Goal: Transaction & Acquisition: Book appointment/travel/reservation

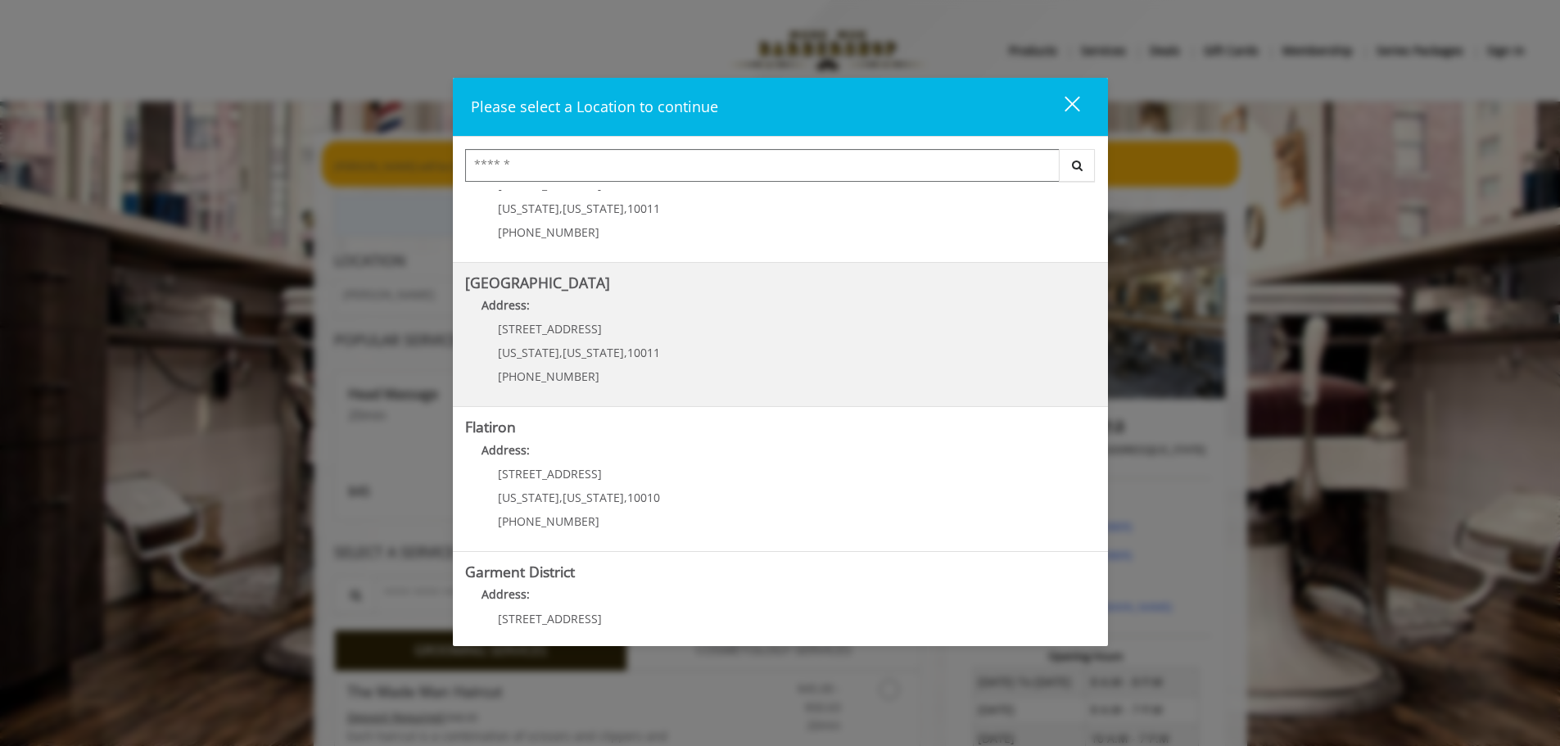
scroll to position [275, 0]
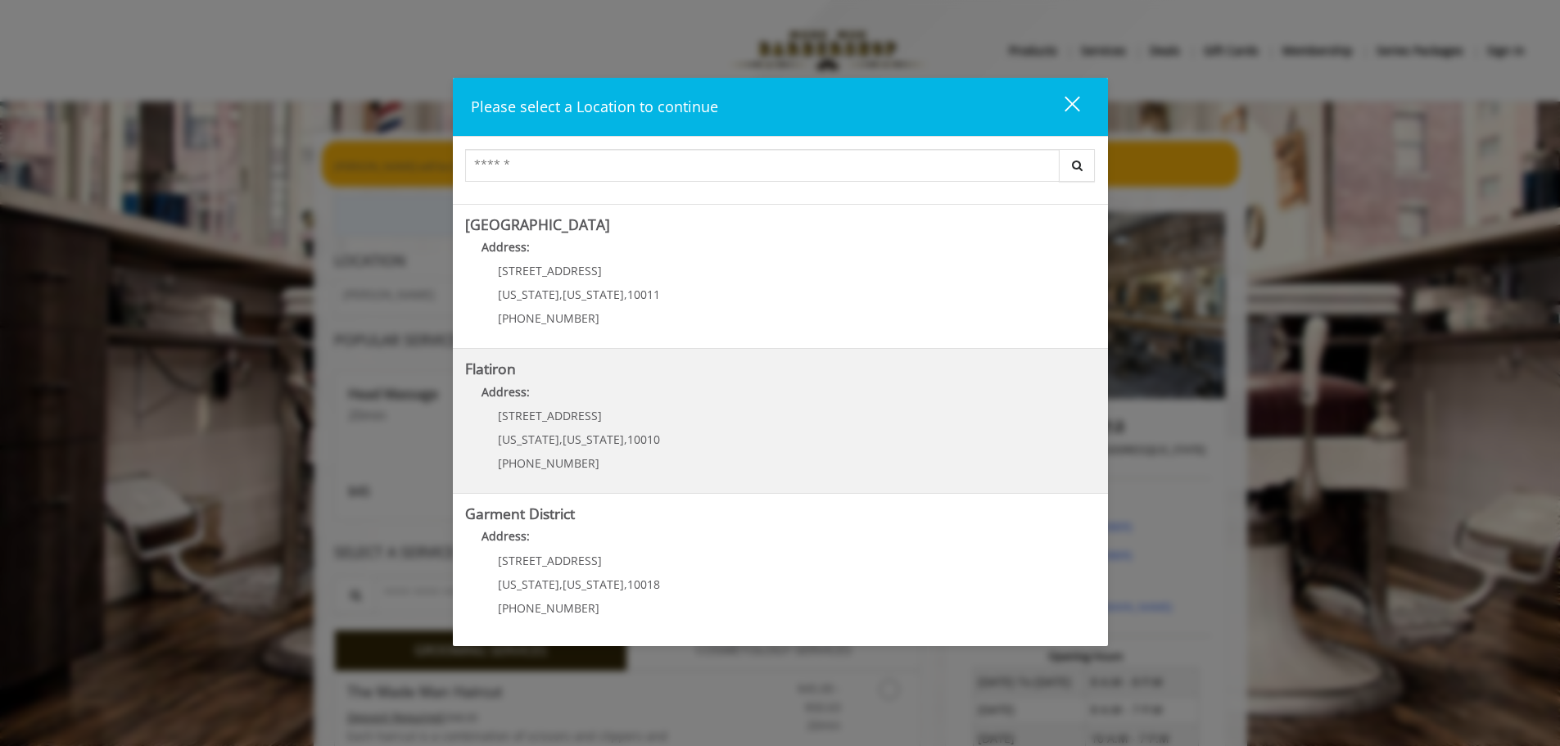
click at [683, 429] on "Flatiron Address: 10 E 23rd St New York , New York , 10010 (917) 475-1765" at bounding box center [780, 421] width 630 height 120
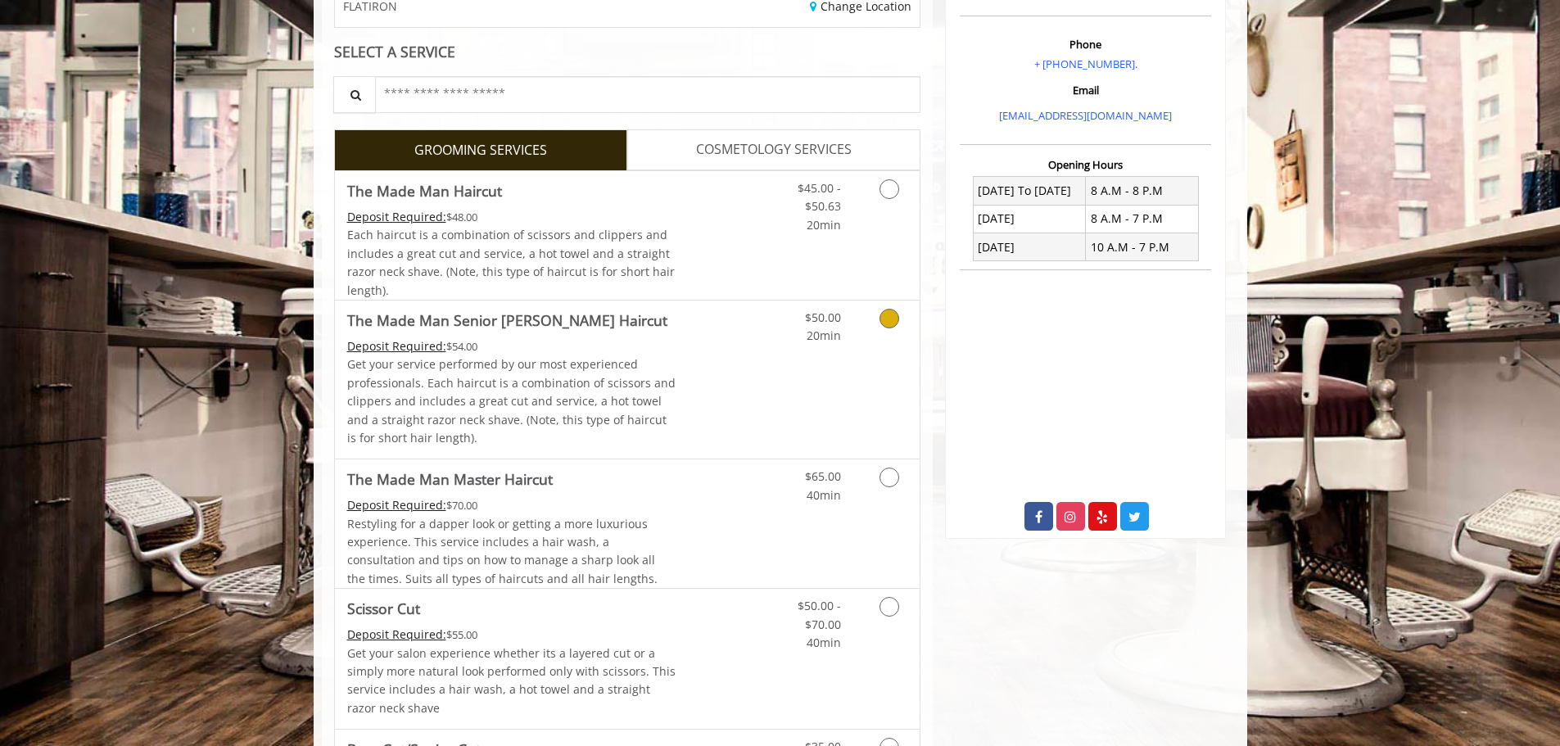
scroll to position [327, 0]
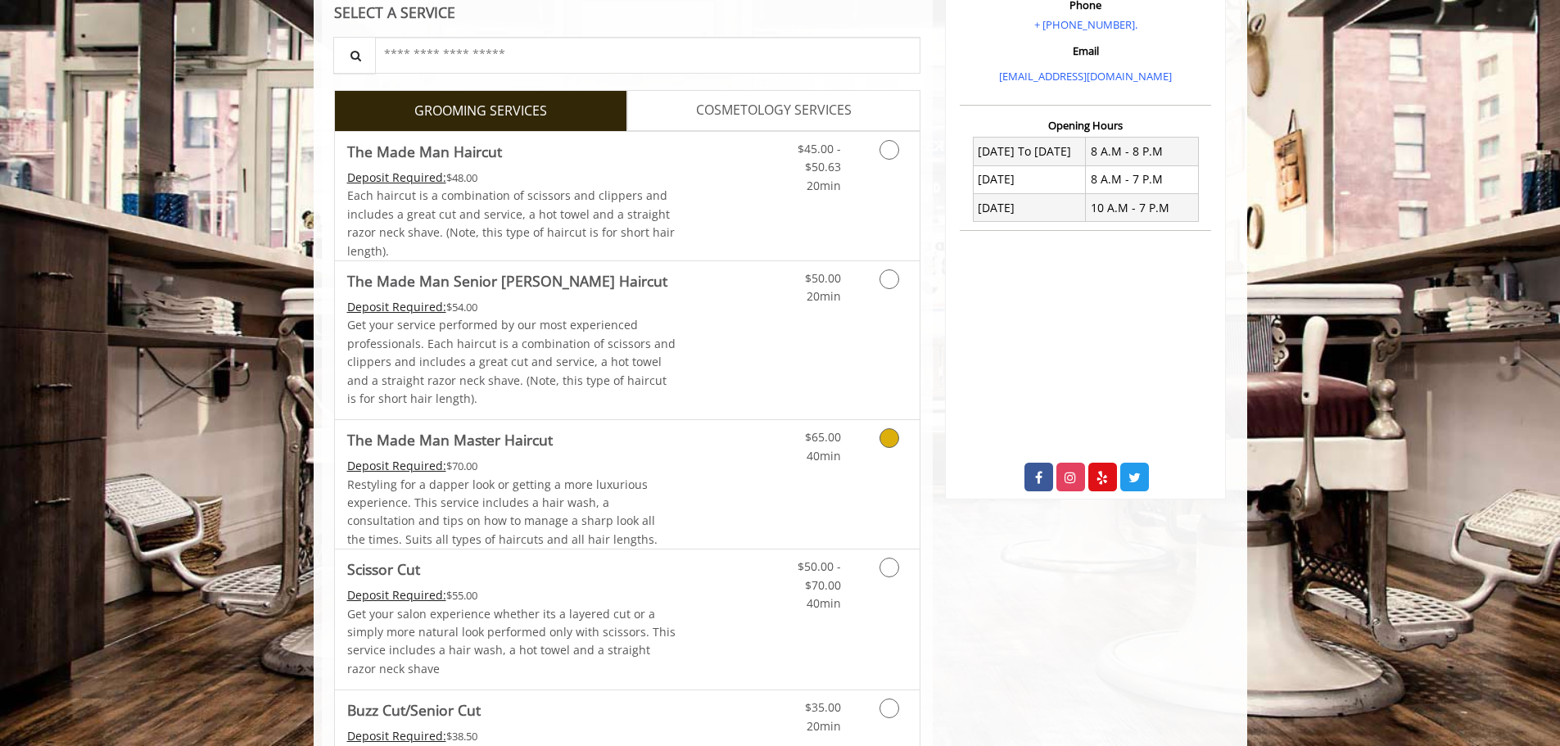
click at [893, 441] on icon "Grooming services" at bounding box center [889, 438] width 20 height 20
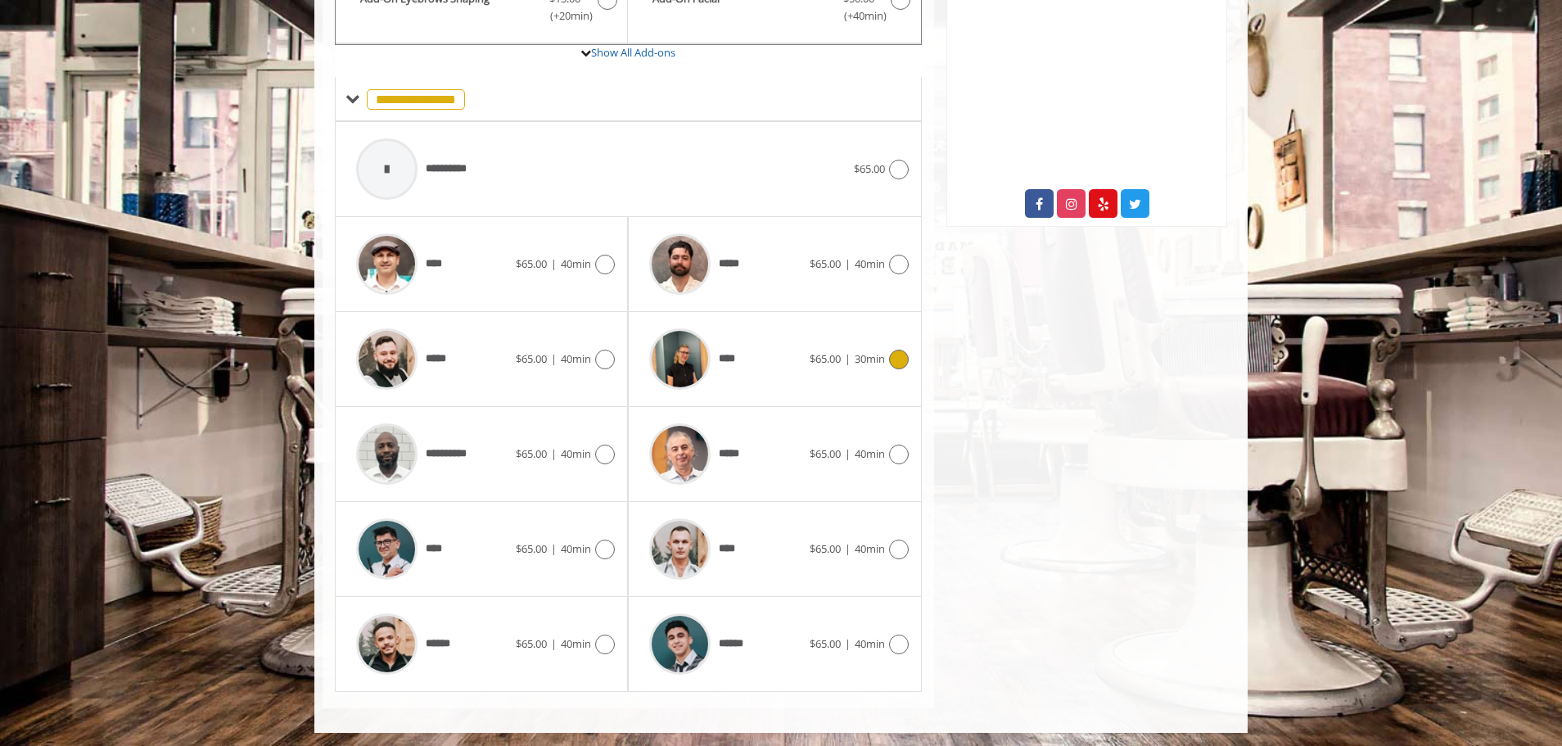
scroll to position [604, 0]
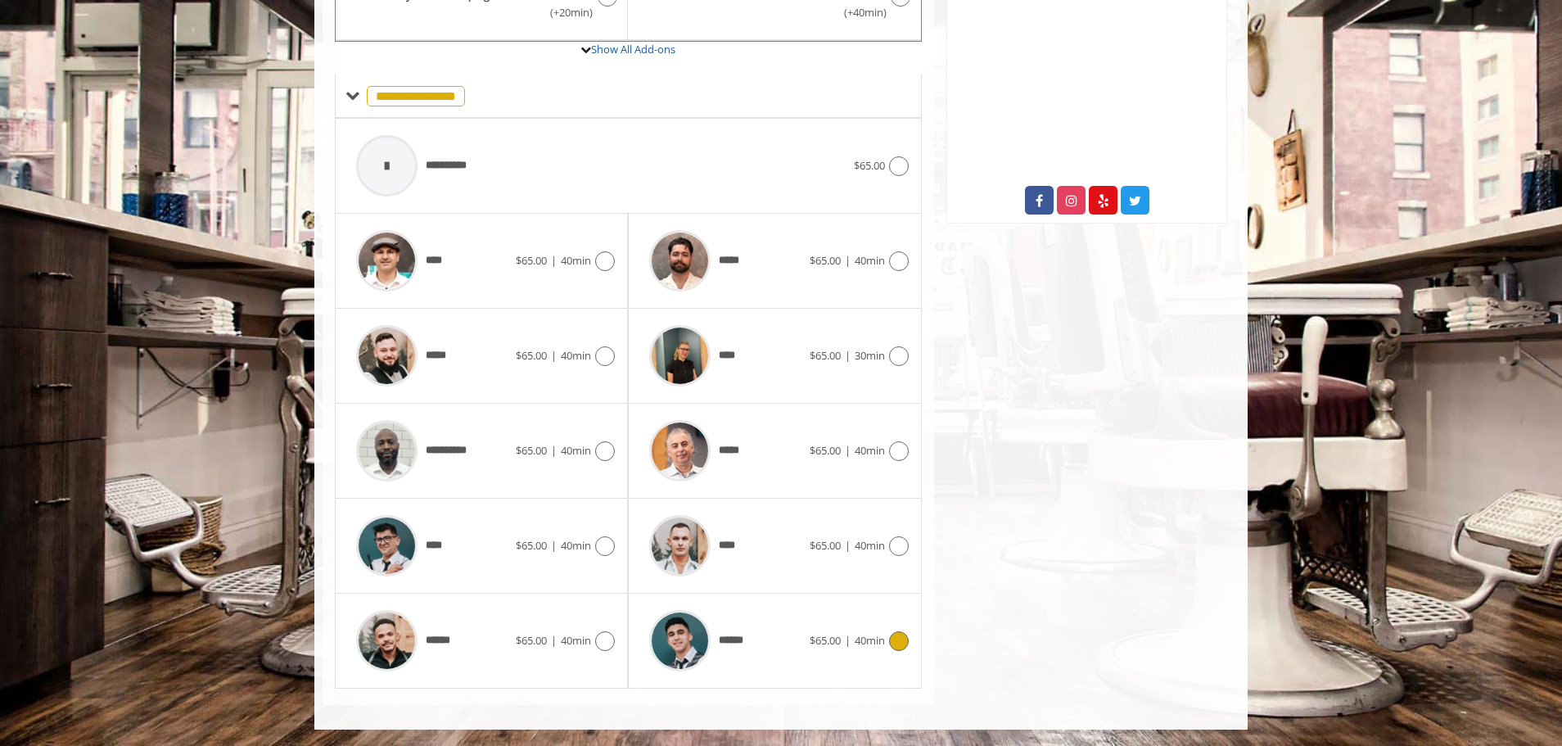
click at [727, 636] on span "******" at bounding box center [737, 640] width 37 height 17
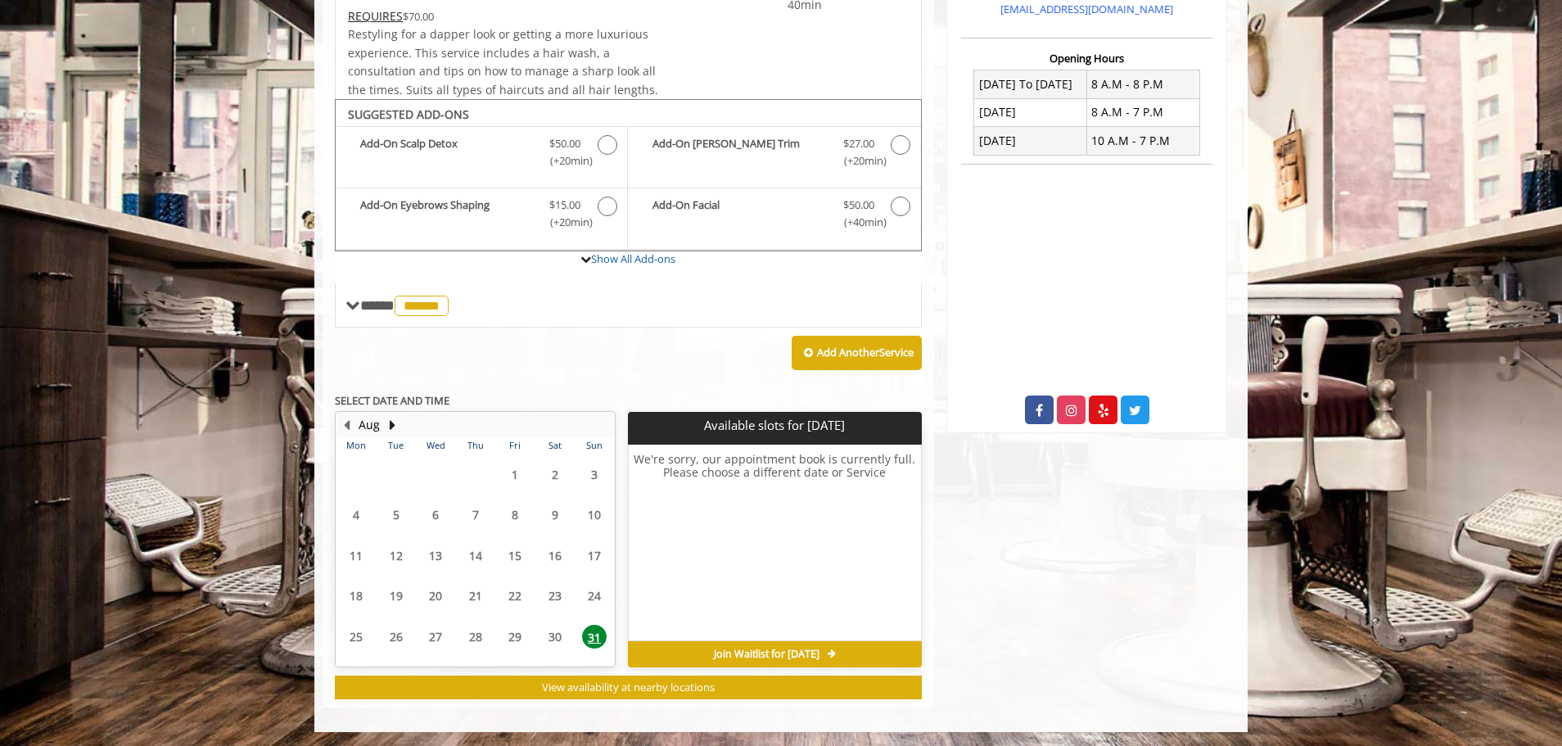
scroll to position [397, 0]
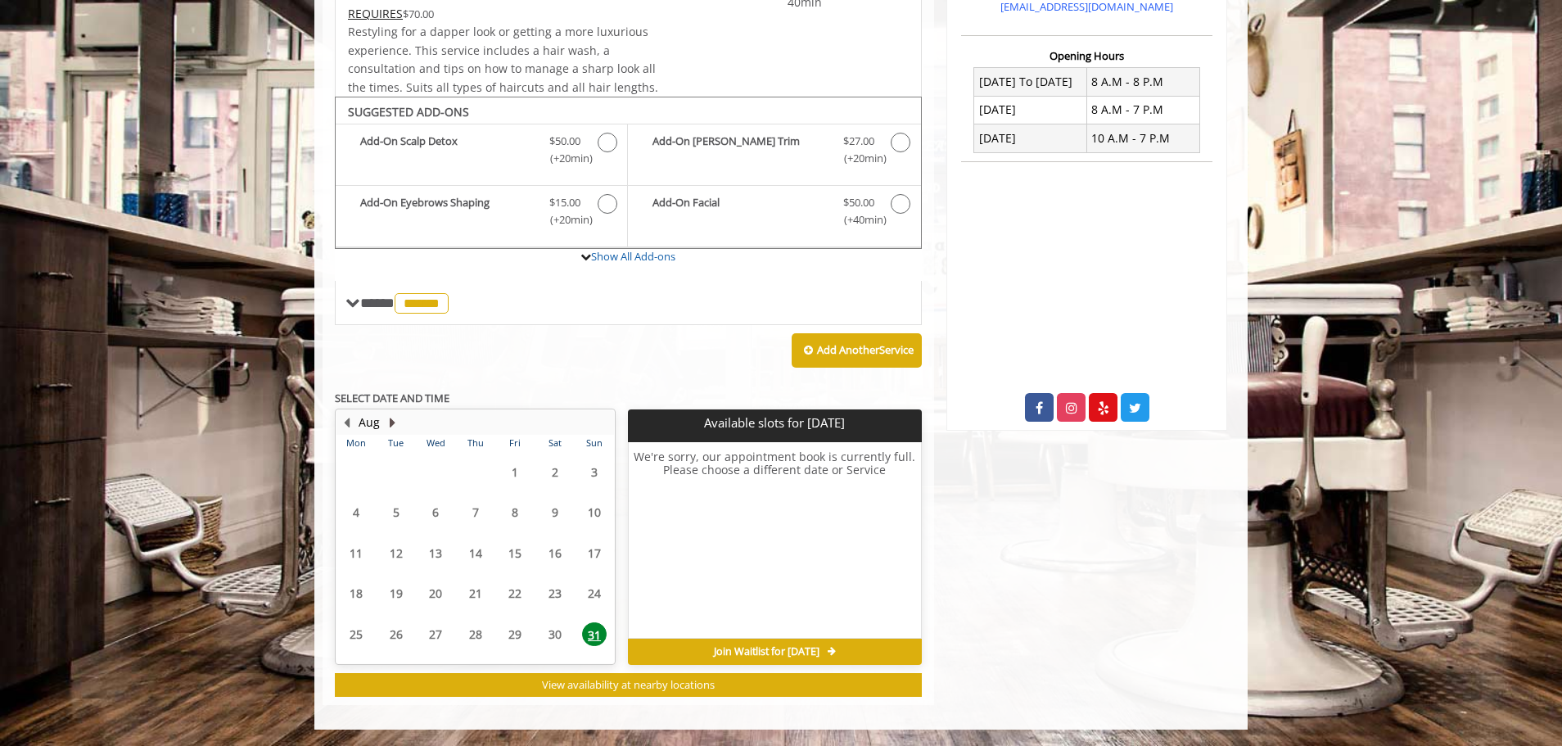
click at [390, 420] on button "Next Month" at bounding box center [392, 422] width 13 height 18
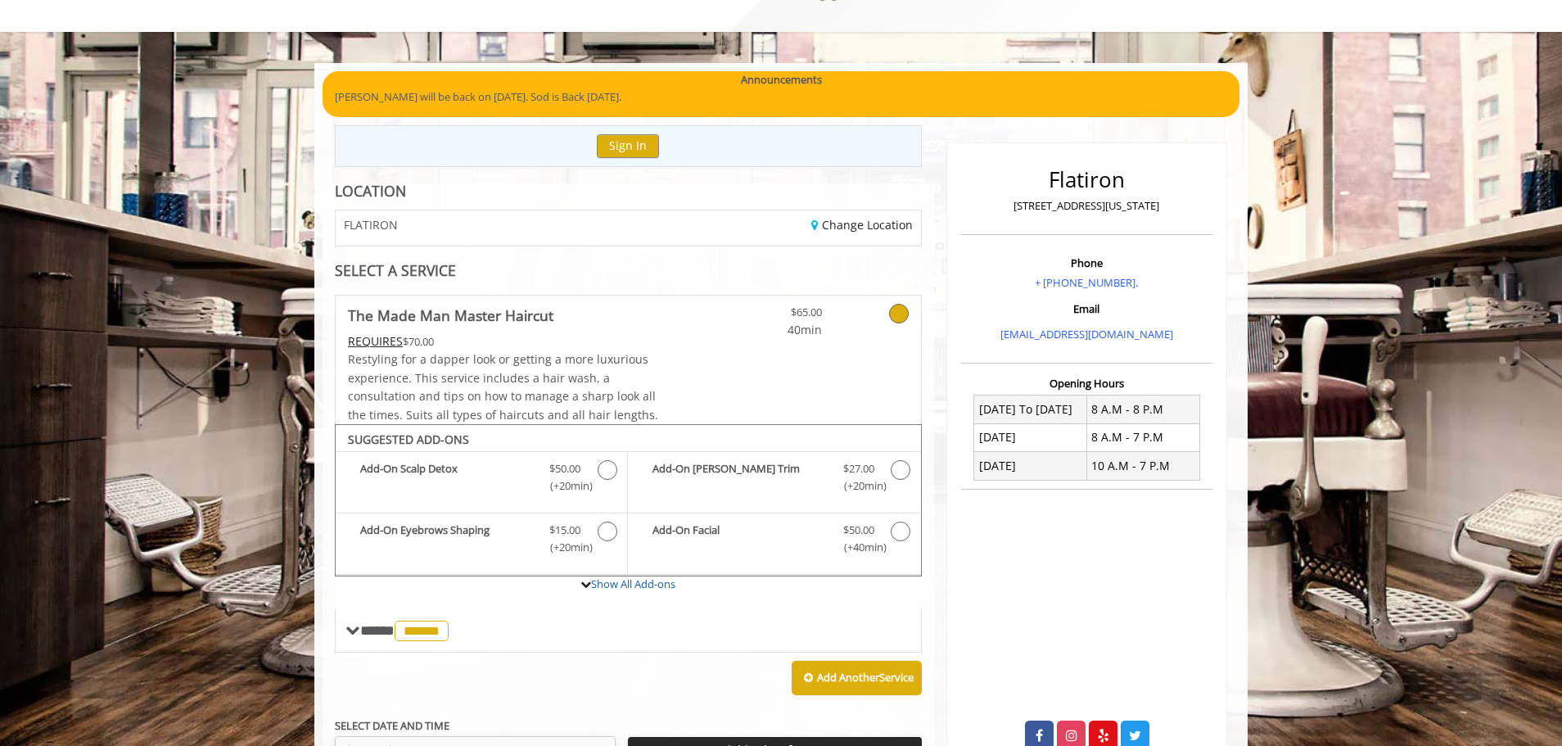
scroll to position [233, 0]
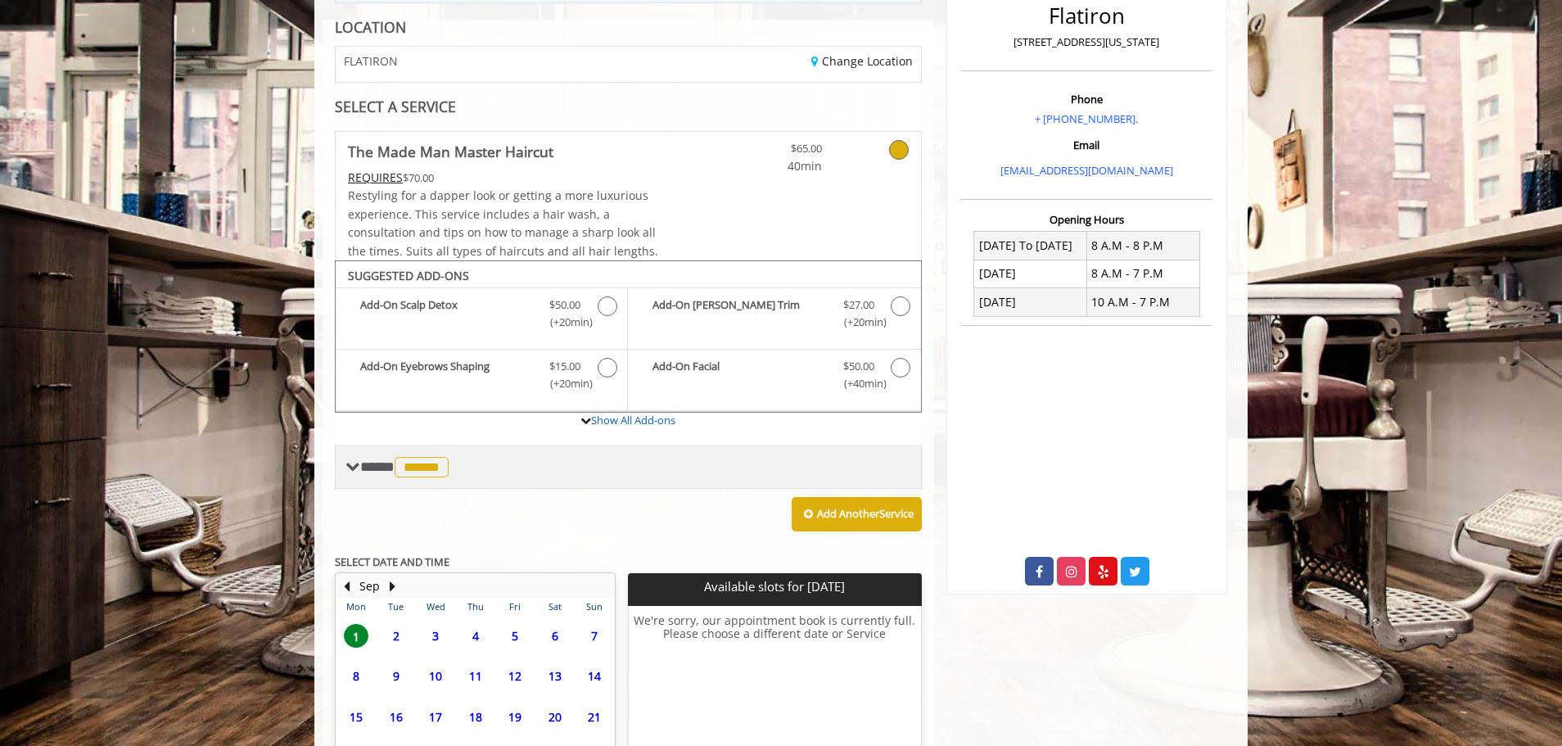
click at [438, 460] on span "******" at bounding box center [422, 467] width 54 height 20
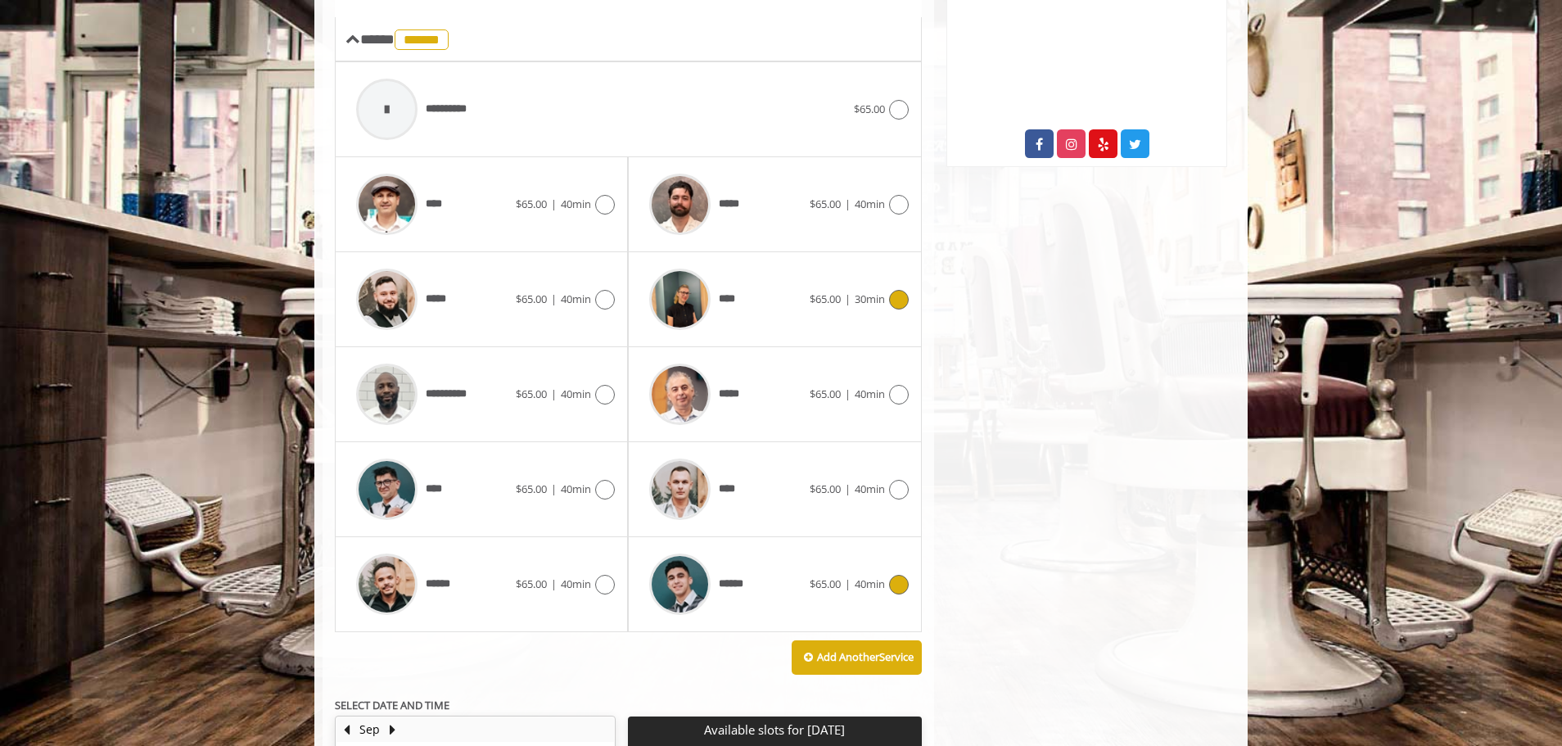
scroll to position [725, 0]
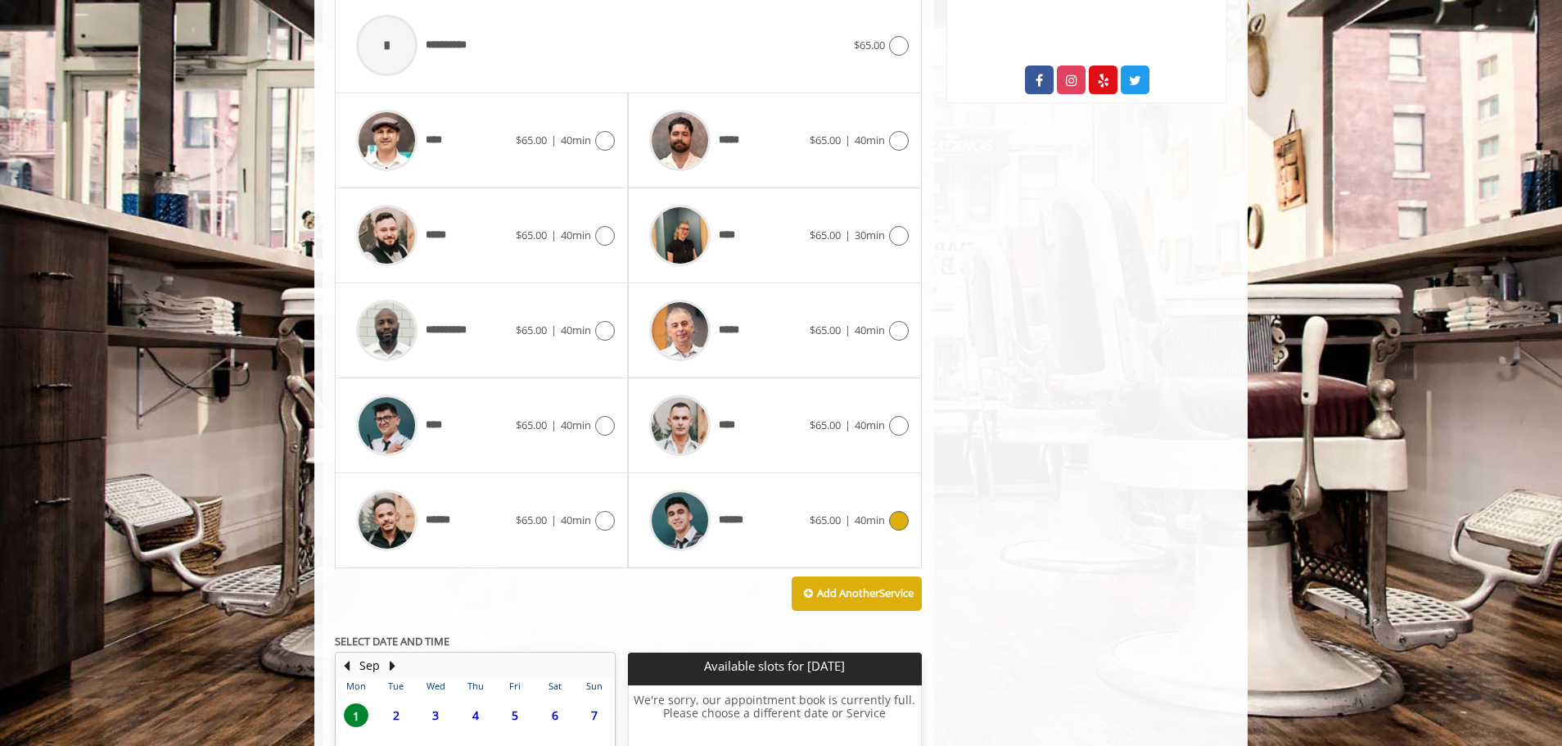
click at [674, 515] on img at bounding box center [679, 520] width 61 height 61
click at [675, 522] on div "**********" at bounding box center [628, 283] width 587 height 570
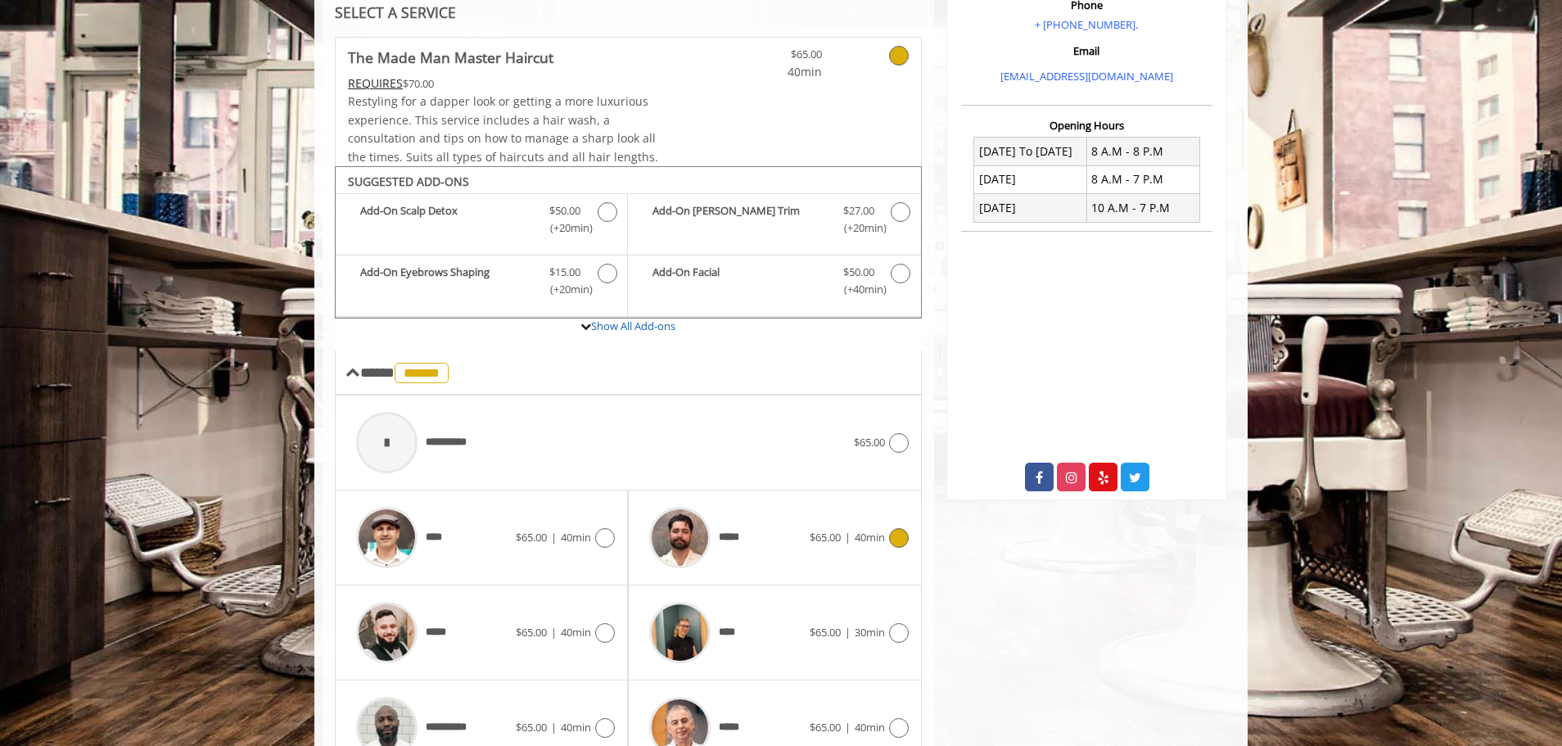
click at [675, 522] on img at bounding box center [679, 537] width 61 height 61
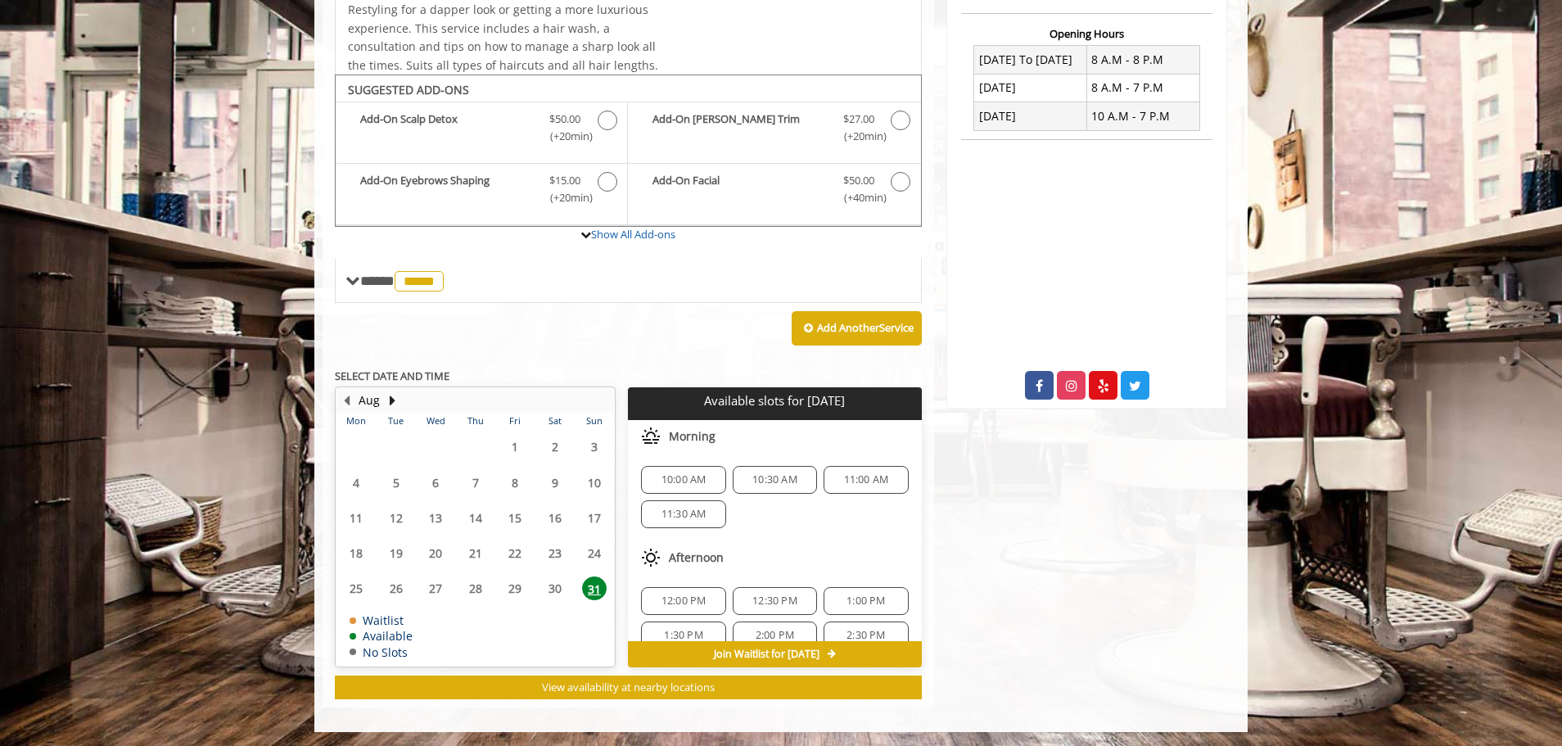
scroll to position [422, 0]
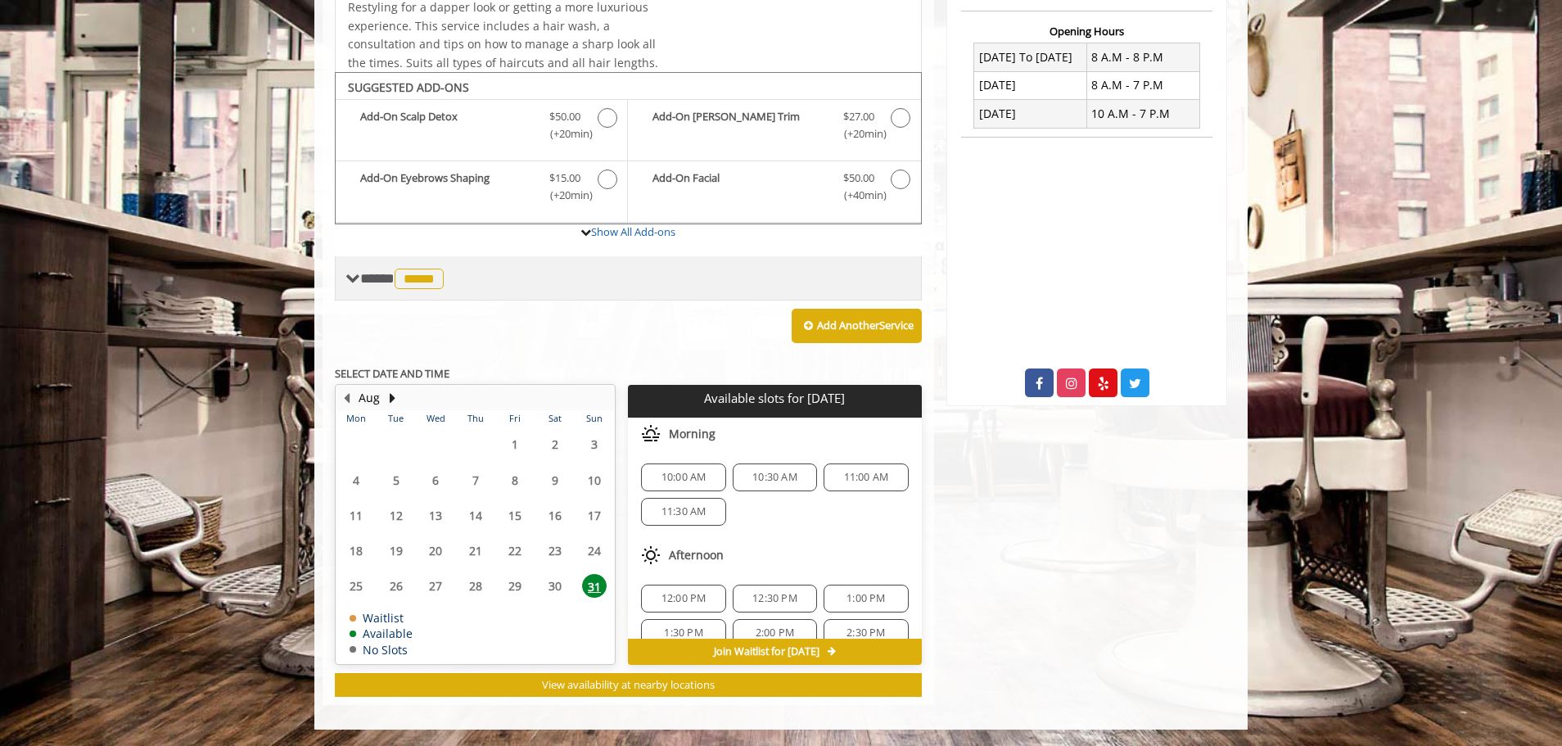
click at [428, 279] on span "*****" at bounding box center [419, 279] width 49 height 20
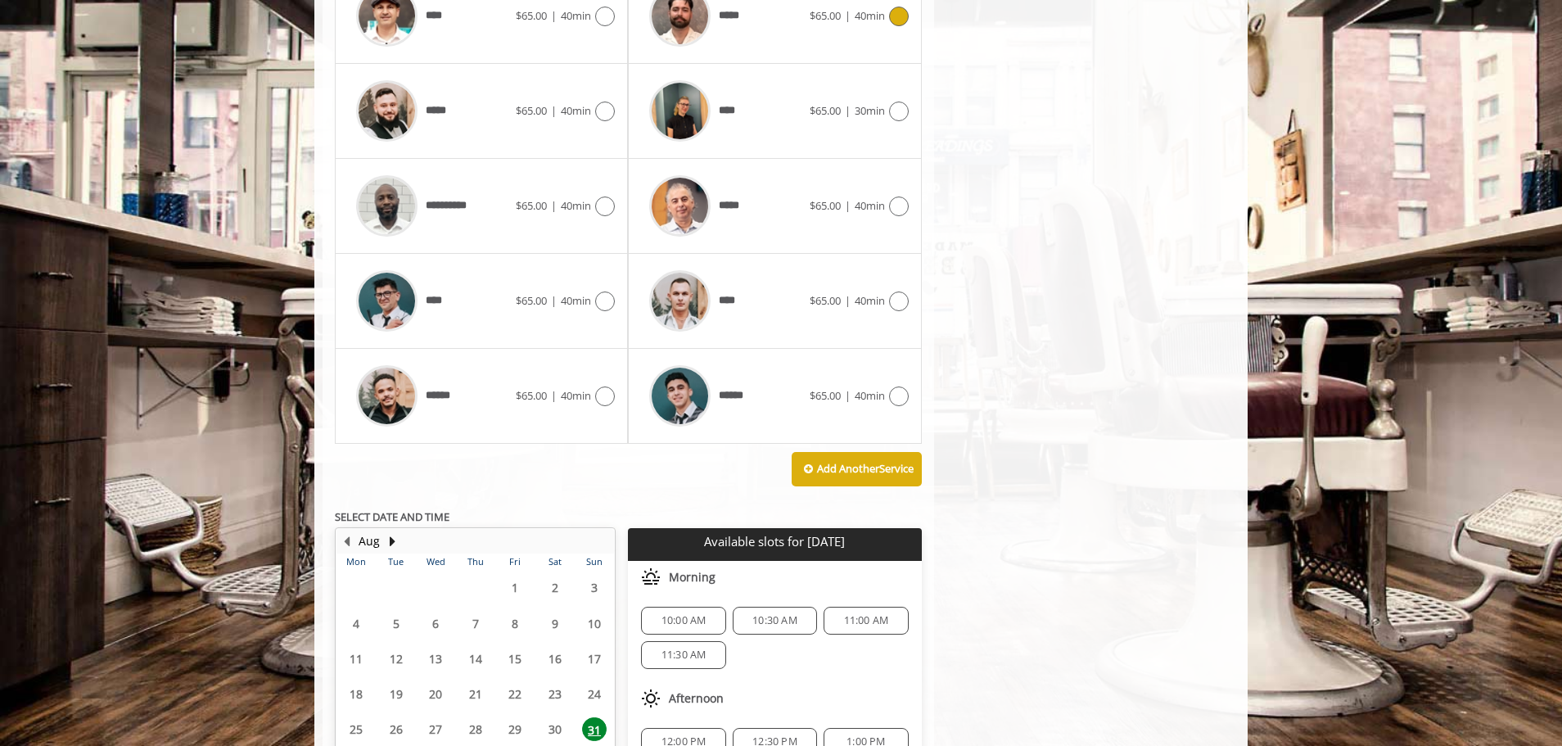
scroll to position [992, 0]
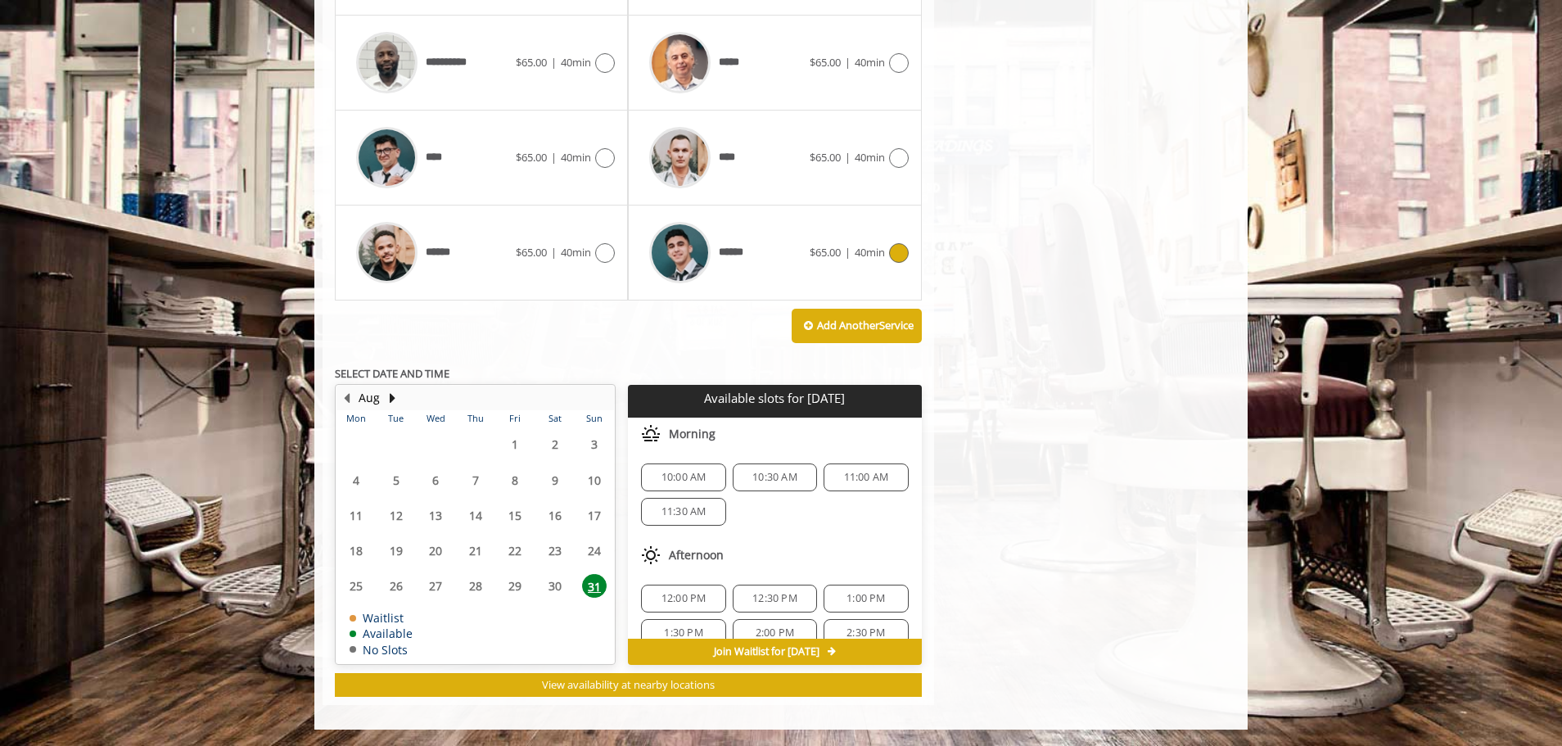
click at [899, 259] on icon at bounding box center [899, 253] width 20 height 20
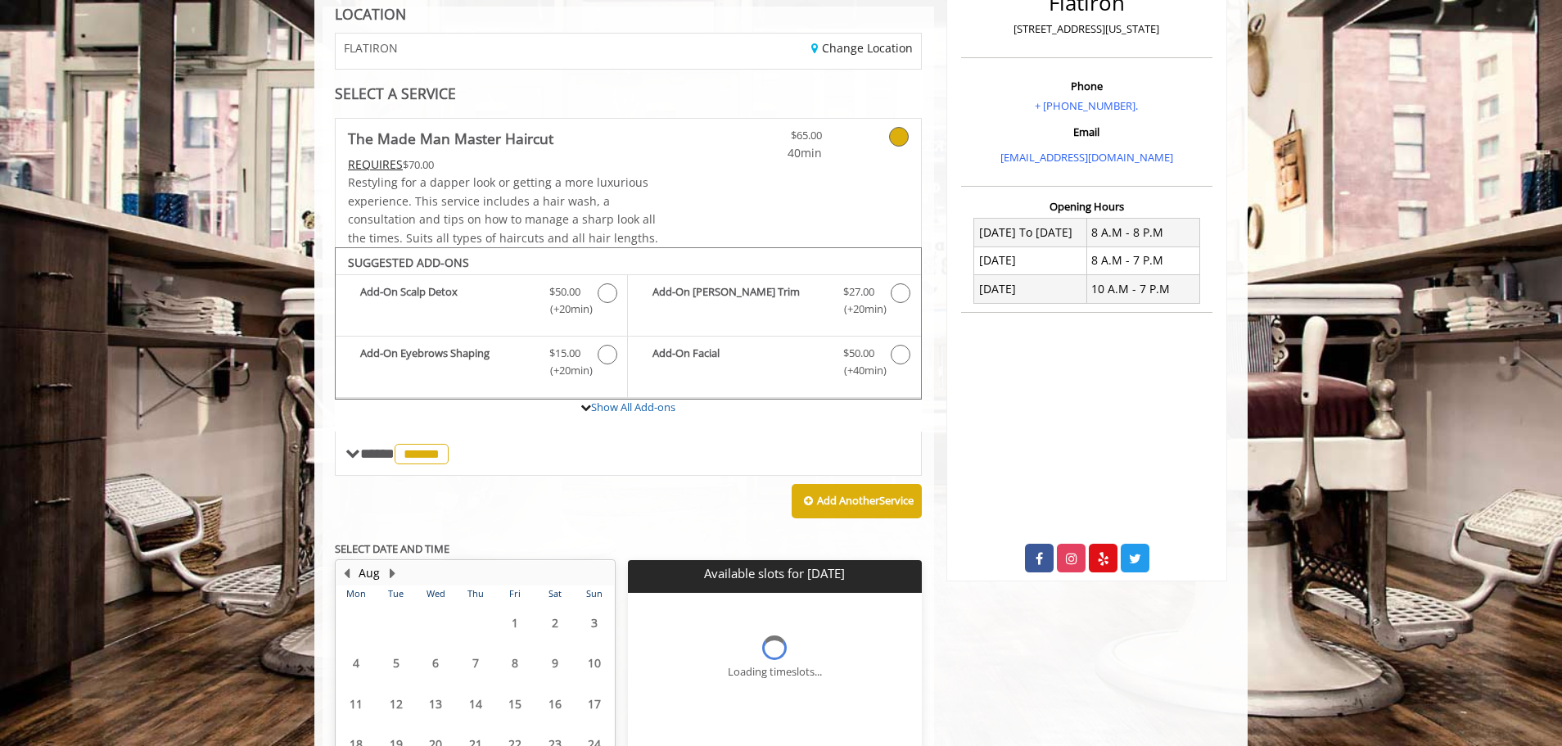
scroll to position [397, 0]
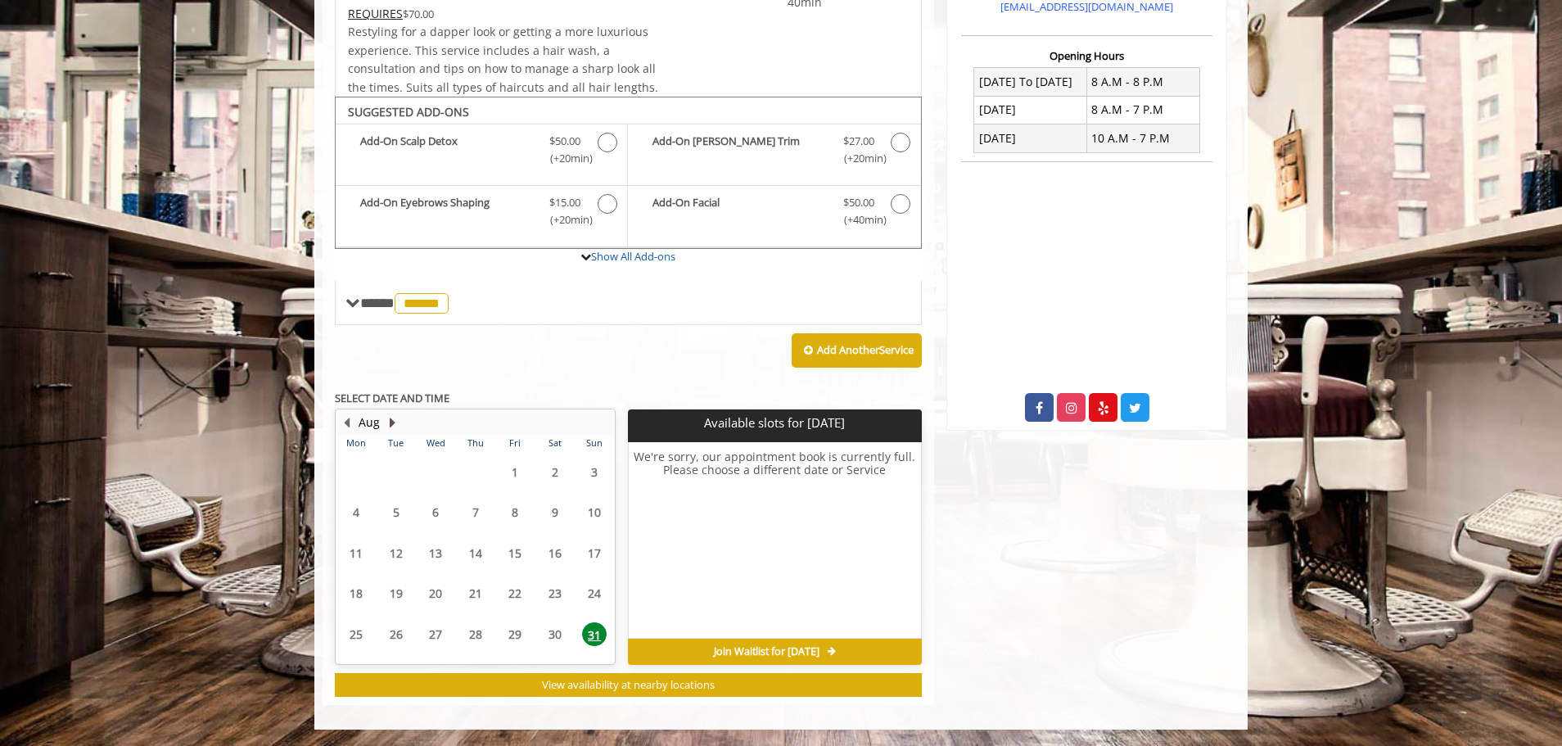
click at [394, 417] on button "Next Month" at bounding box center [392, 422] width 13 height 18
click at [434, 470] on span "3" at bounding box center [435, 472] width 25 height 24
click at [485, 472] on span "4" at bounding box center [475, 472] width 25 height 24
click at [510, 471] on span "5" at bounding box center [515, 472] width 25 height 24
click at [553, 472] on span "6" at bounding box center [555, 472] width 25 height 24
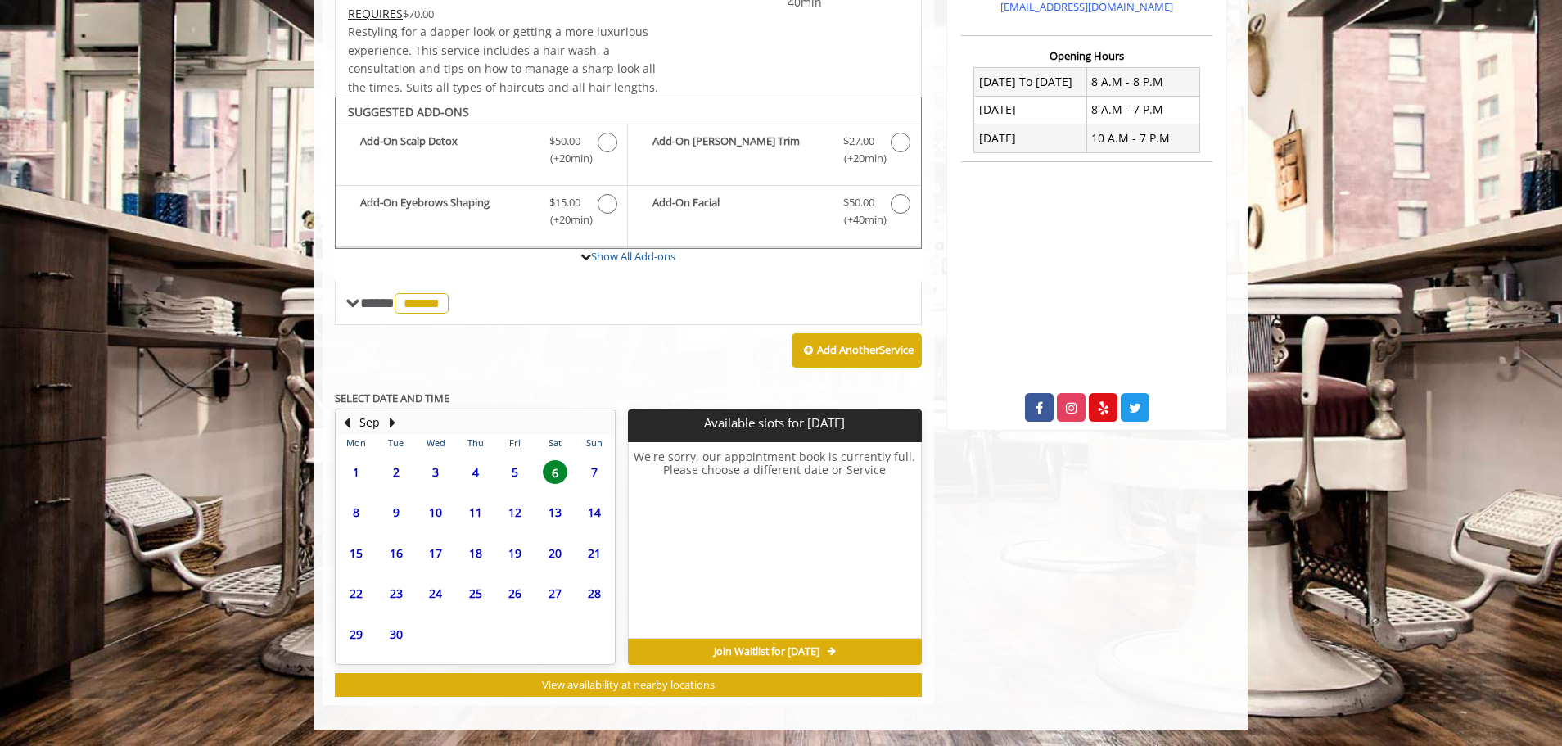
click at [397, 514] on span "9" at bounding box center [396, 512] width 25 height 24
click at [395, 552] on span "16" at bounding box center [396, 553] width 25 height 24
click at [437, 554] on span "17" at bounding box center [435, 553] width 25 height 24
click at [481, 553] on span "18" at bounding box center [475, 553] width 25 height 24
click at [506, 555] on span "19" at bounding box center [515, 553] width 25 height 24
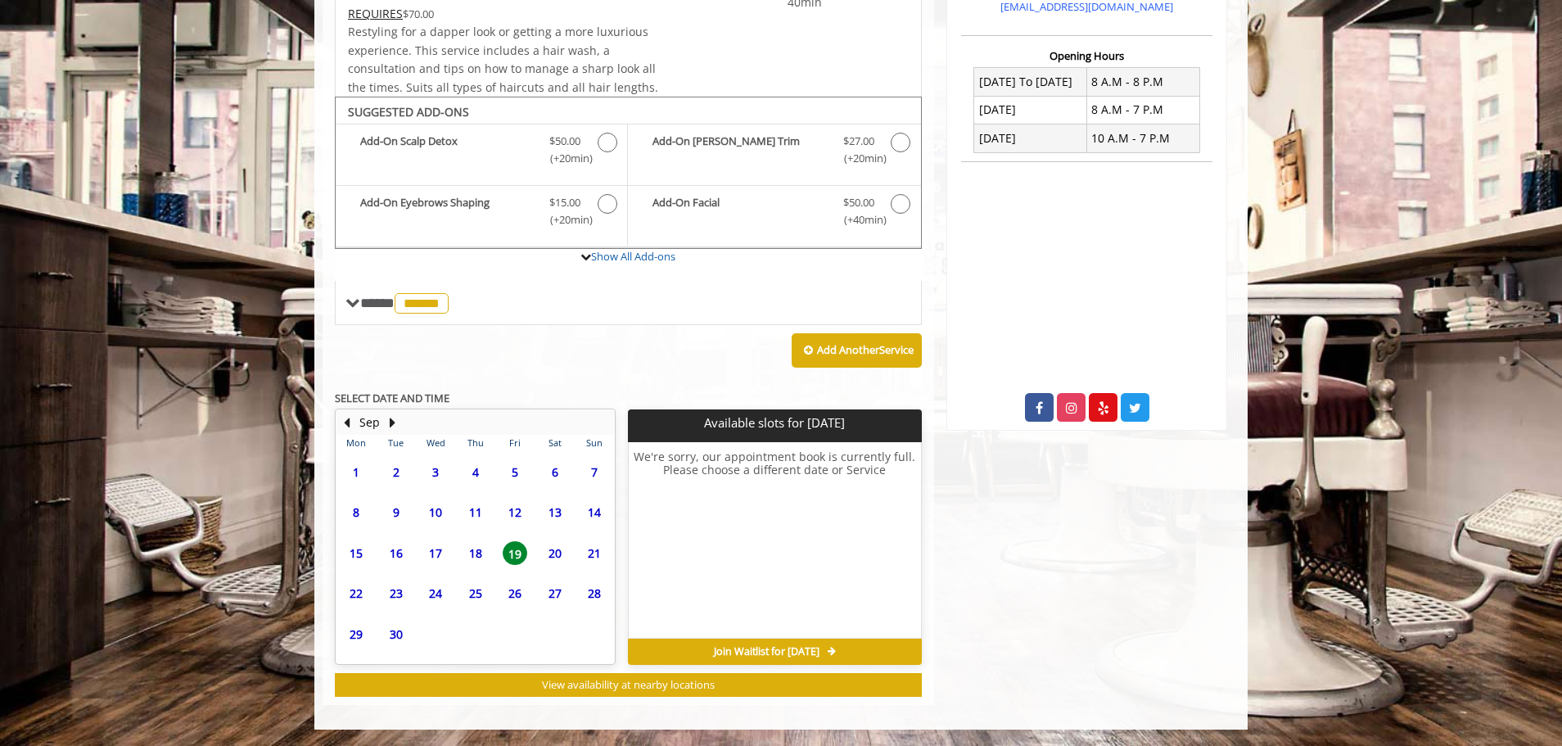
click at [553, 553] on span "20" at bounding box center [555, 553] width 25 height 24
click at [596, 553] on span "21" at bounding box center [594, 553] width 25 height 24
click at [360, 594] on span "22" at bounding box center [356, 593] width 25 height 24
click at [400, 594] on span "23" at bounding box center [396, 593] width 25 height 24
click at [436, 592] on span "24" at bounding box center [435, 593] width 25 height 24
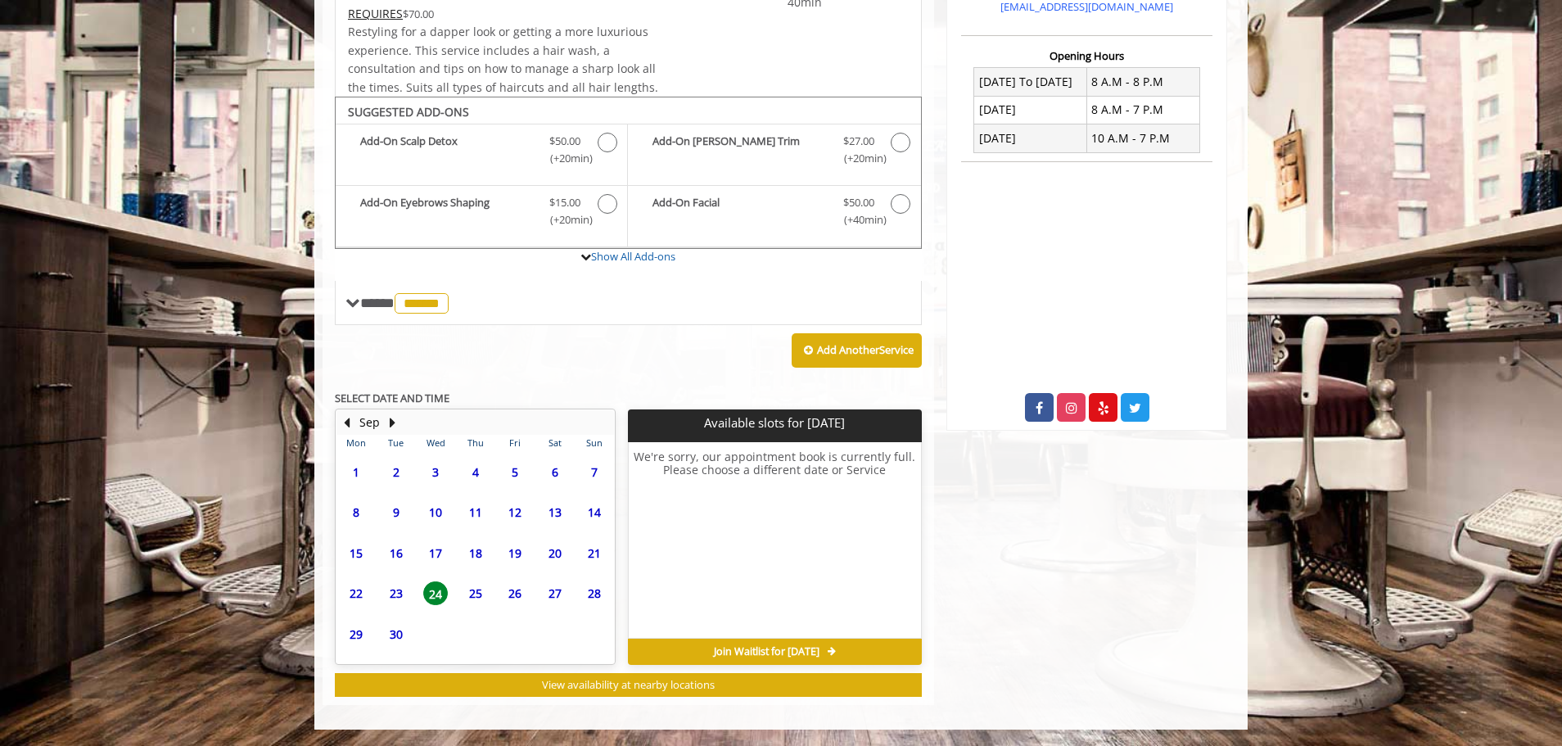
click at [470, 589] on span "25" at bounding box center [475, 593] width 25 height 24
click at [522, 585] on span "26" at bounding box center [515, 593] width 25 height 24
click at [565, 595] on span "27" at bounding box center [555, 593] width 25 height 24
click at [594, 594] on span "28" at bounding box center [594, 593] width 25 height 24
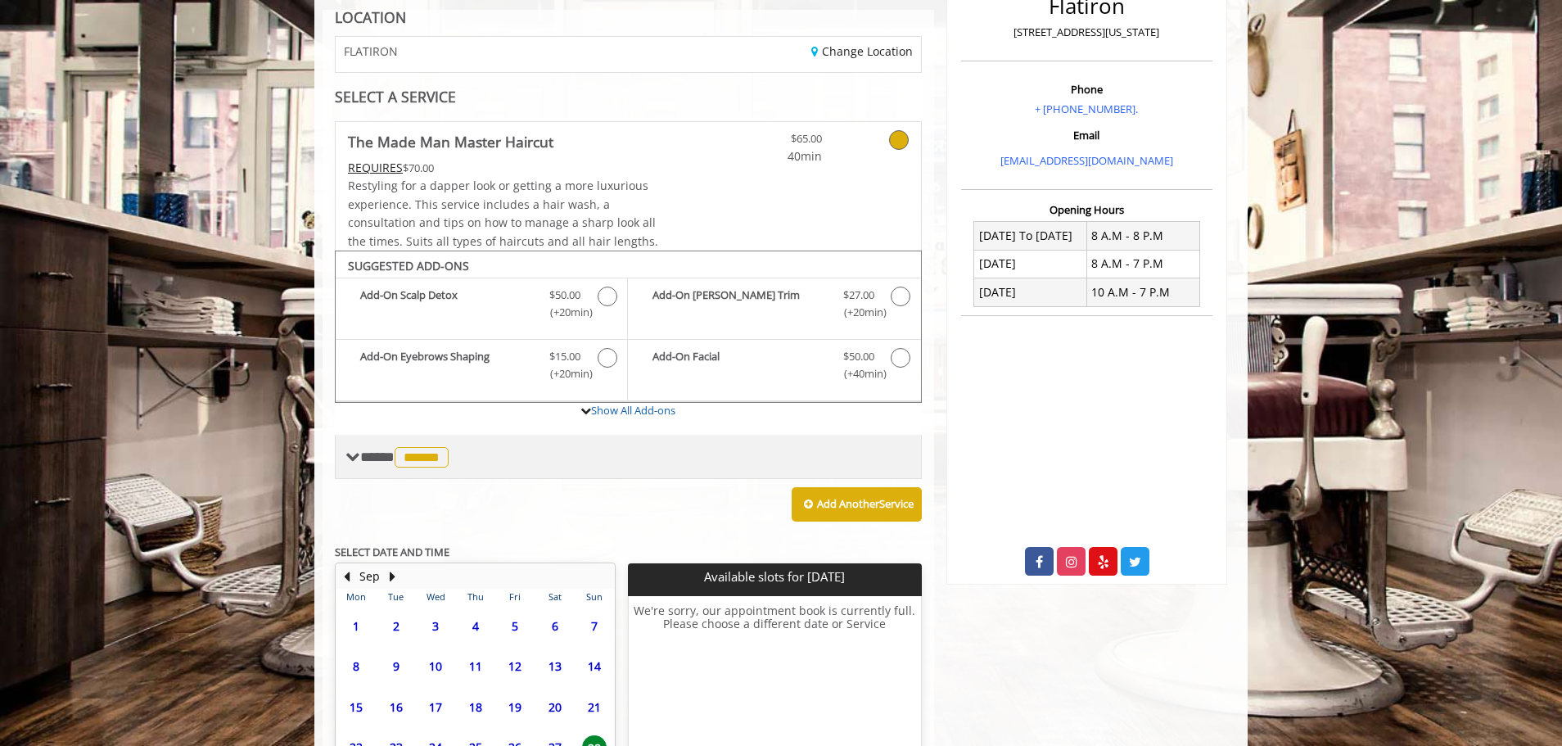
scroll to position [246, 0]
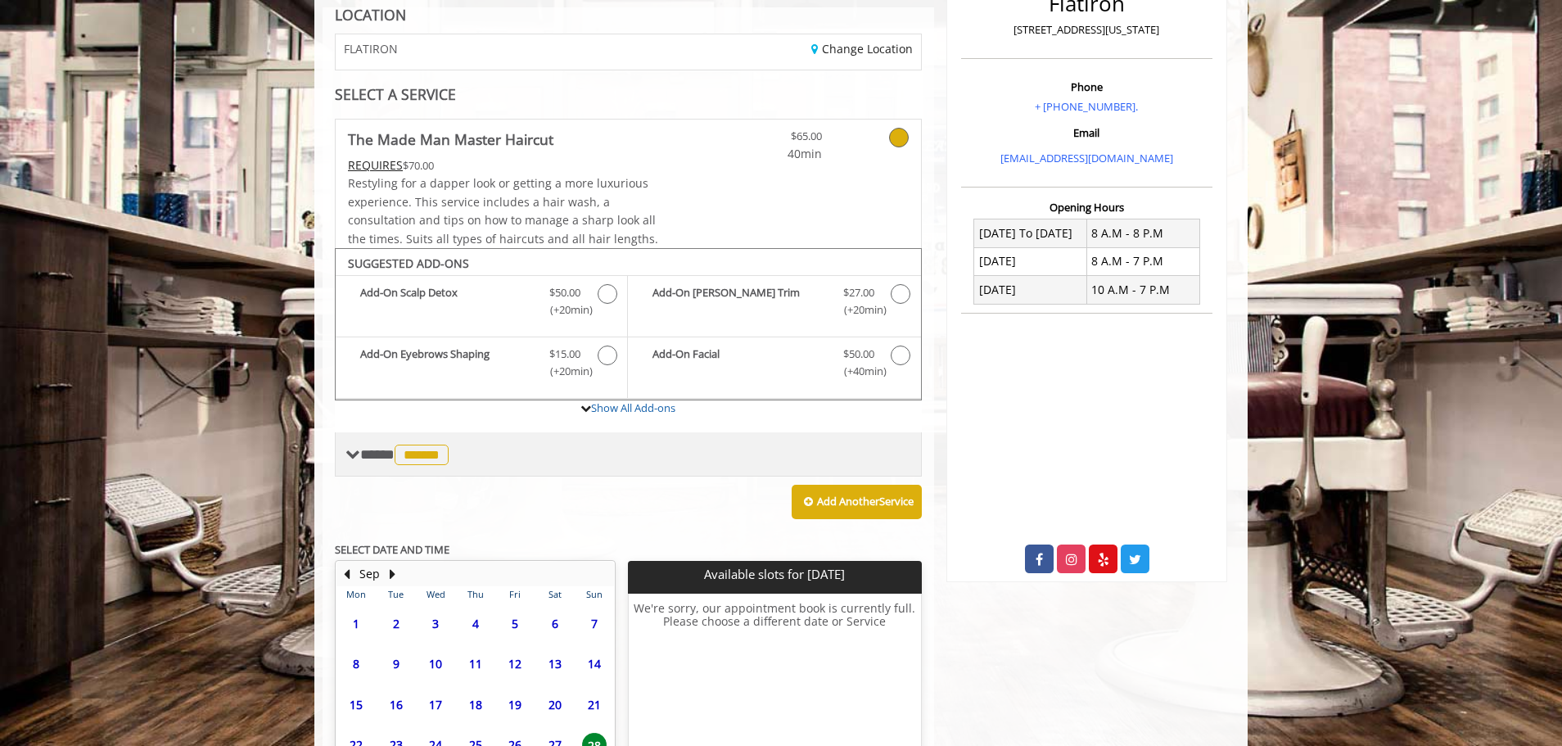
click at [446, 445] on span "******" at bounding box center [422, 455] width 54 height 20
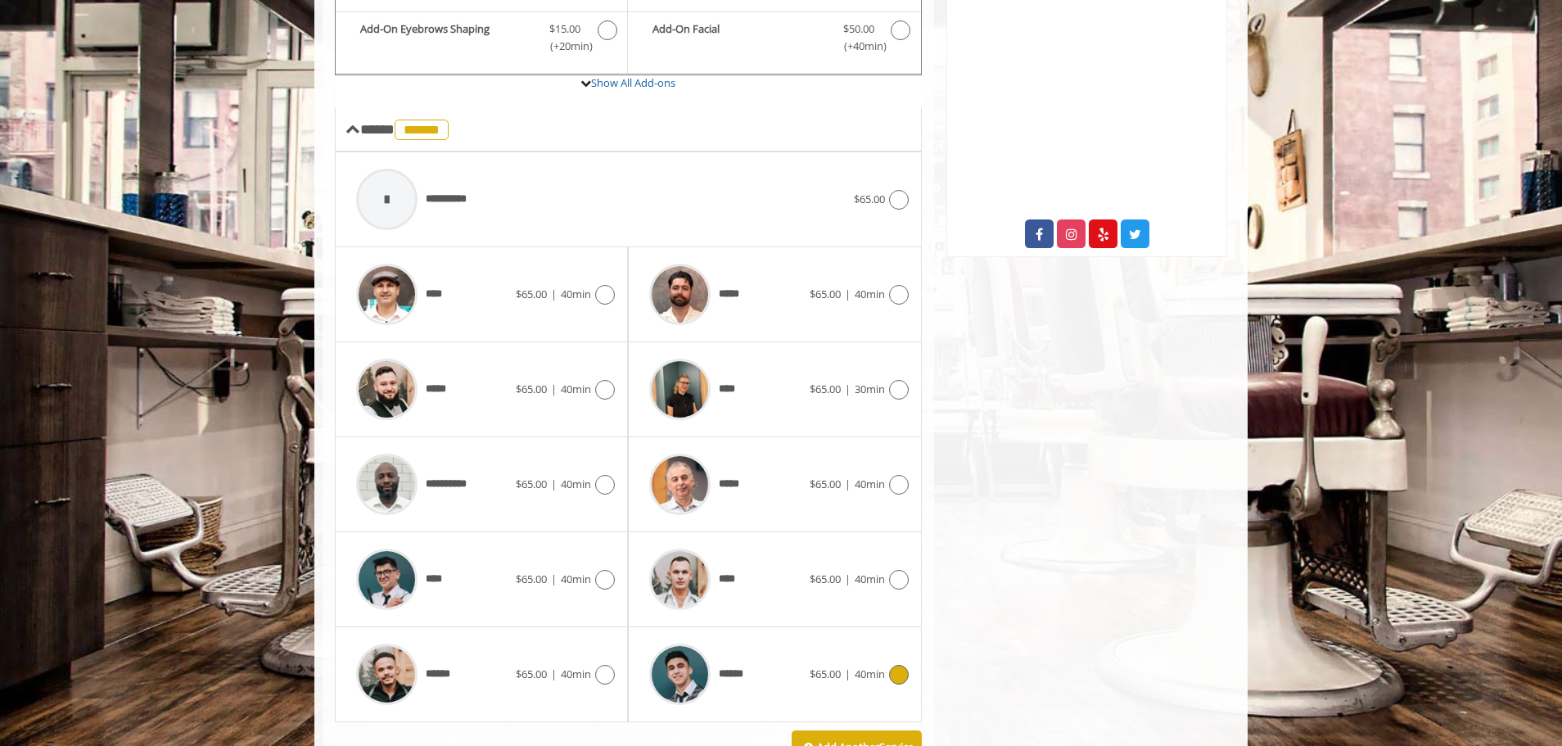
scroll to position [573, 0]
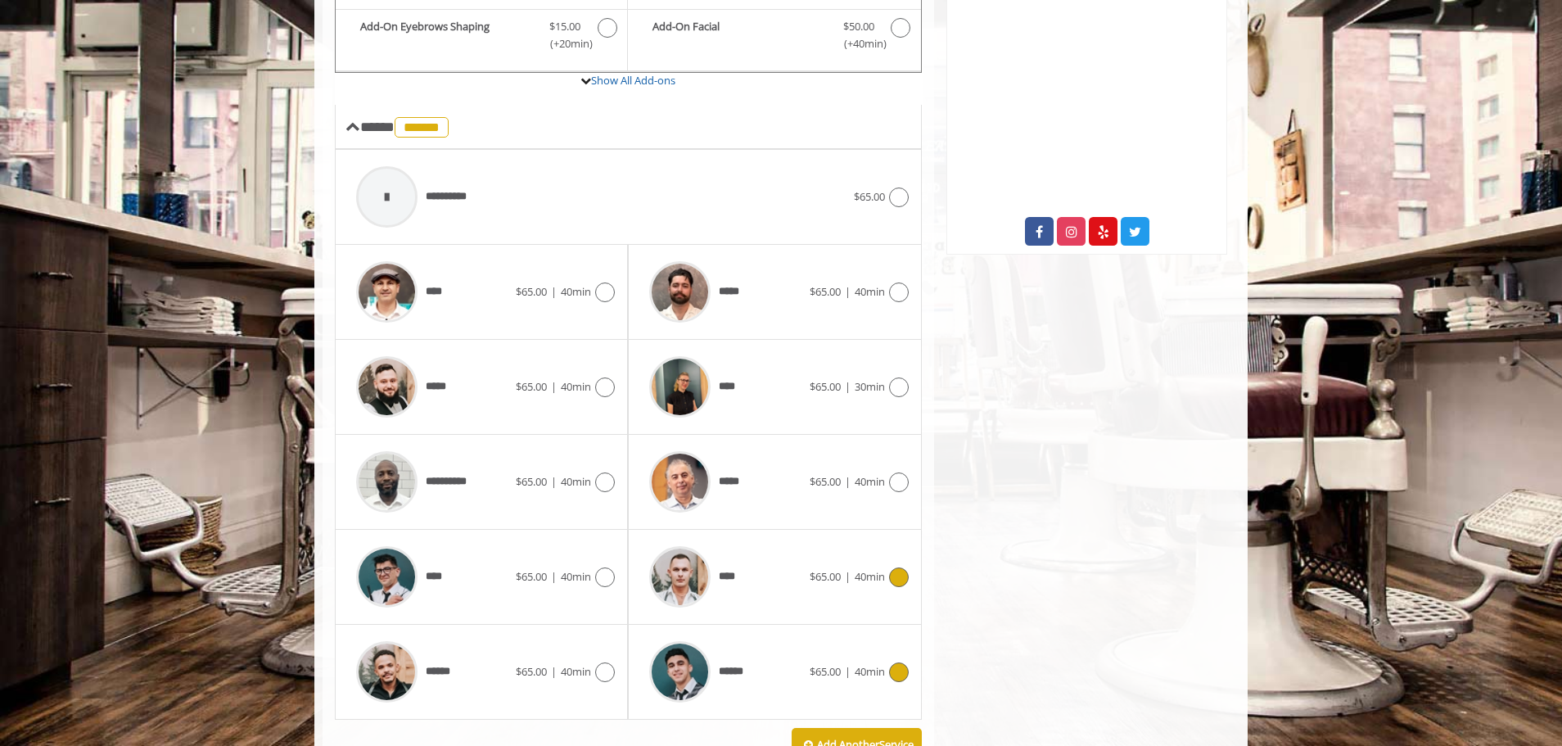
click at [899, 575] on icon at bounding box center [899, 577] width 20 height 20
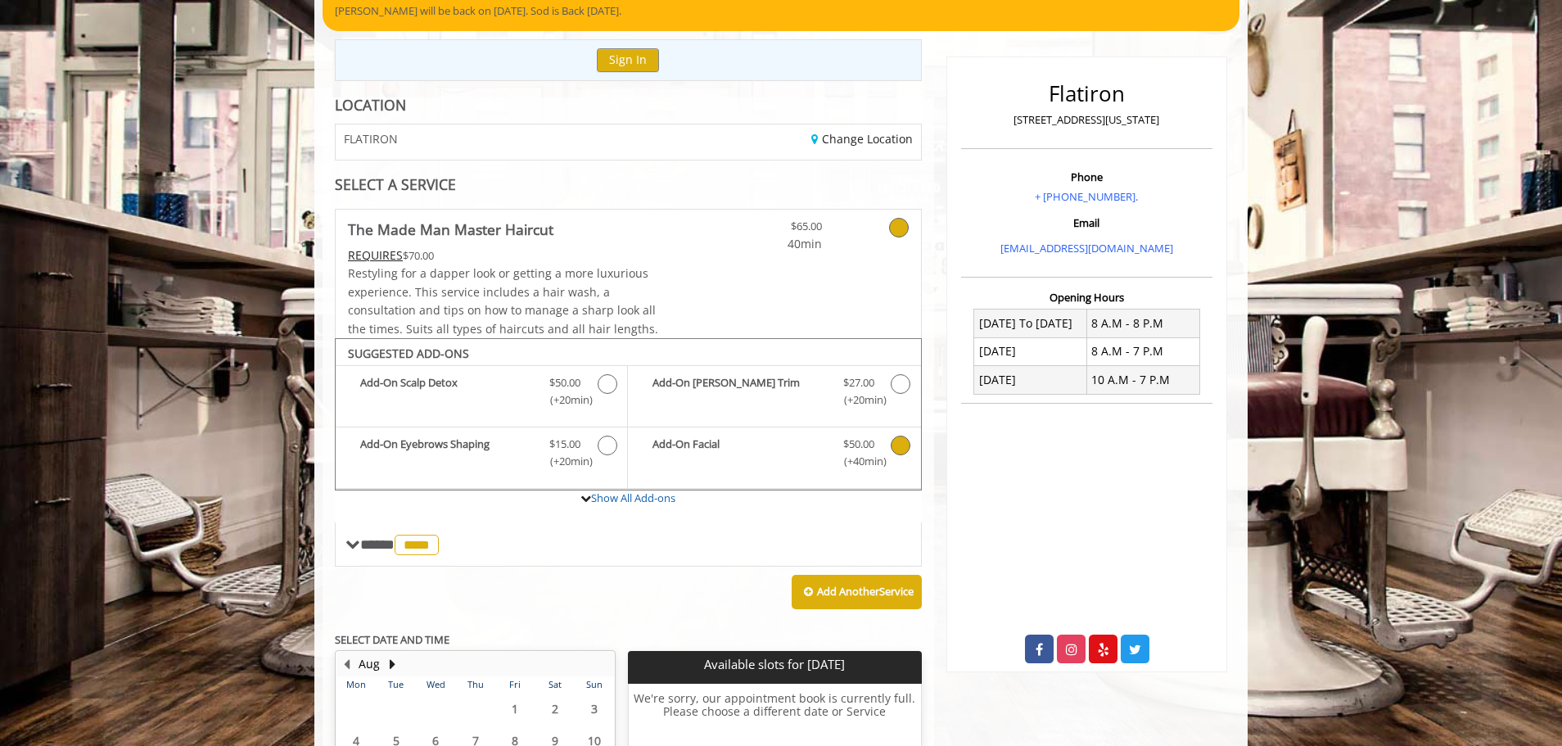
scroll to position [397, 0]
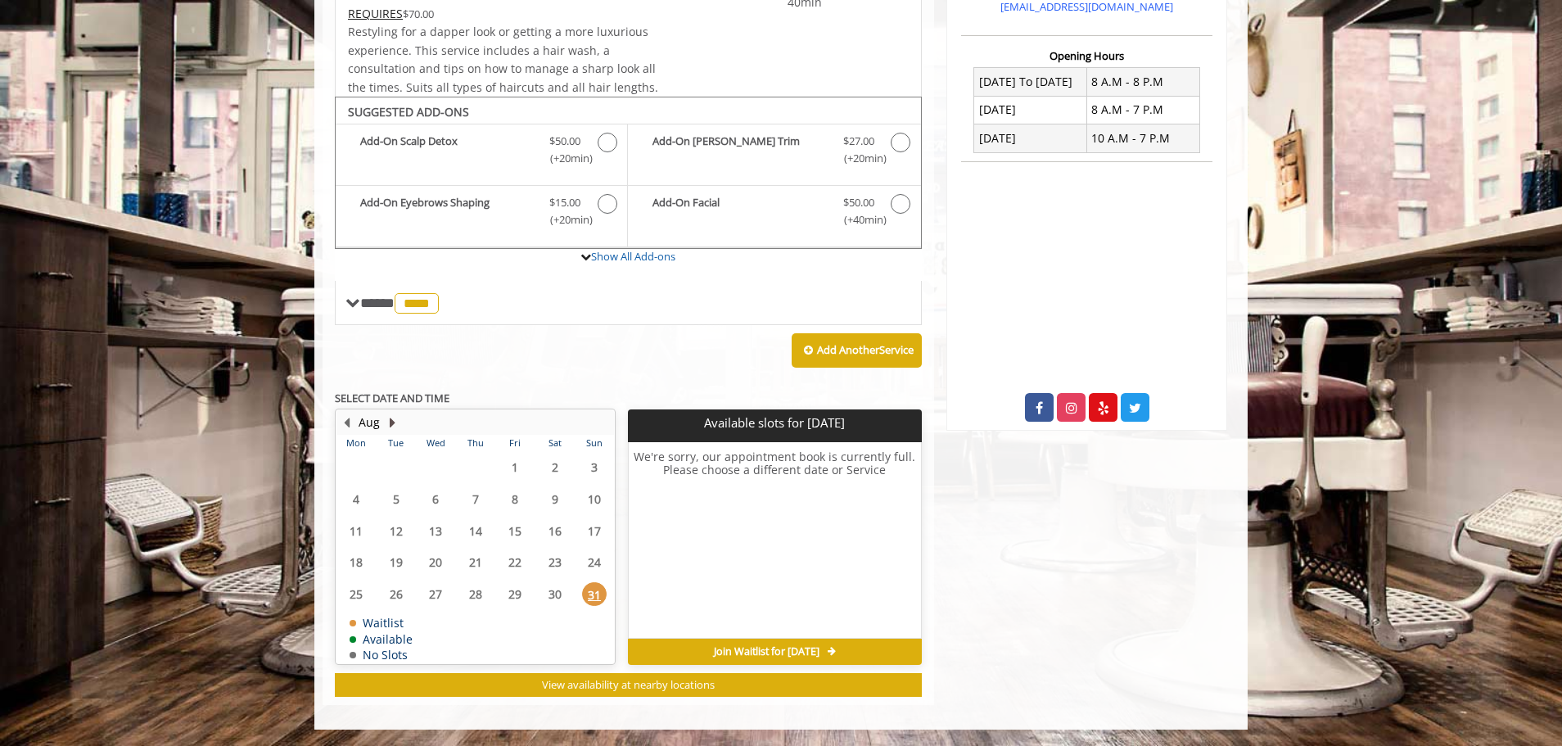
click at [388, 421] on button "Next Month" at bounding box center [392, 422] width 13 height 18
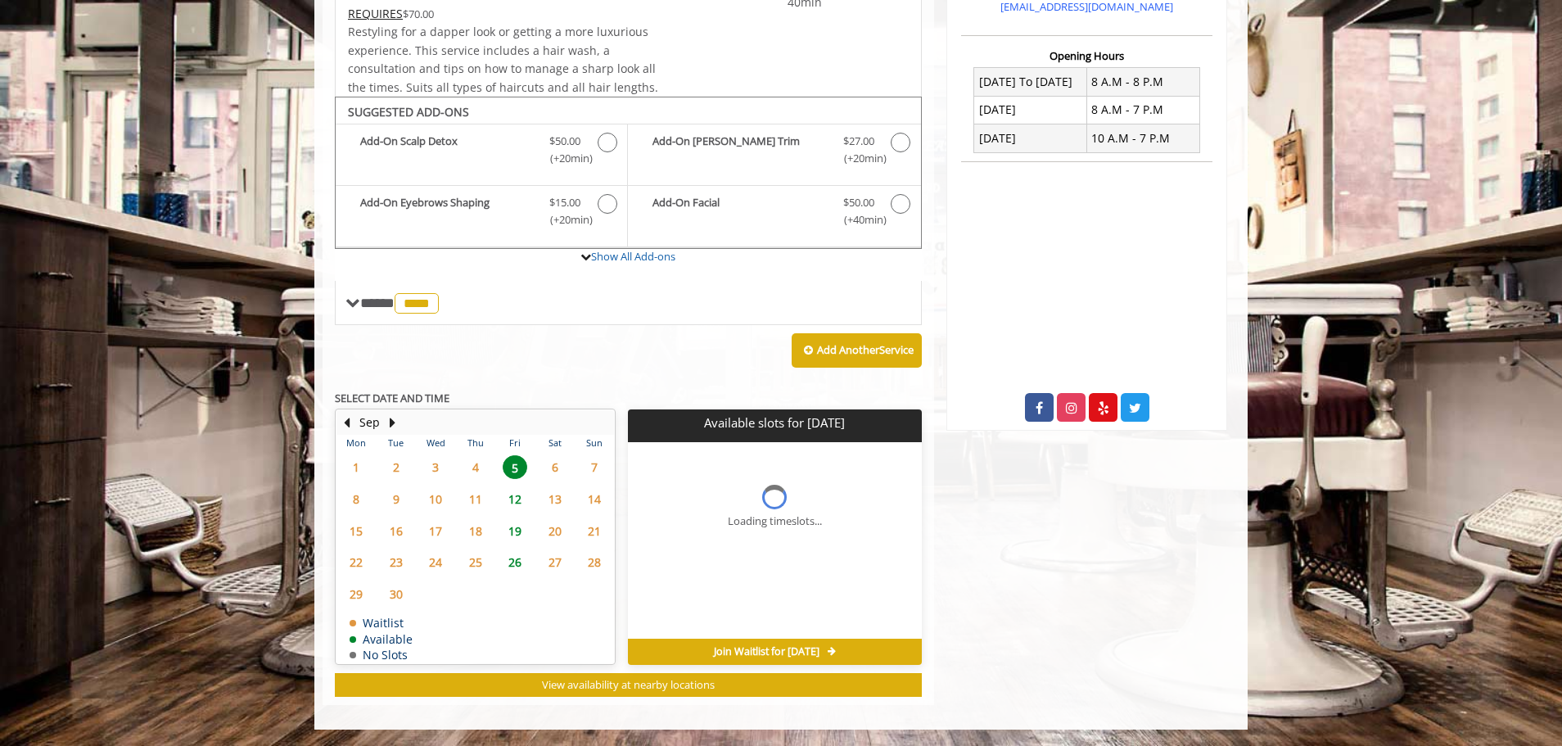
scroll to position [422, 0]
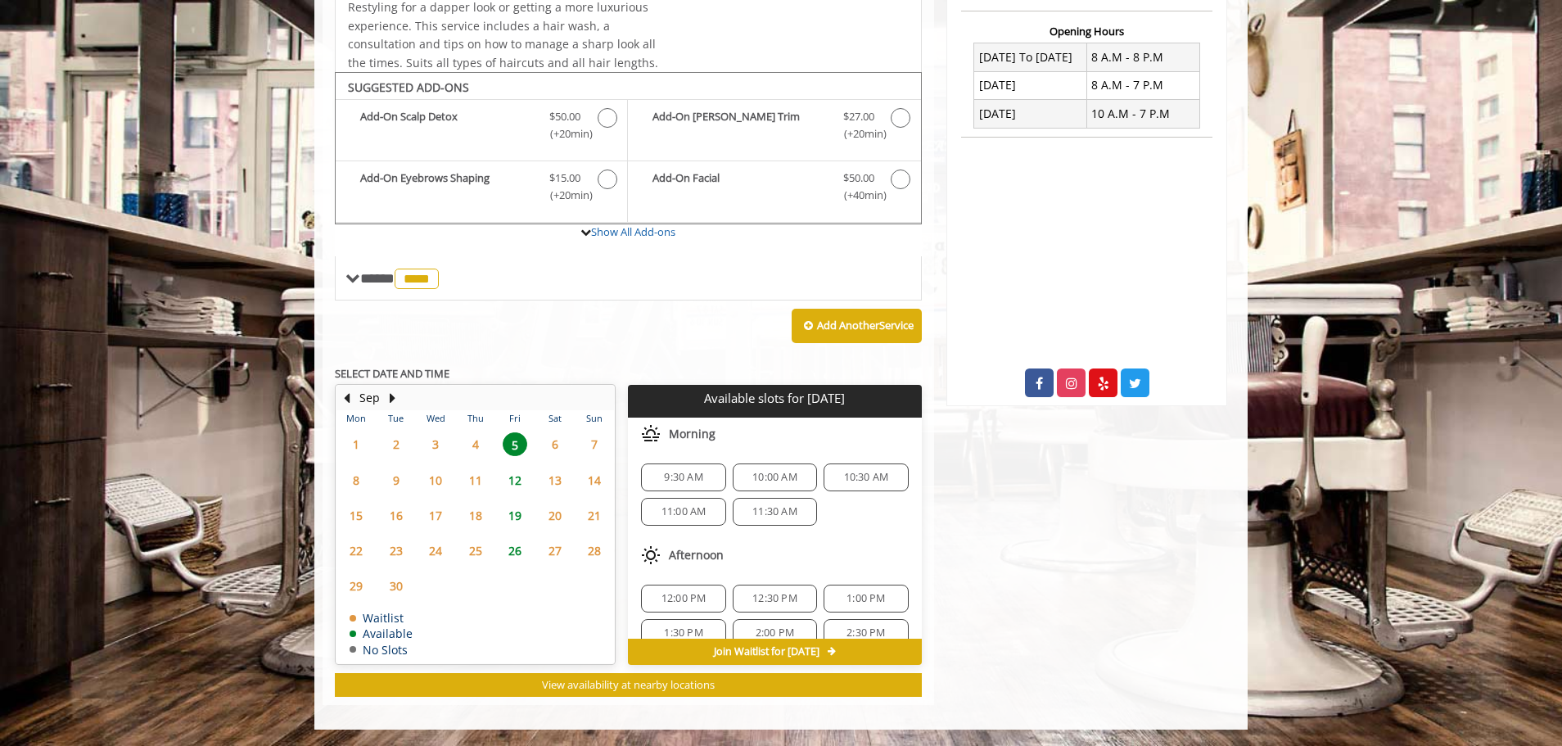
click at [517, 482] on span "12" at bounding box center [515, 480] width 25 height 24
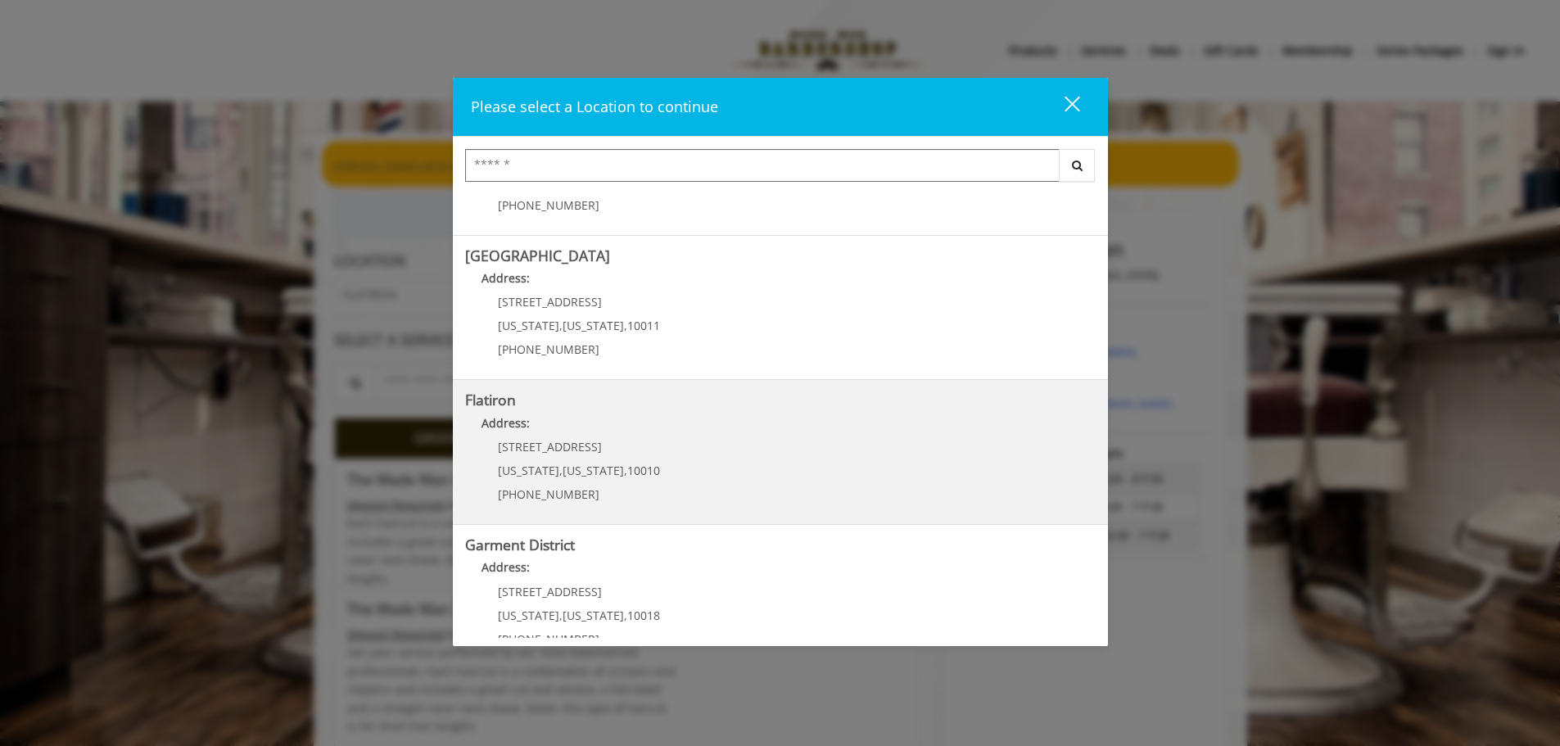
scroll to position [246, 0]
click at [680, 436] on "Address:" at bounding box center [780, 426] width 630 height 26
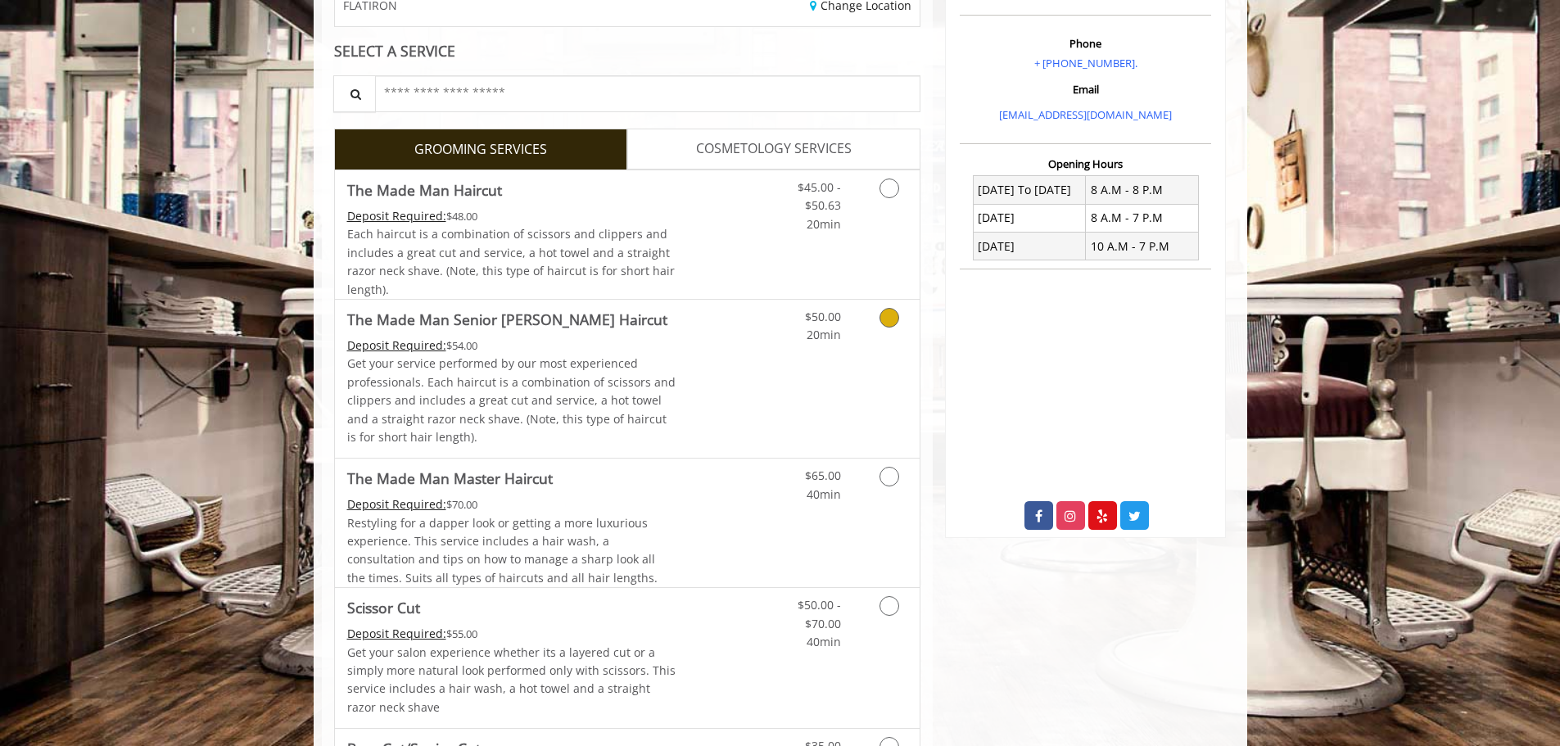
scroll to position [327, 0]
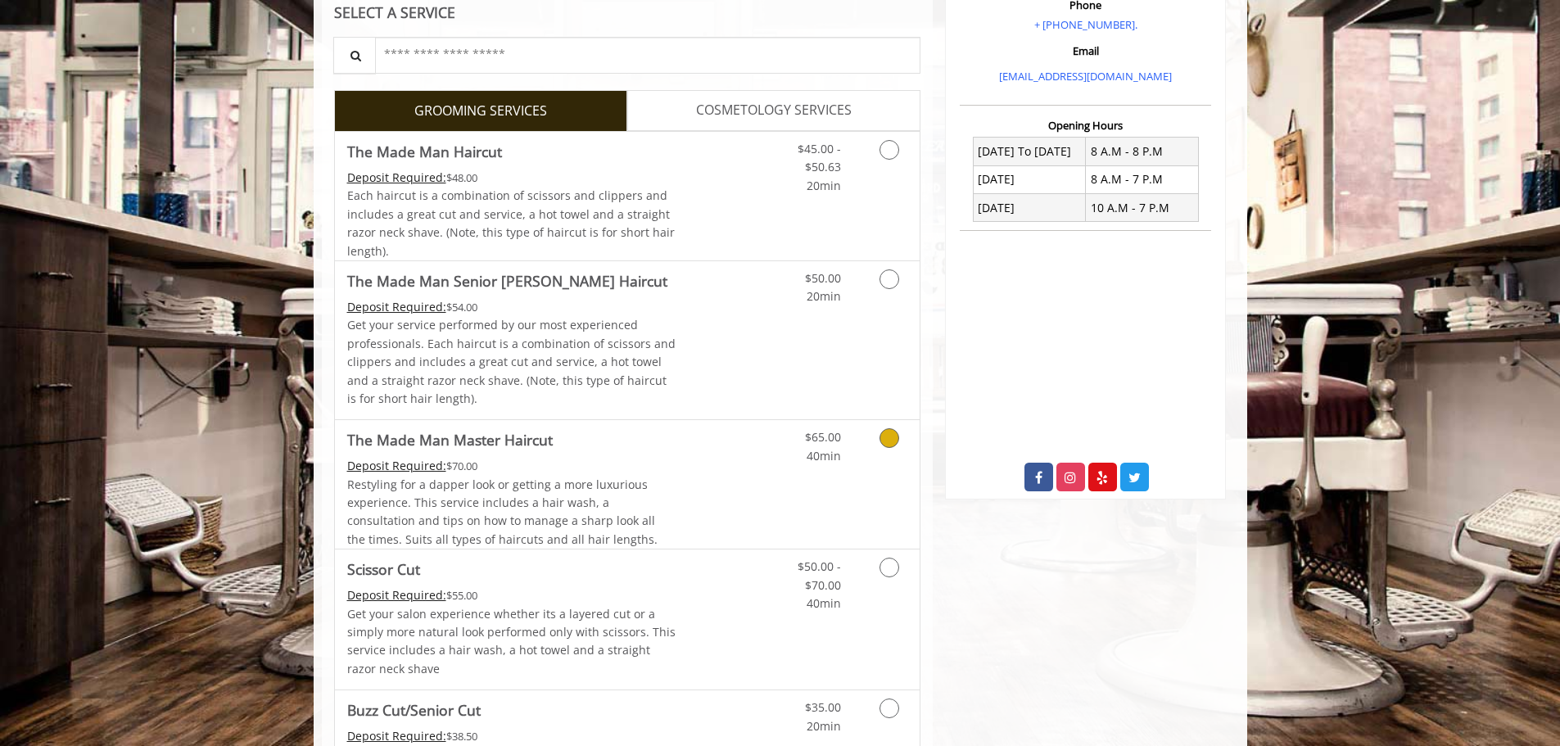
click at [892, 437] on icon "Grooming services" at bounding box center [889, 438] width 20 height 20
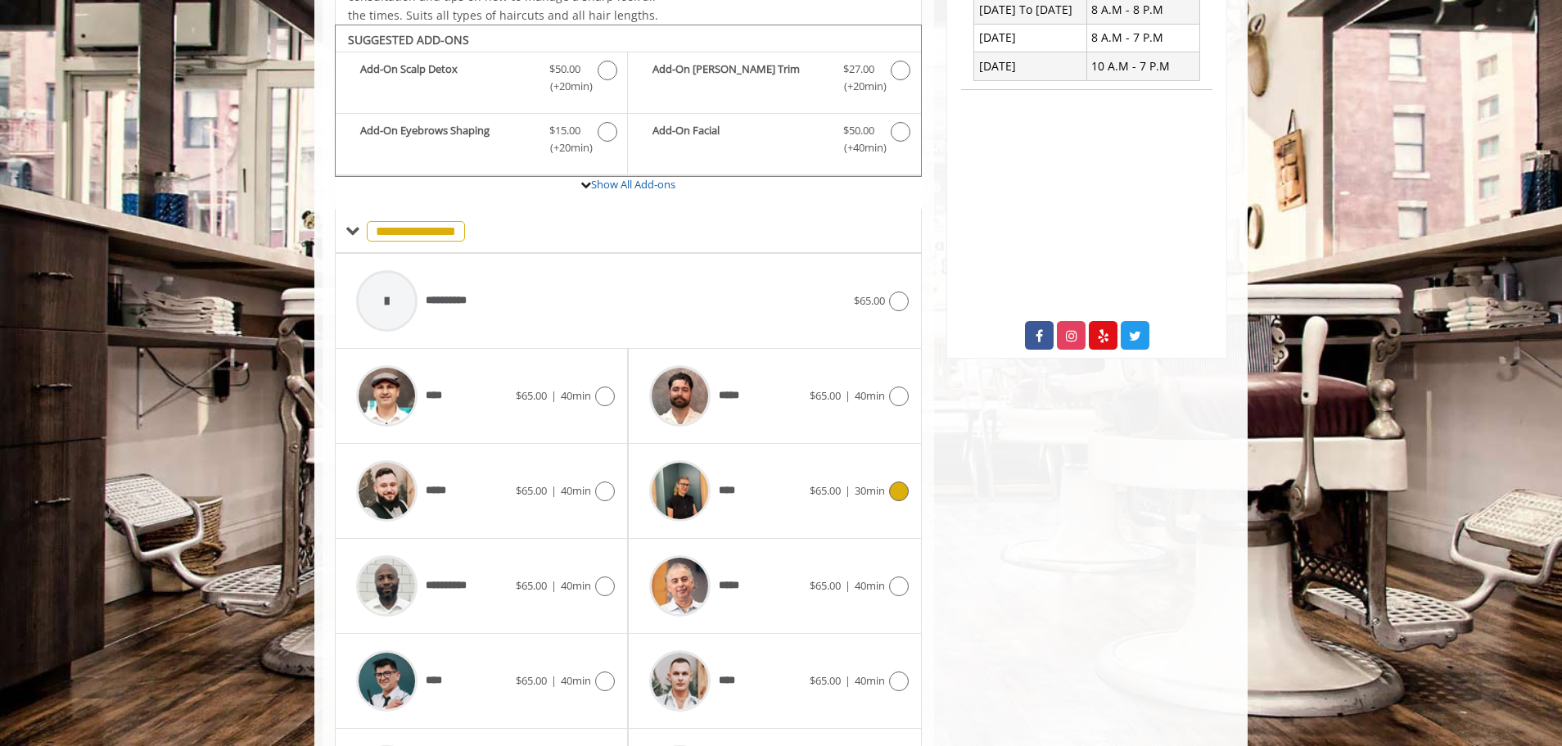
scroll to position [494, 0]
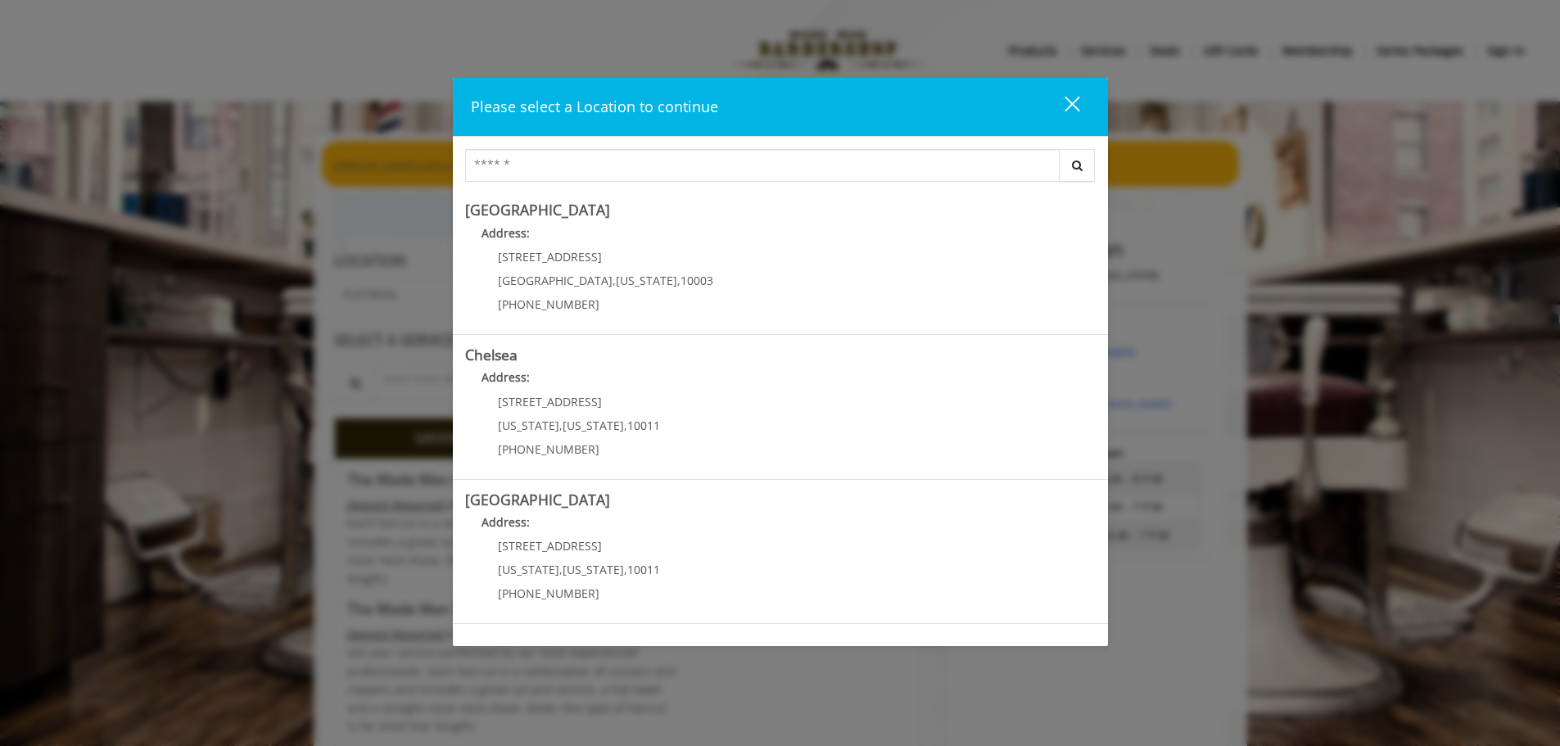
click at [1072, 107] on div "close" at bounding box center [1061, 107] width 33 height 25
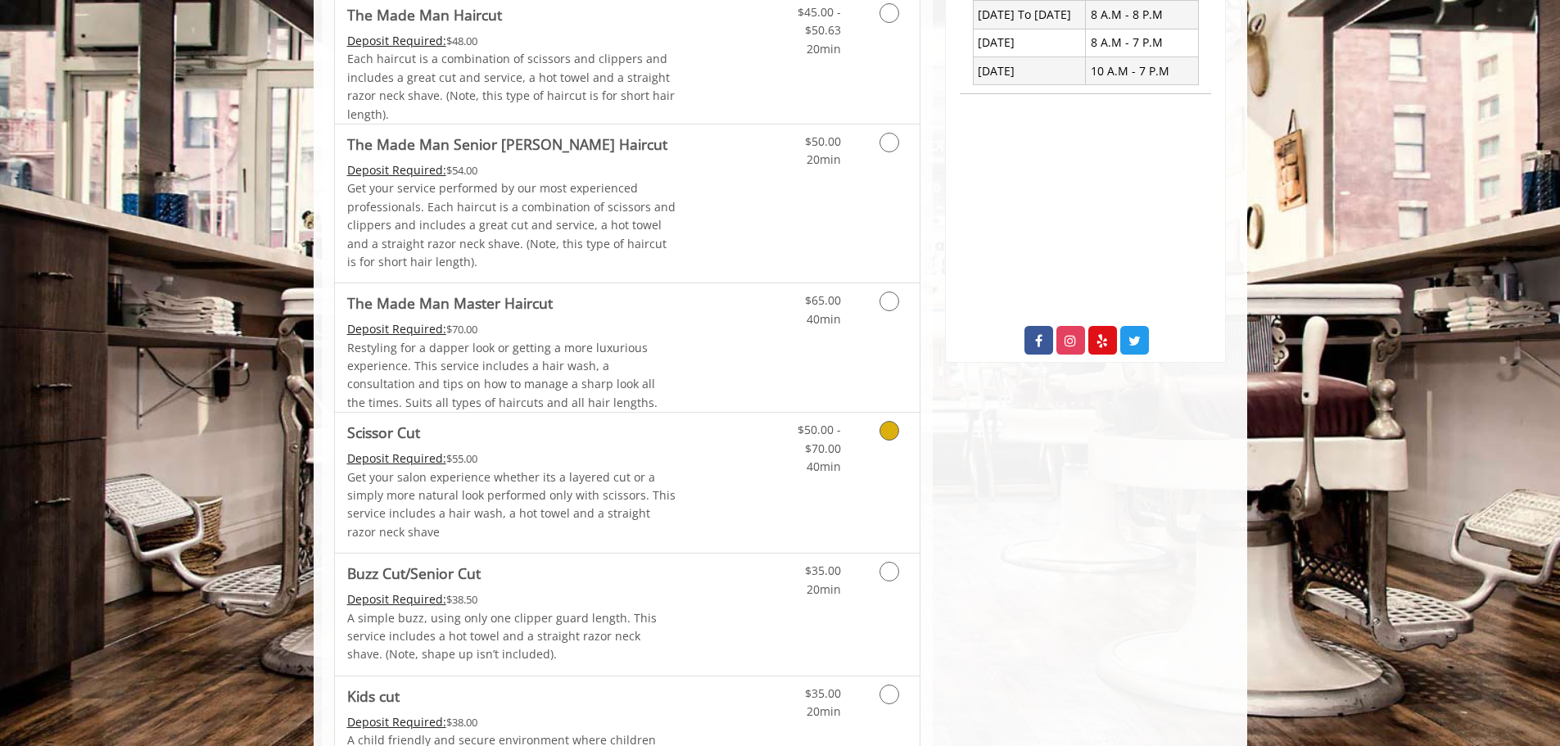
scroll to position [491, 0]
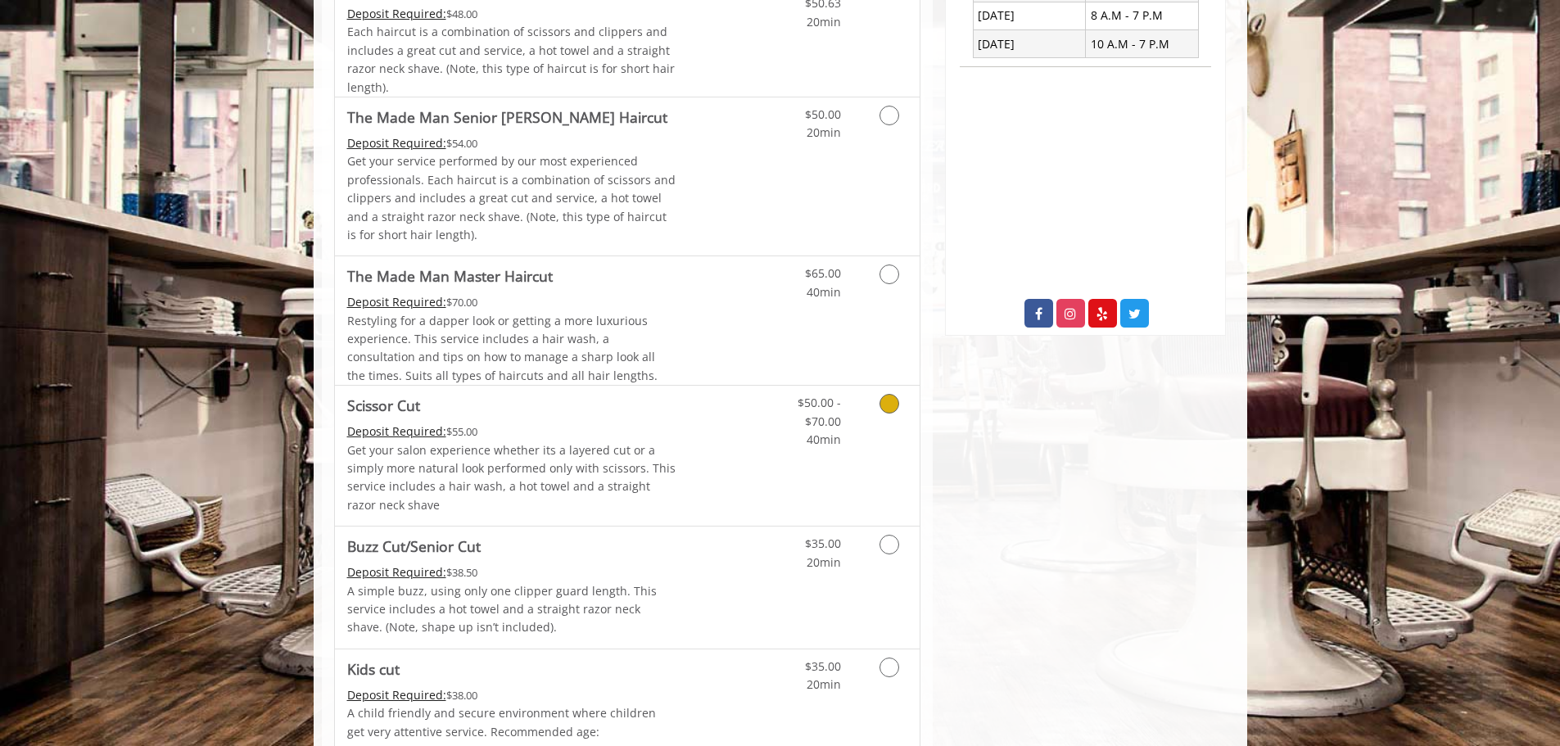
click at [887, 403] on icon "Grooming services" at bounding box center [889, 404] width 20 height 20
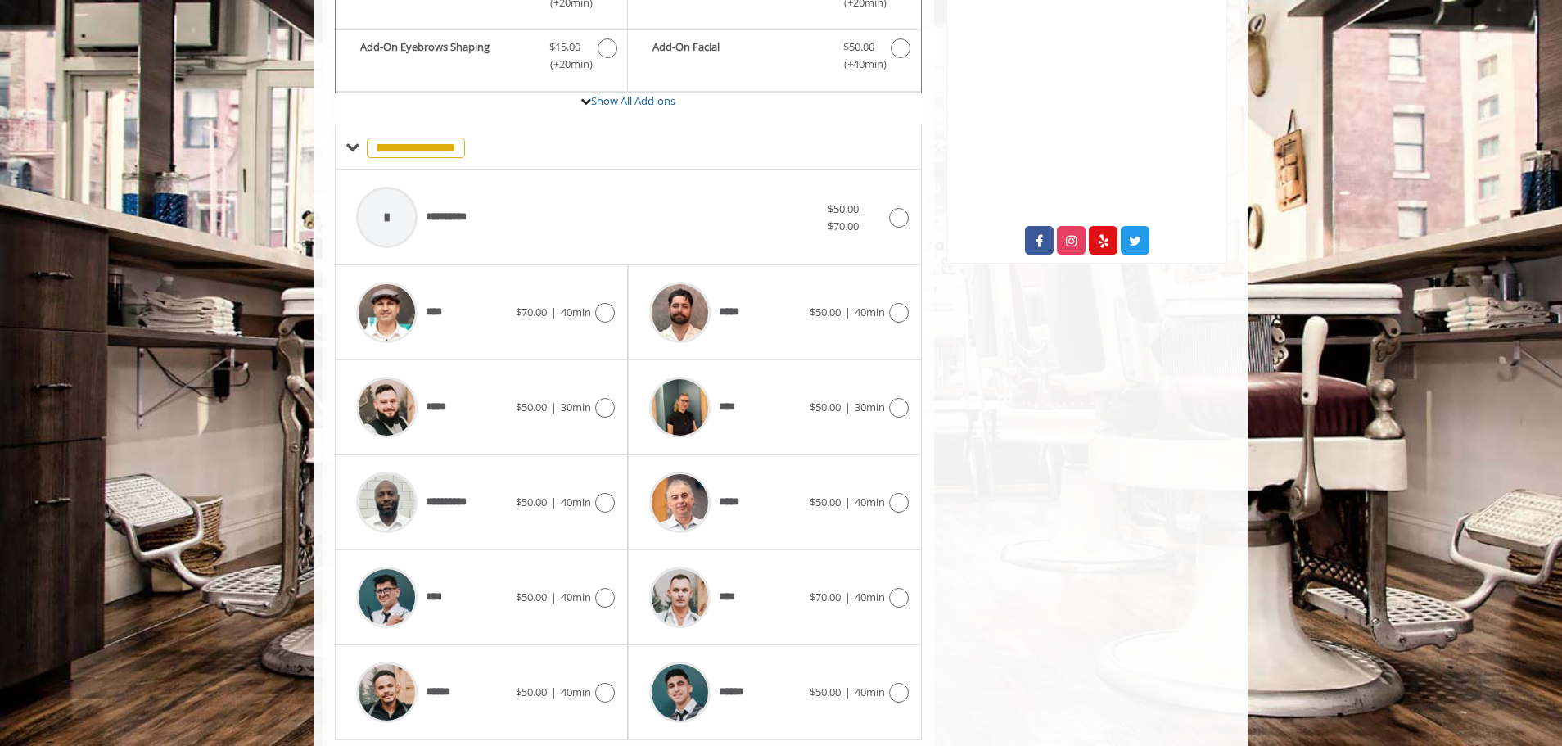
scroll to position [616, 0]
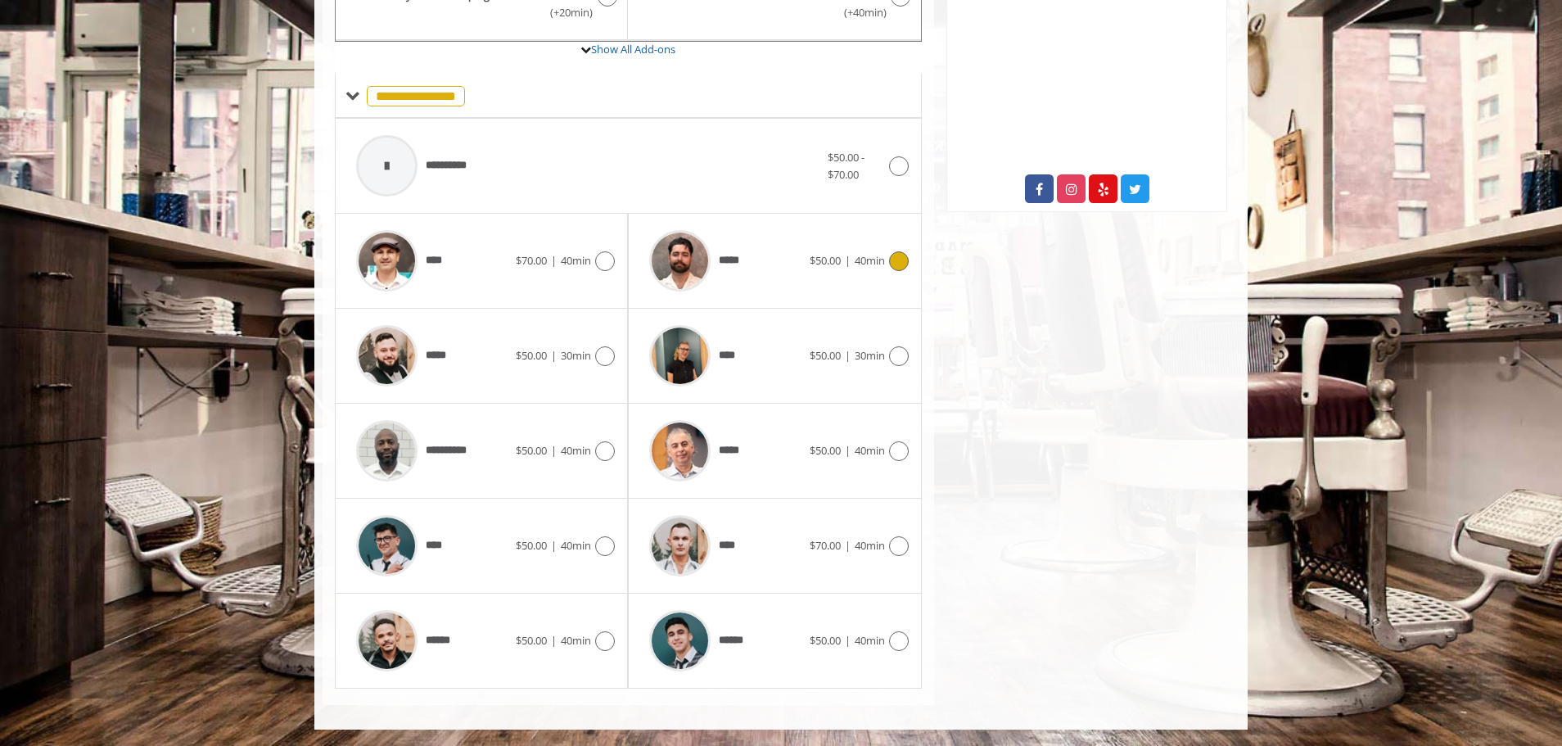
click at [902, 265] on icon at bounding box center [899, 261] width 20 height 20
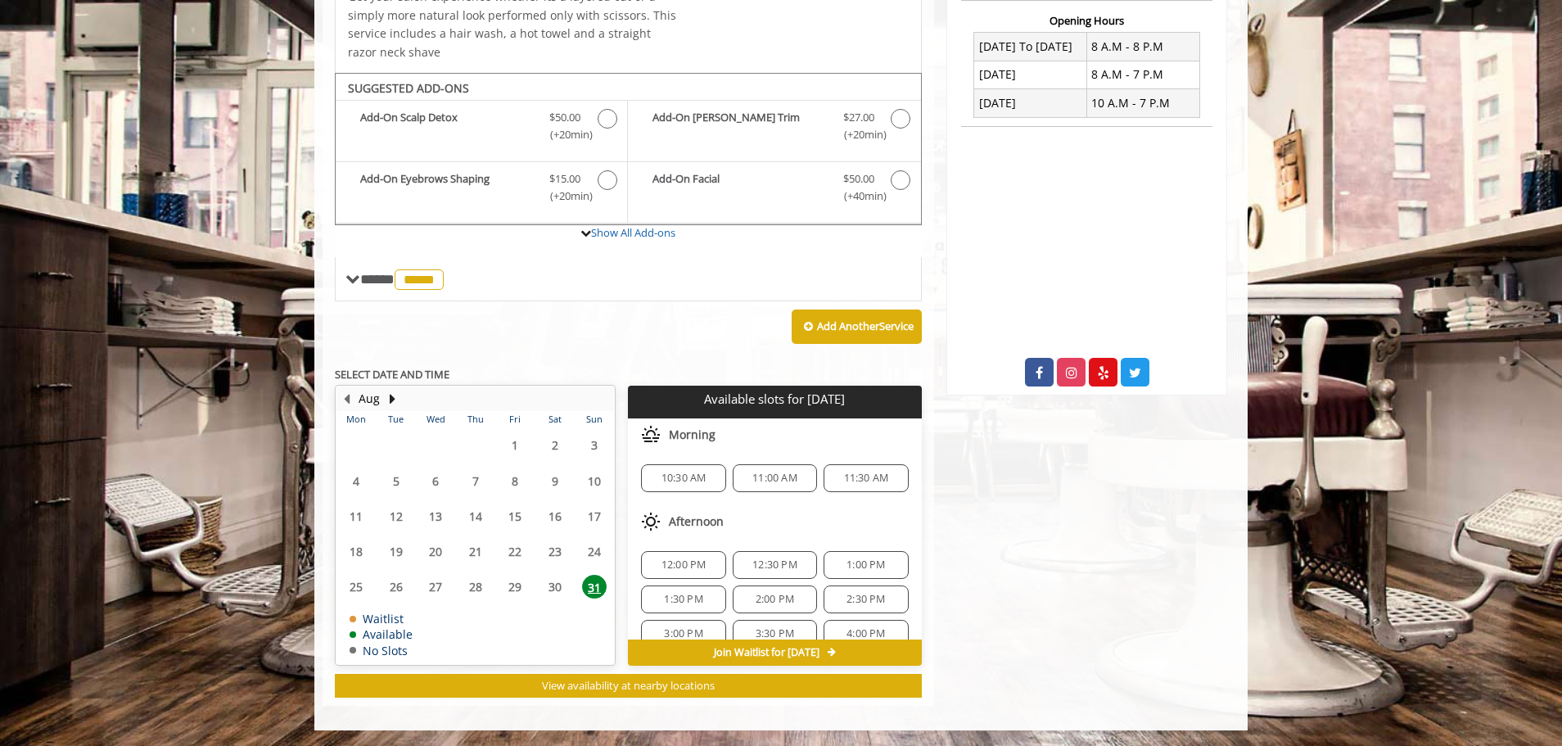
scroll to position [433, 0]
click at [389, 392] on button "Next Month" at bounding box center [392, 398] width 13 height 18
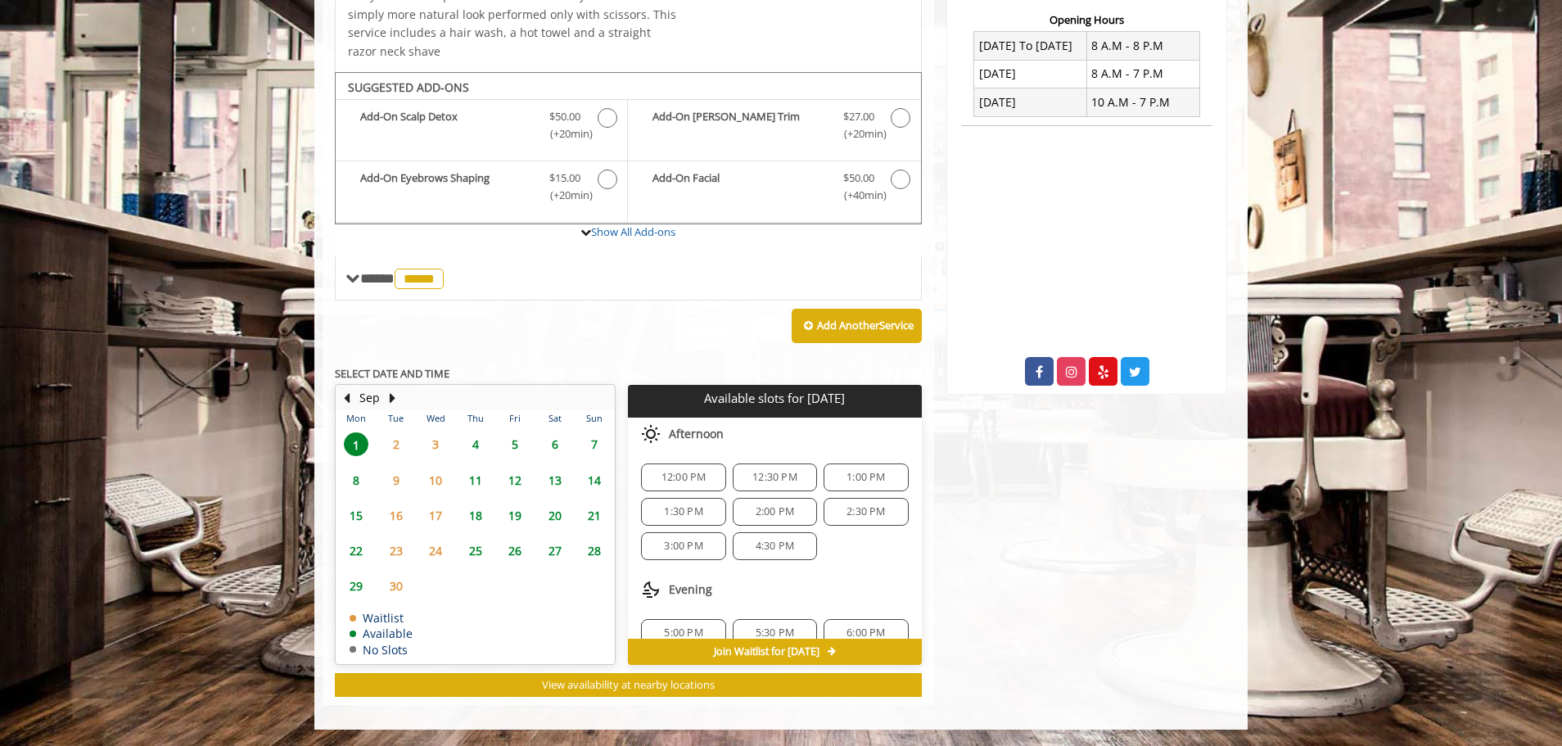
click at [516, 549] on span "26" at bounding box center [515, 551] width 25 height 24
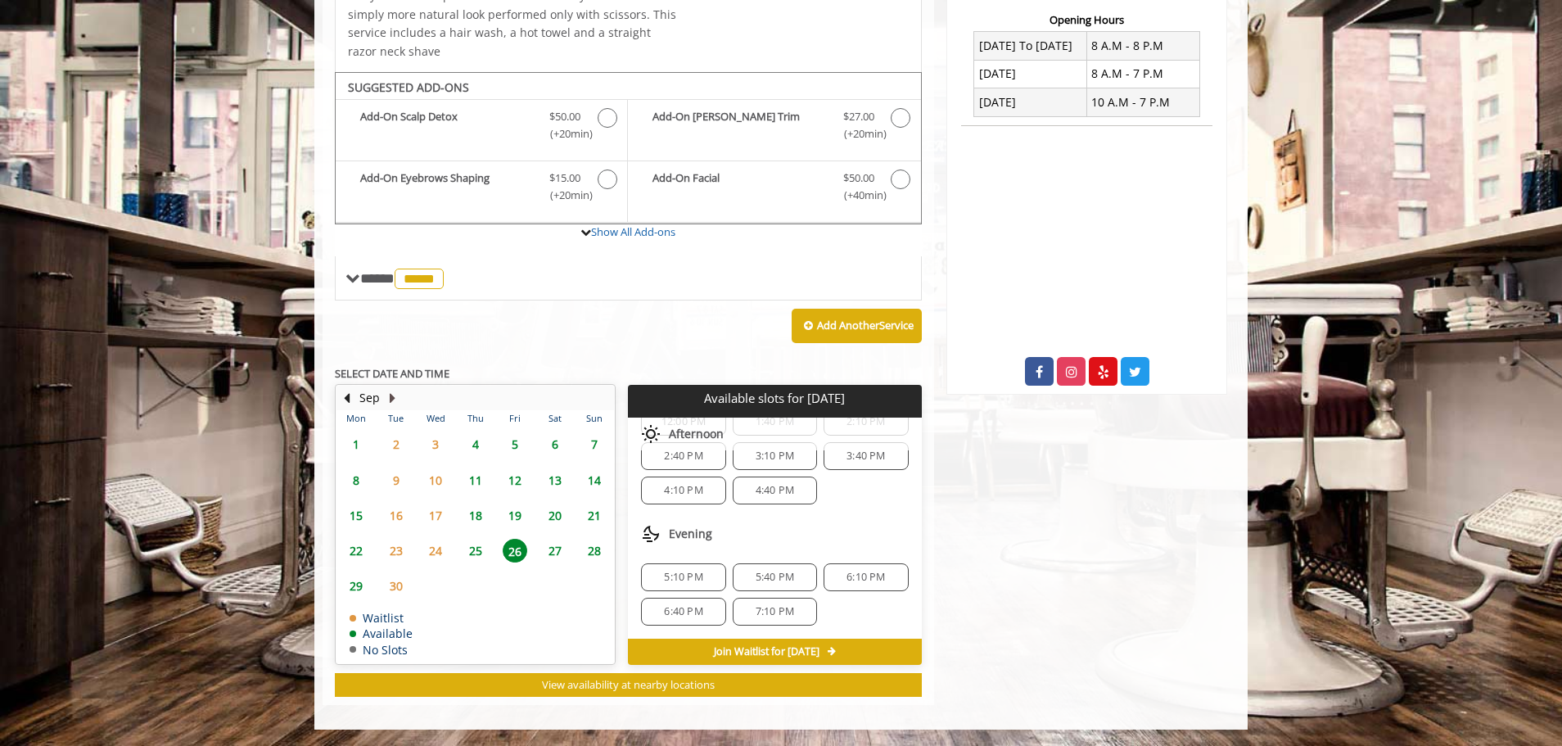
click at [388, 400] on button "Next Month" at bounding box center [392, 398] width 13 height 18
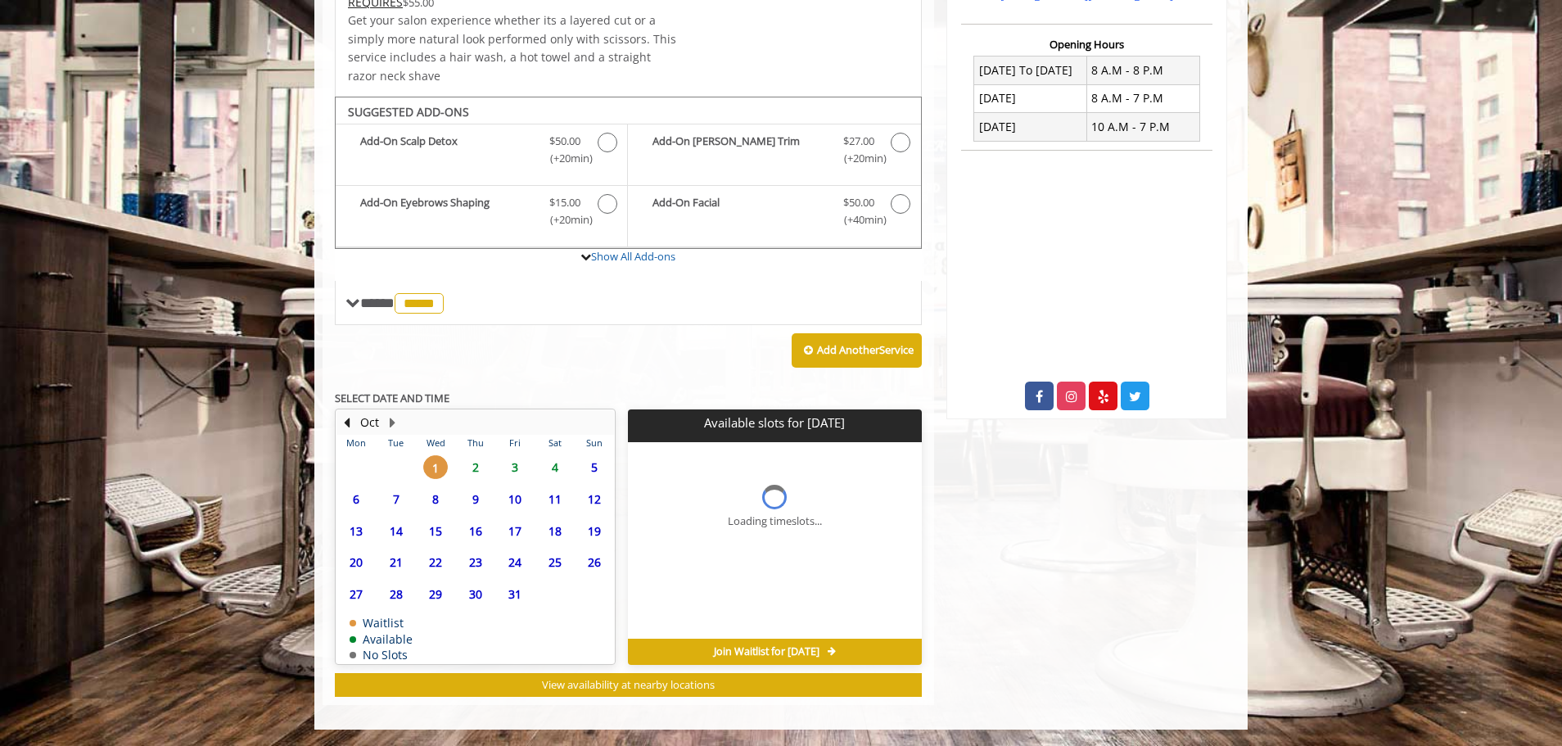
scroll to position [0, 0]
click at [438, 501] on span "8" at bounding box center [435, 499] width 25 height 24
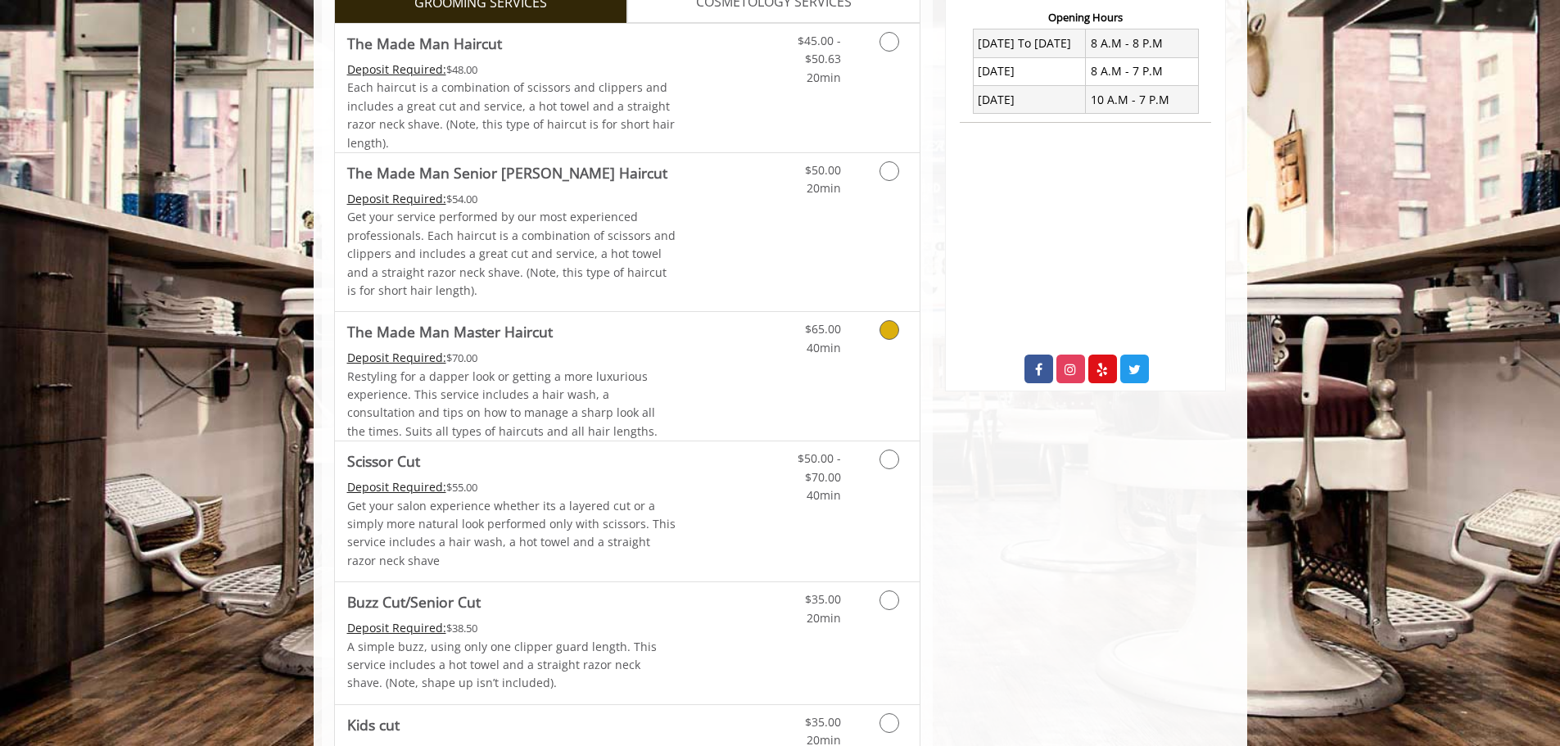
scroll to position [491, 0]
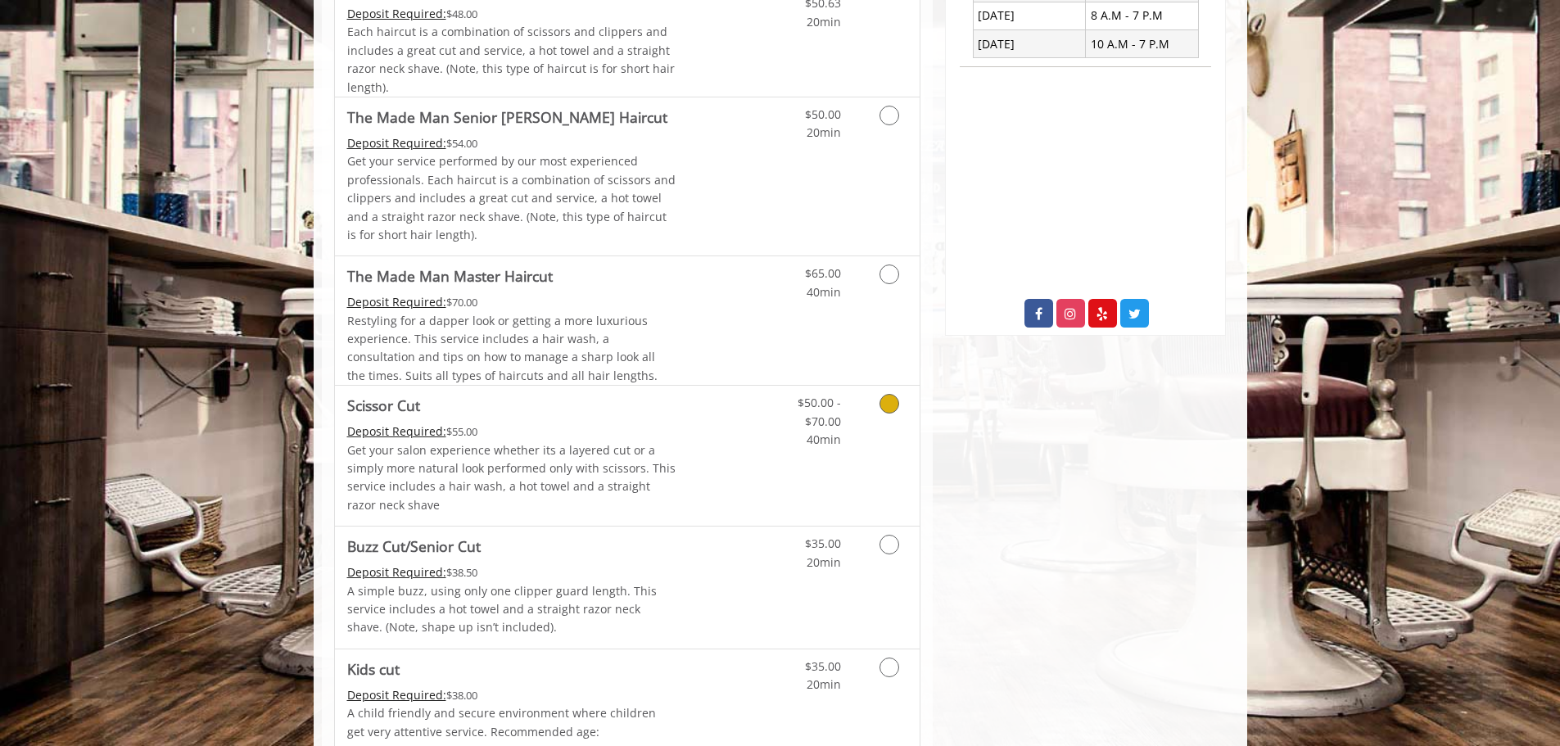
click at [892, 404] on icon "Grooming services" at bounding box center [889, 404] width 20 height 20
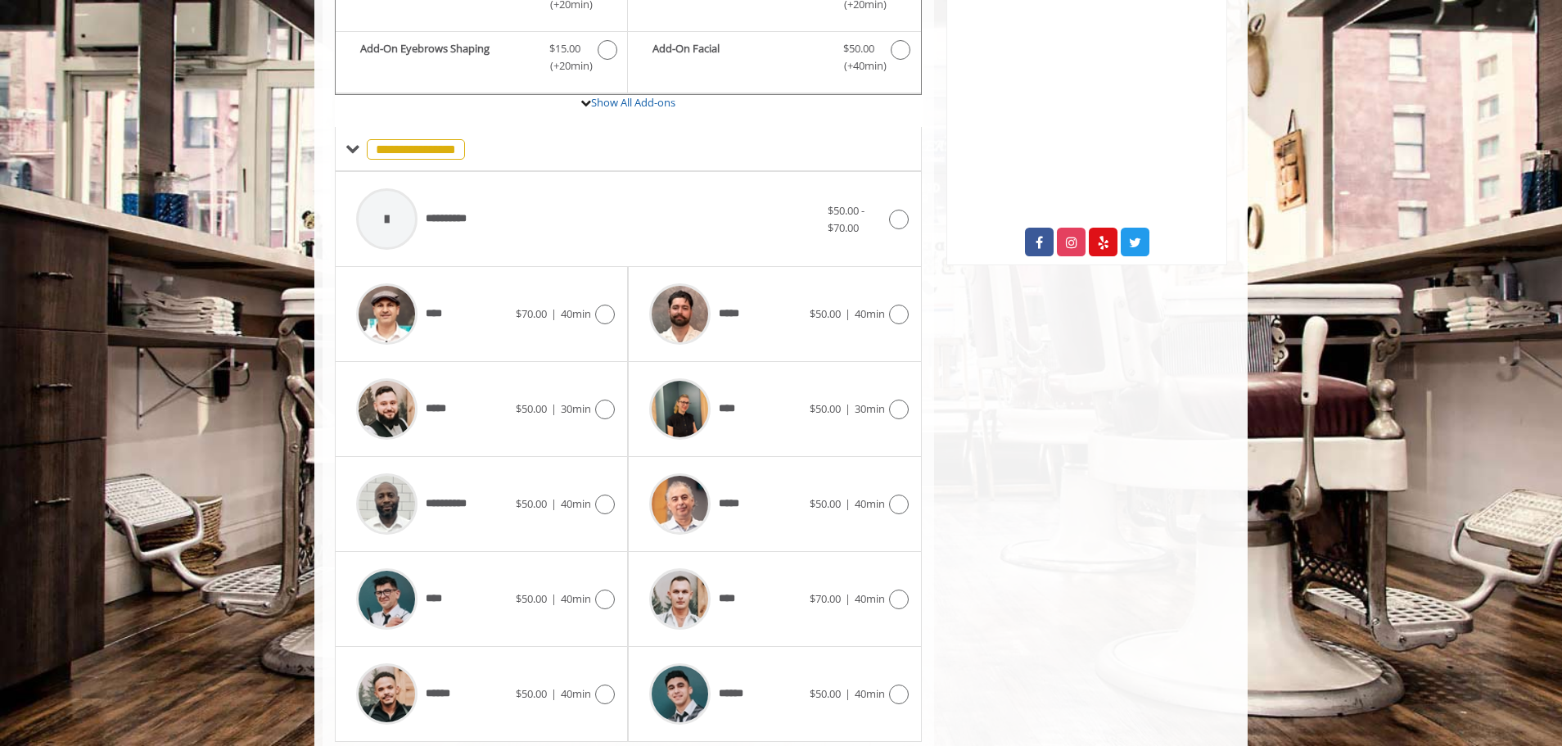
scroll to position [534, 0]
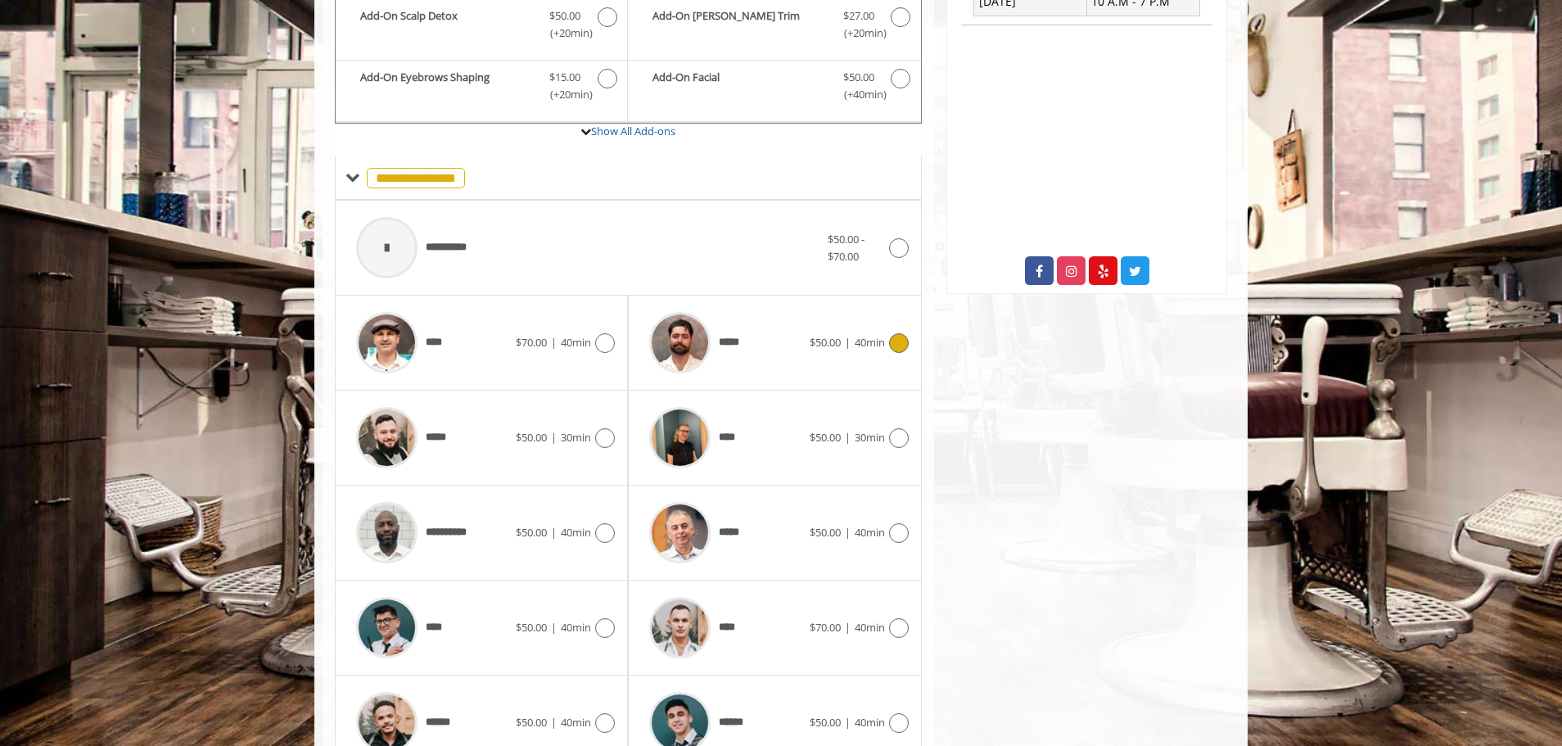
click at [896, 344] on icon at bounding box center [899, 343] width 20 height 20
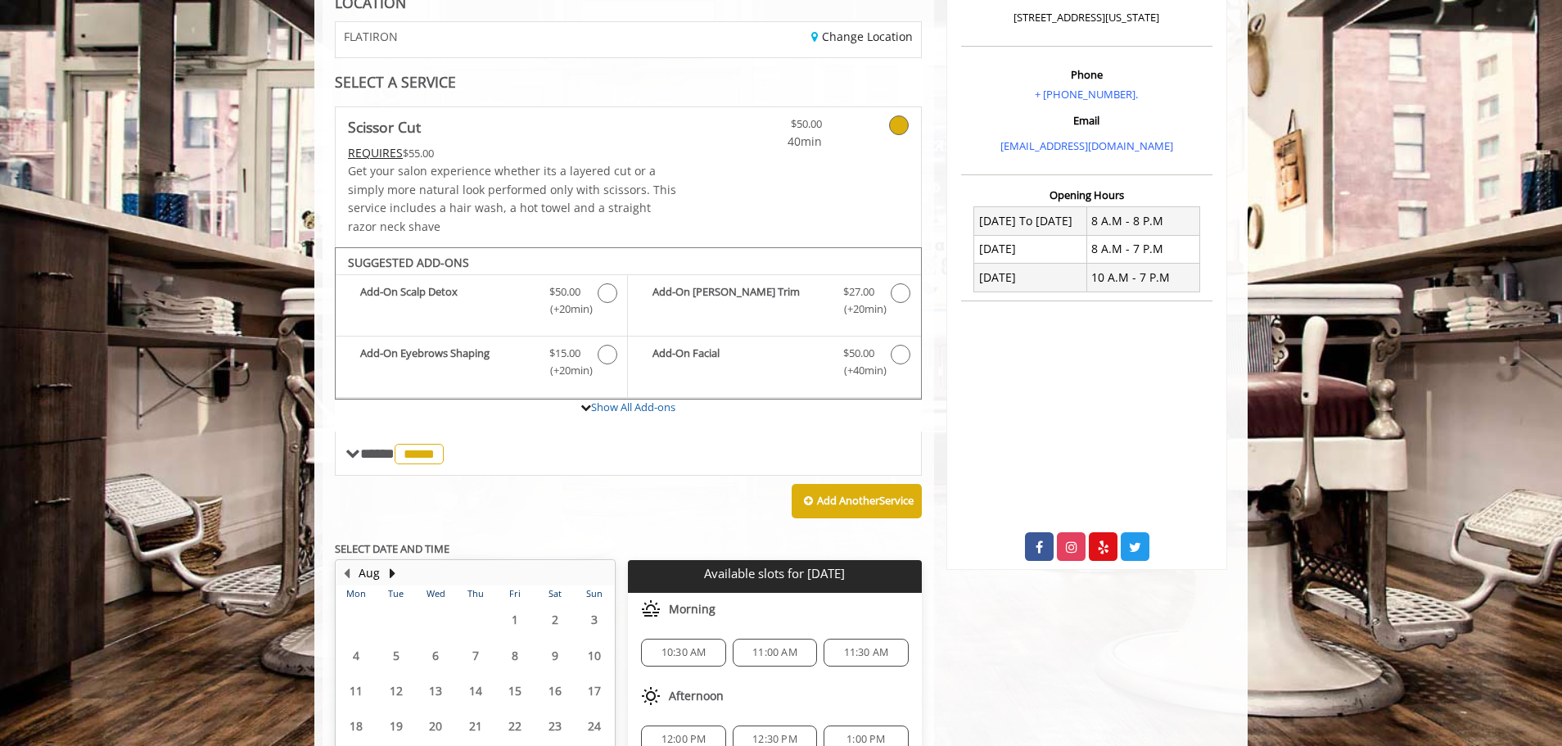
scroll to position [433, 0]
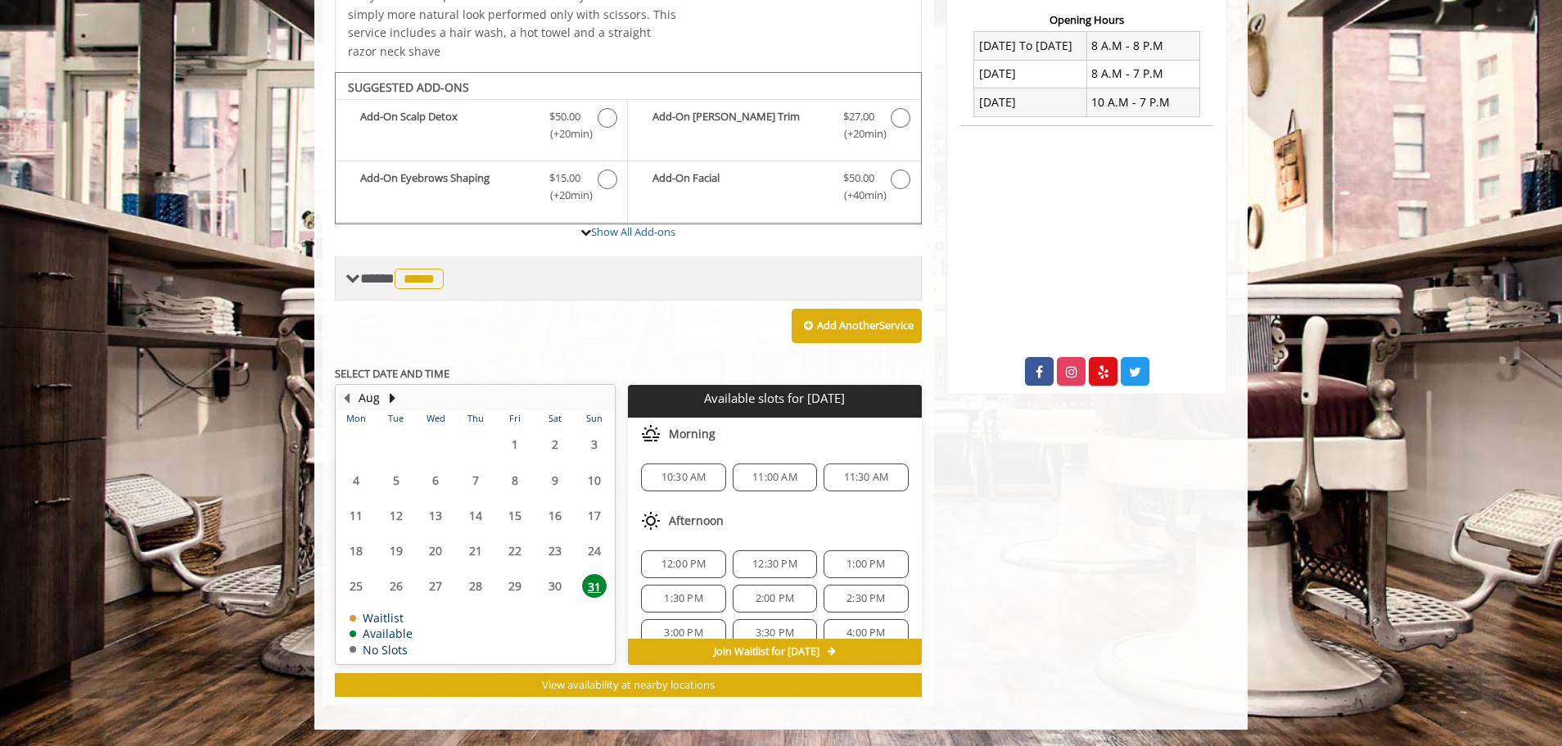
click at [433, 273] on span "*****" at bounding box center [419, 279] width 49 height 20
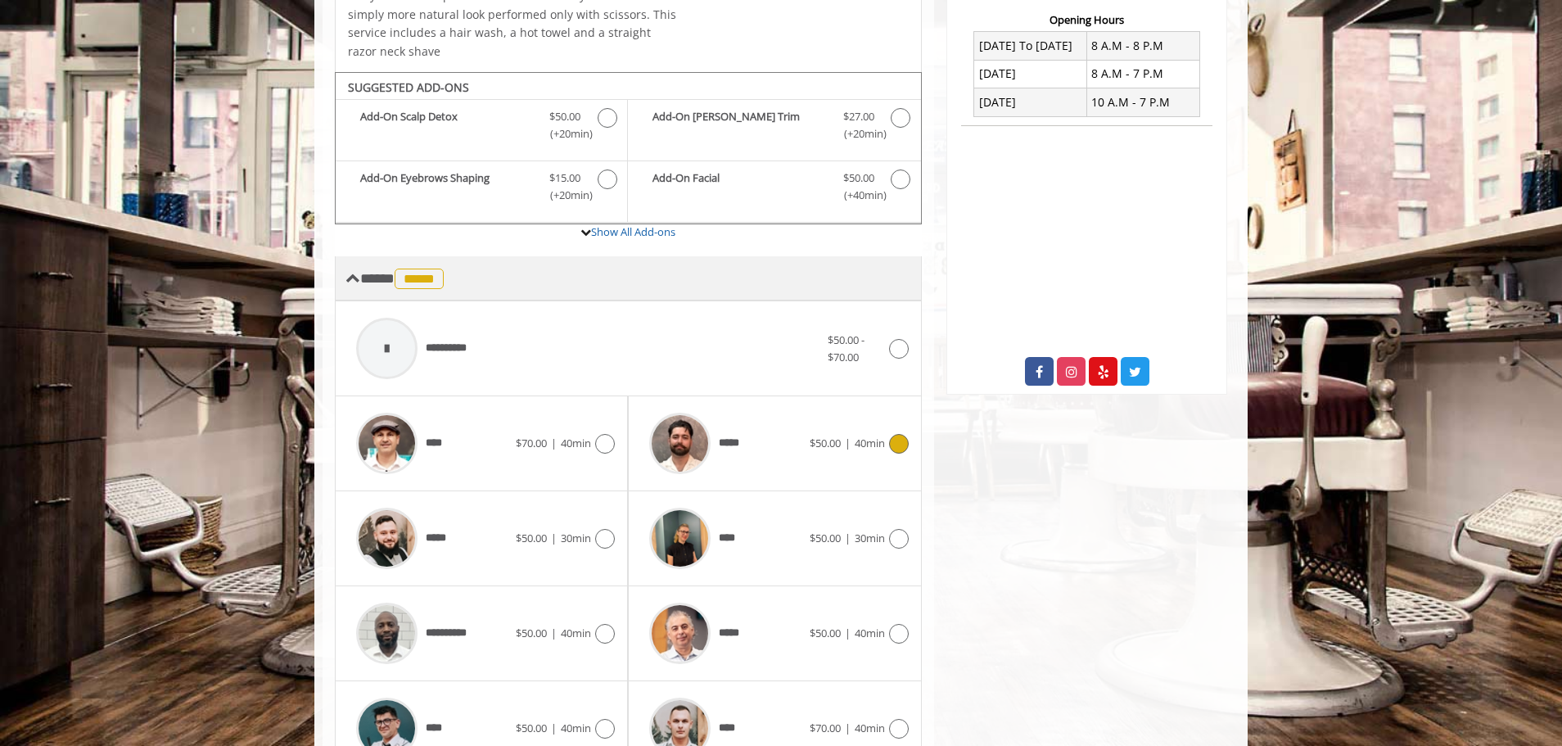
click at [377, 273] on span "**** ***** ********" at bounding box center [404, 278] width 88 height 15
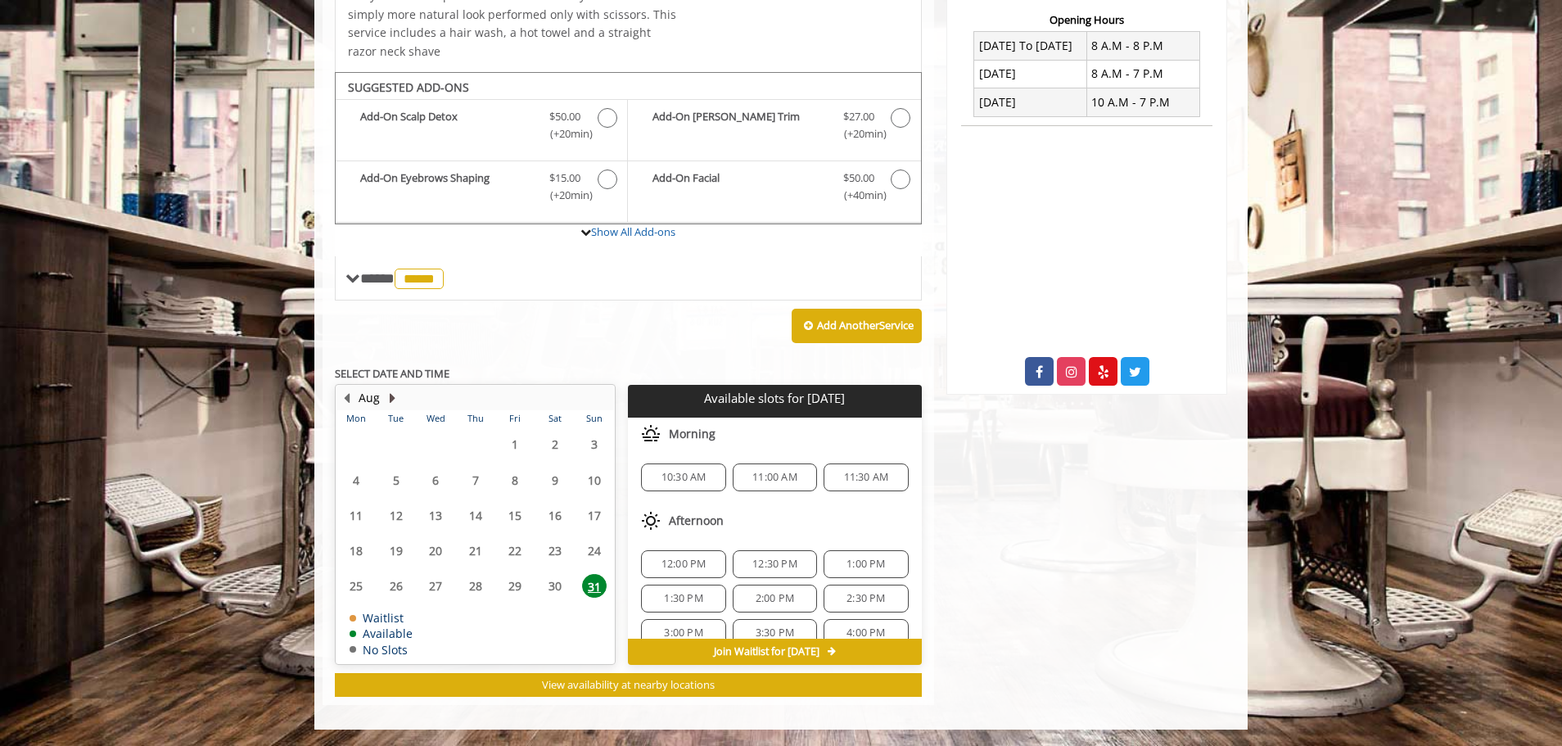
click at [389, 398] on button "Next Month" at bounding box center [392, 398] width 13 height 18
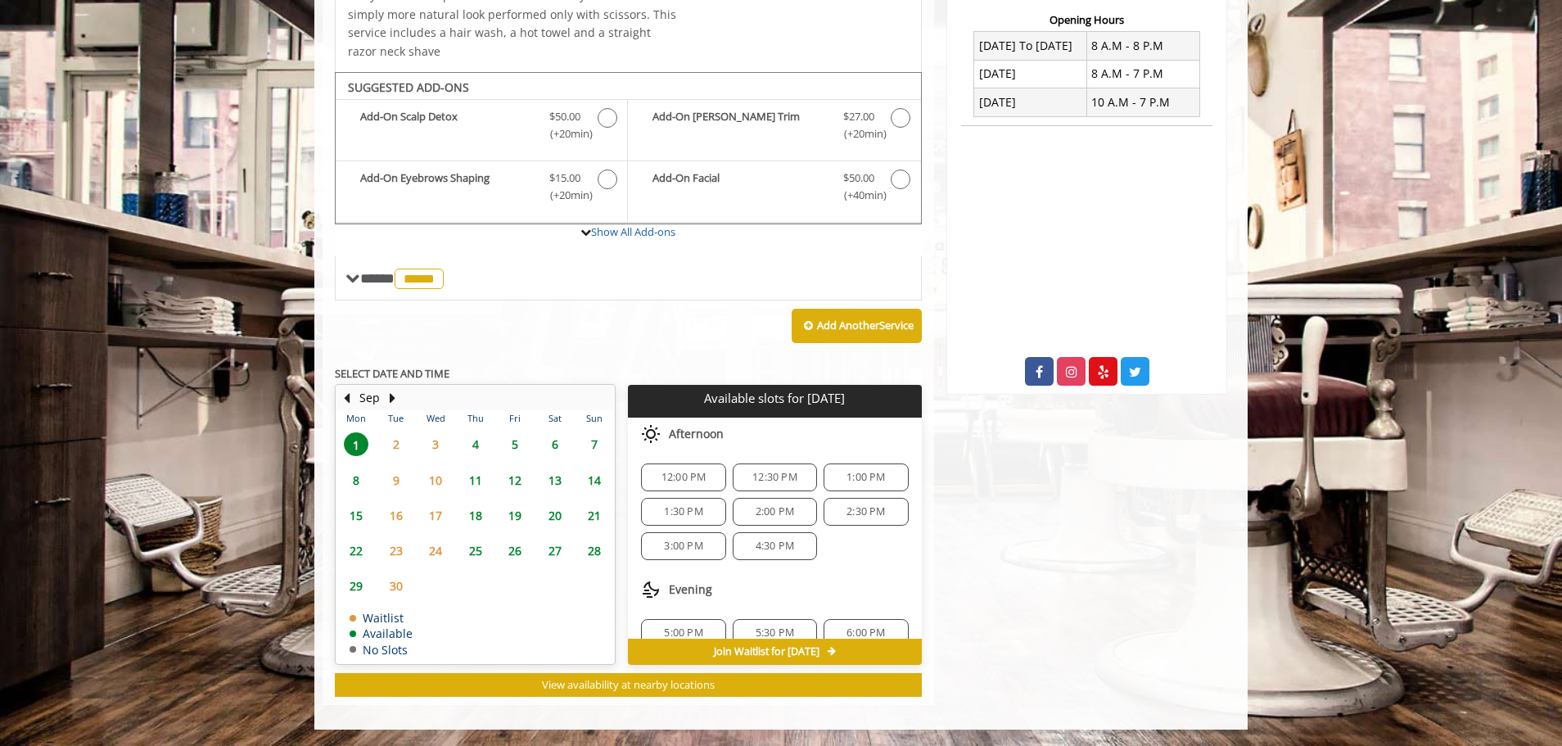
click at [517, 549] on span "26" at bounding box center [515, 551] width 25 height 24
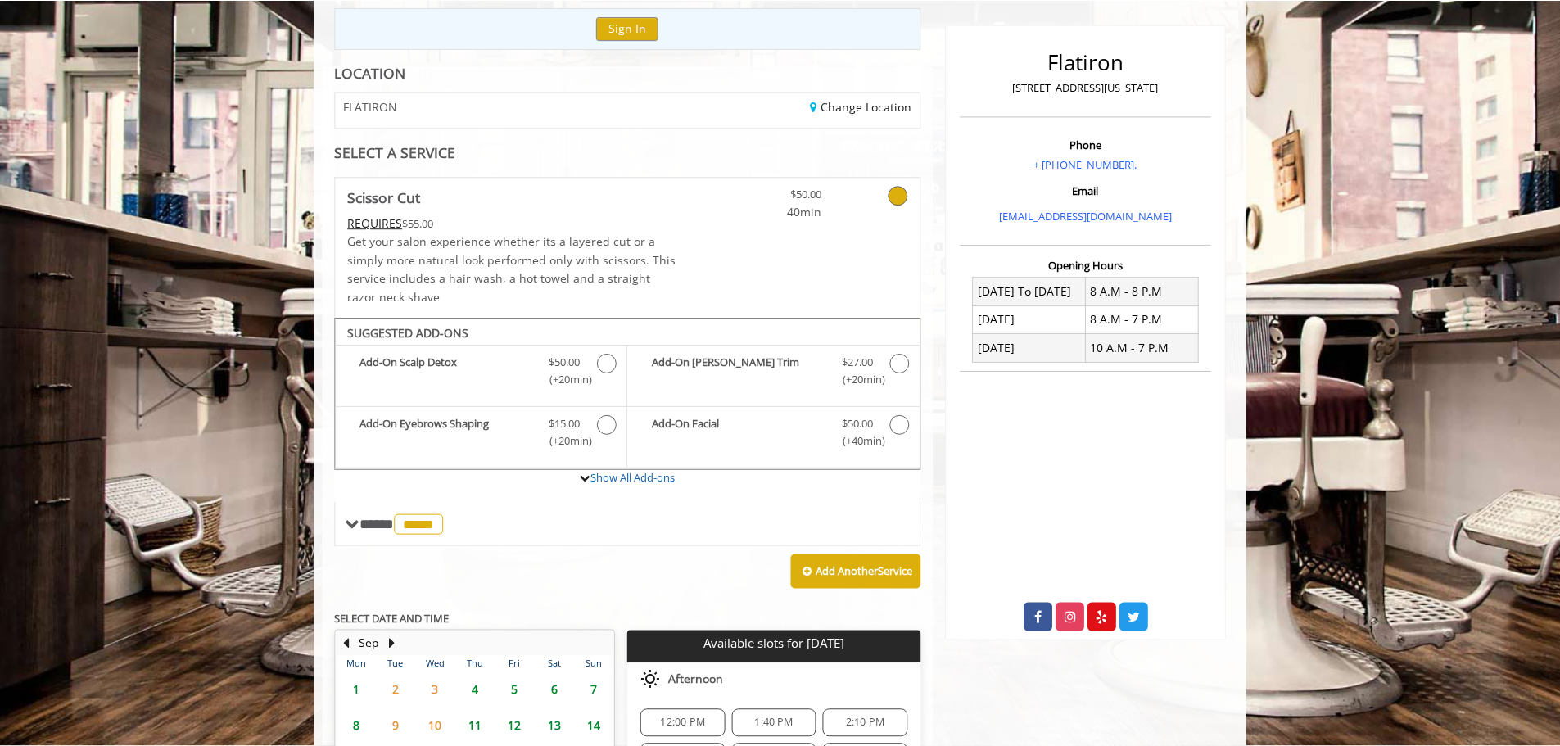
scroll to position [0, 0]
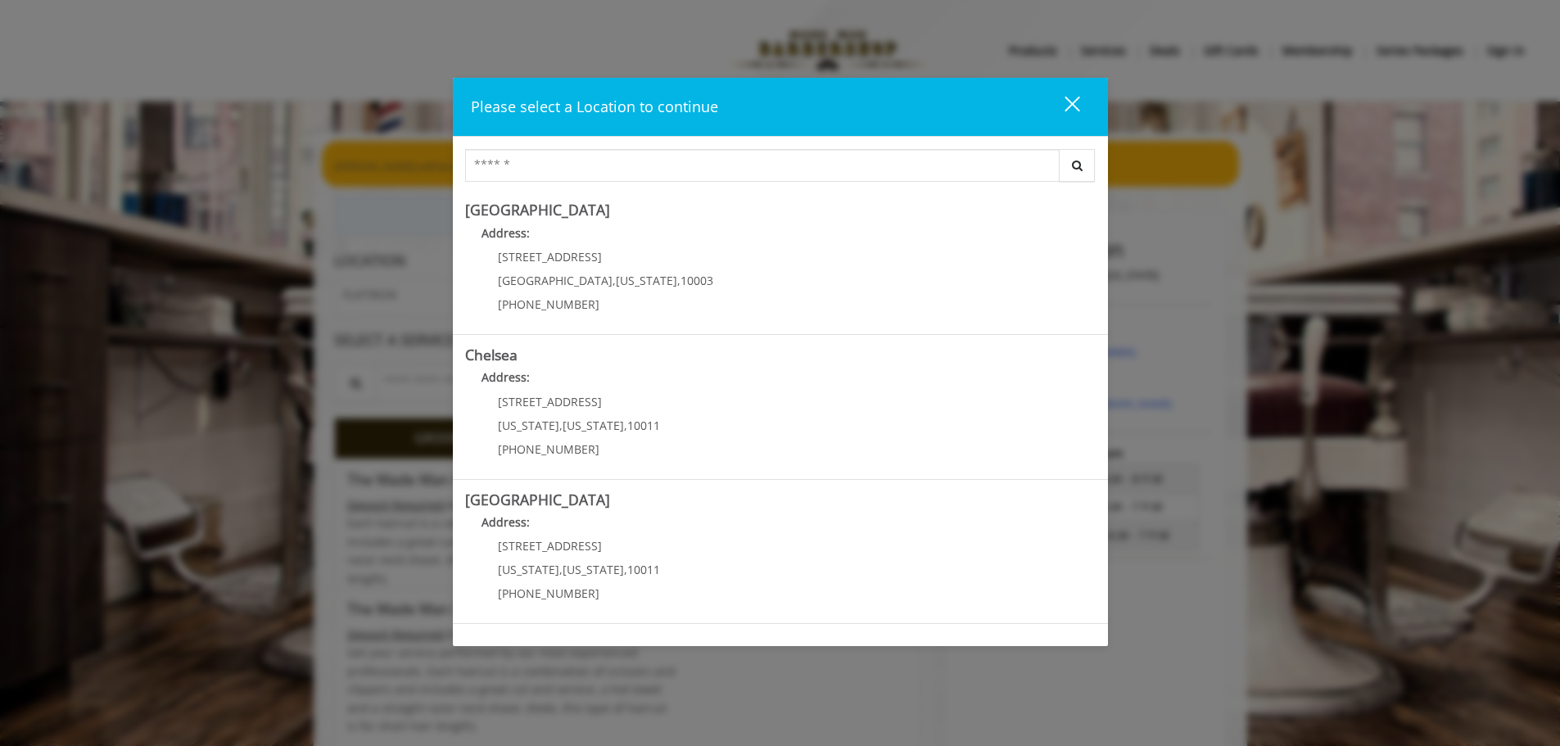
click at [1077, 105] on div "close" at bounding box center [1061, 107] width 33 height 25
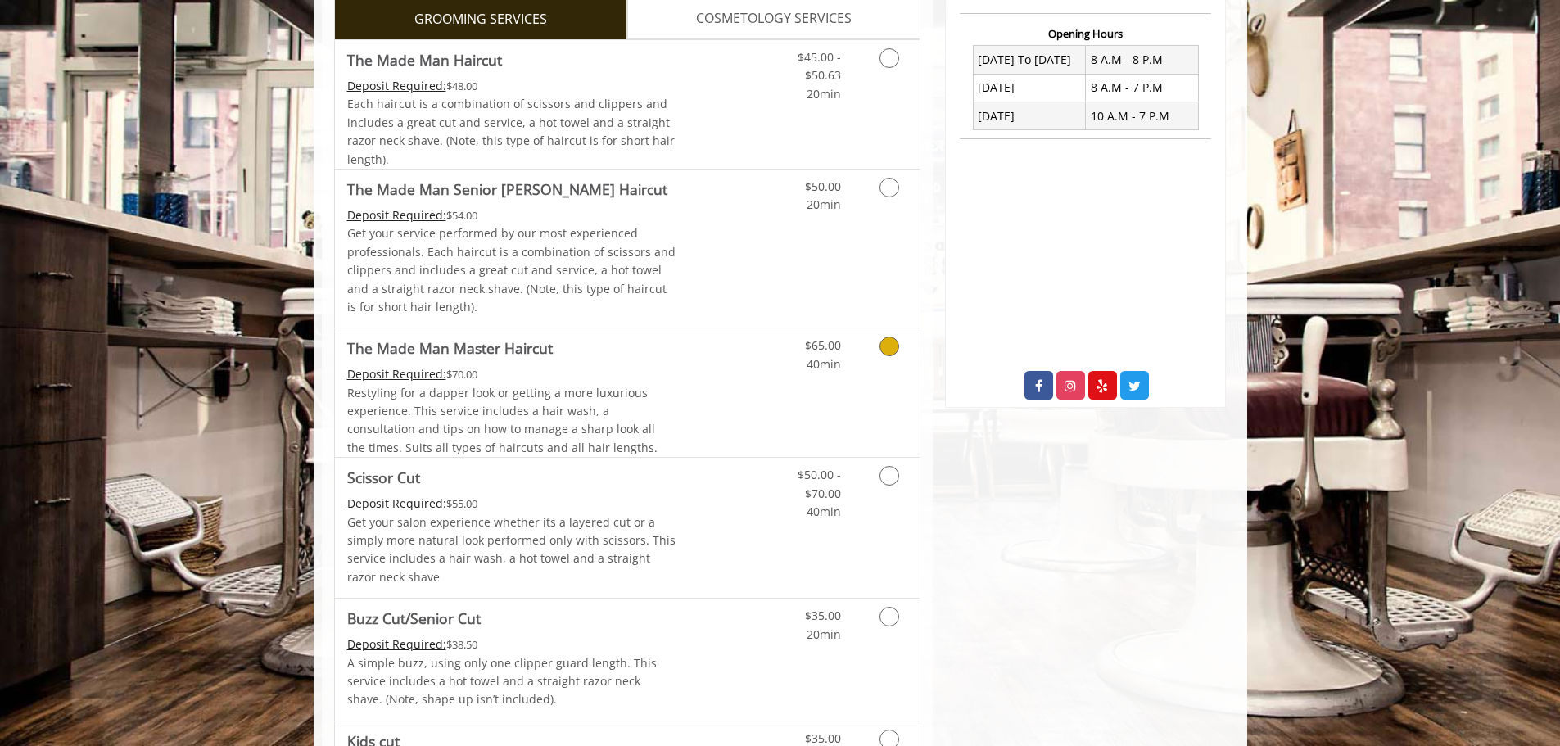
scroll to position [573, 0]
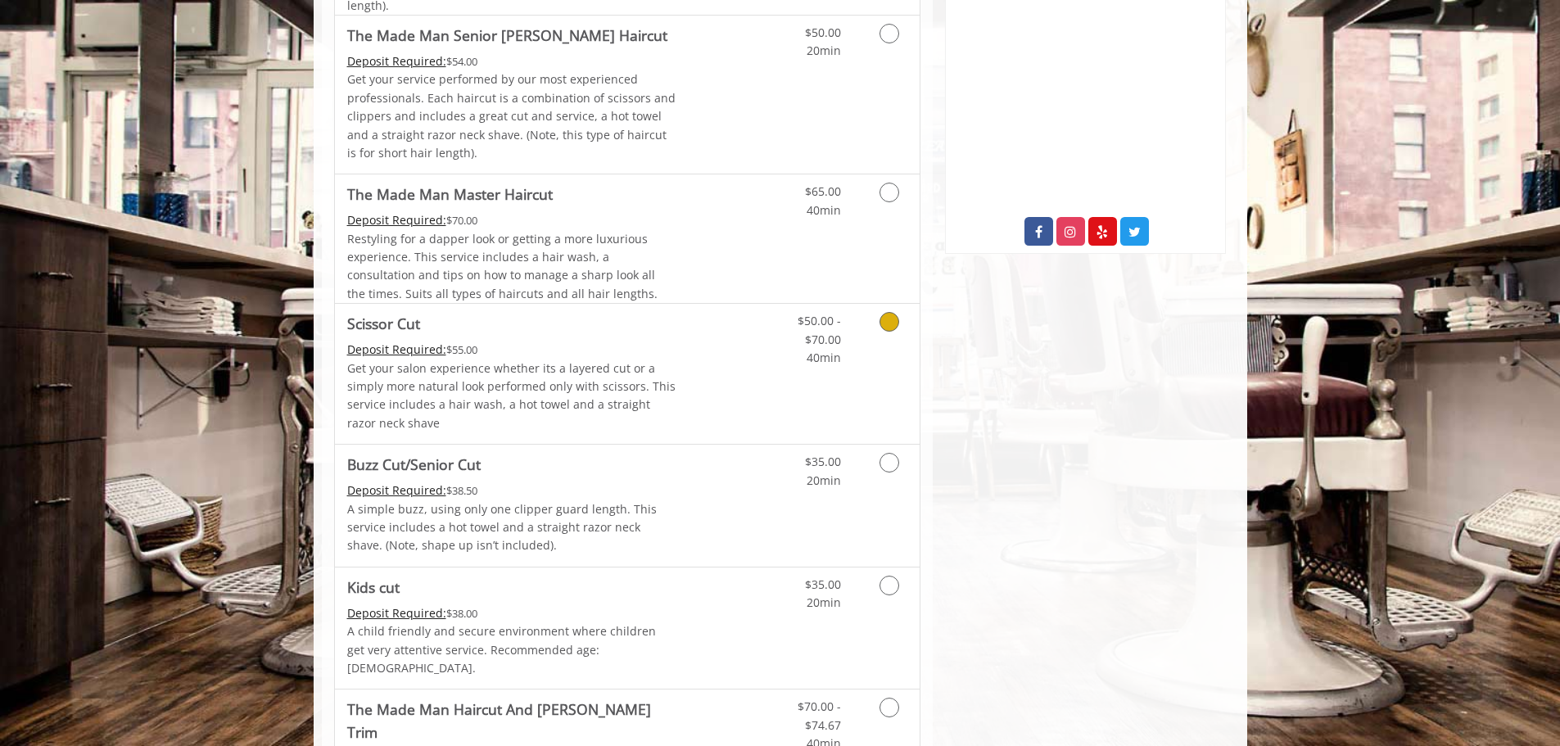
click at [895, 323] on icon "Grooming services" at bounding box center [889, 322] width 20 height 20
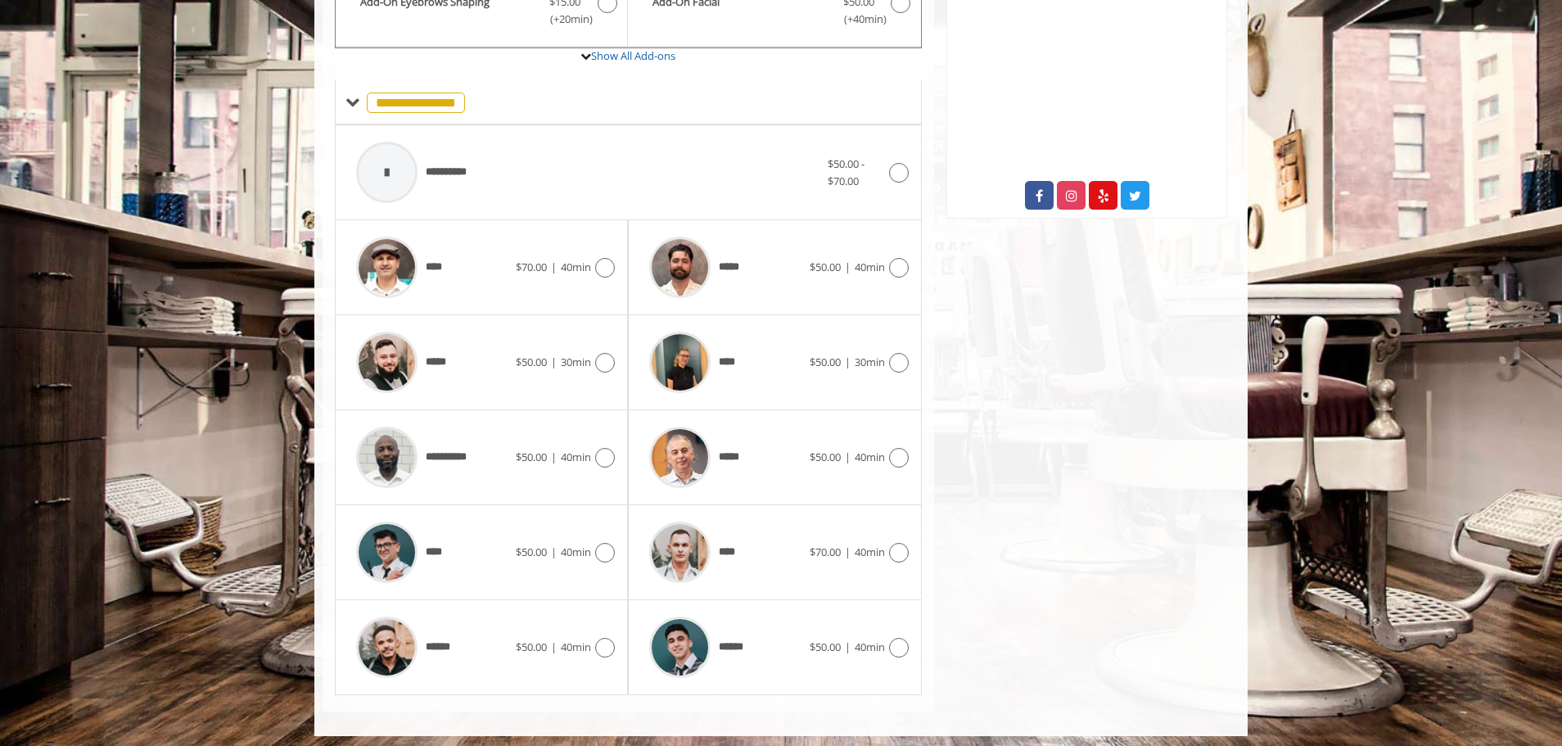
scroll to position [616, 0]
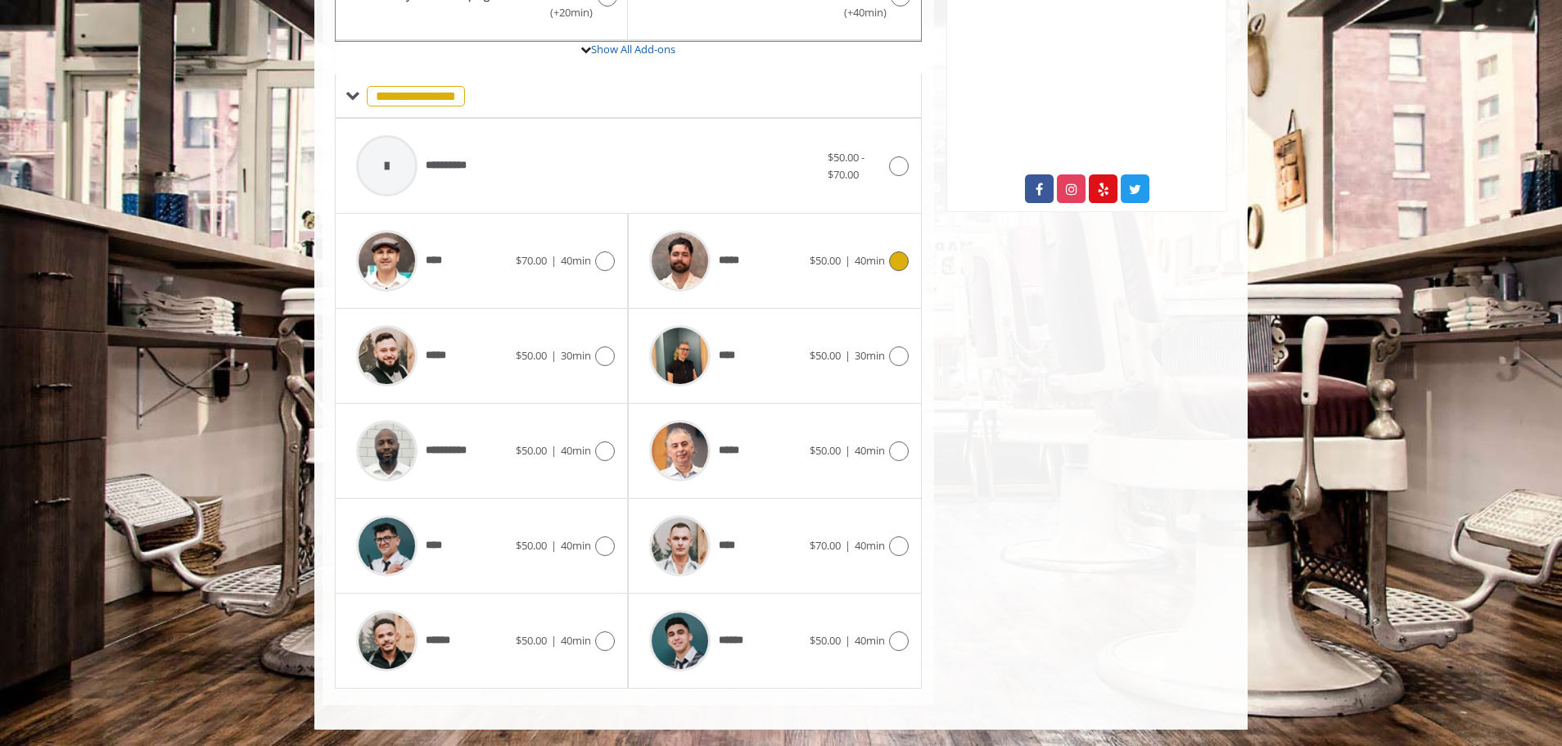
click at [903, 264] on icon at bounding box center [899, 261] width 20 height 20
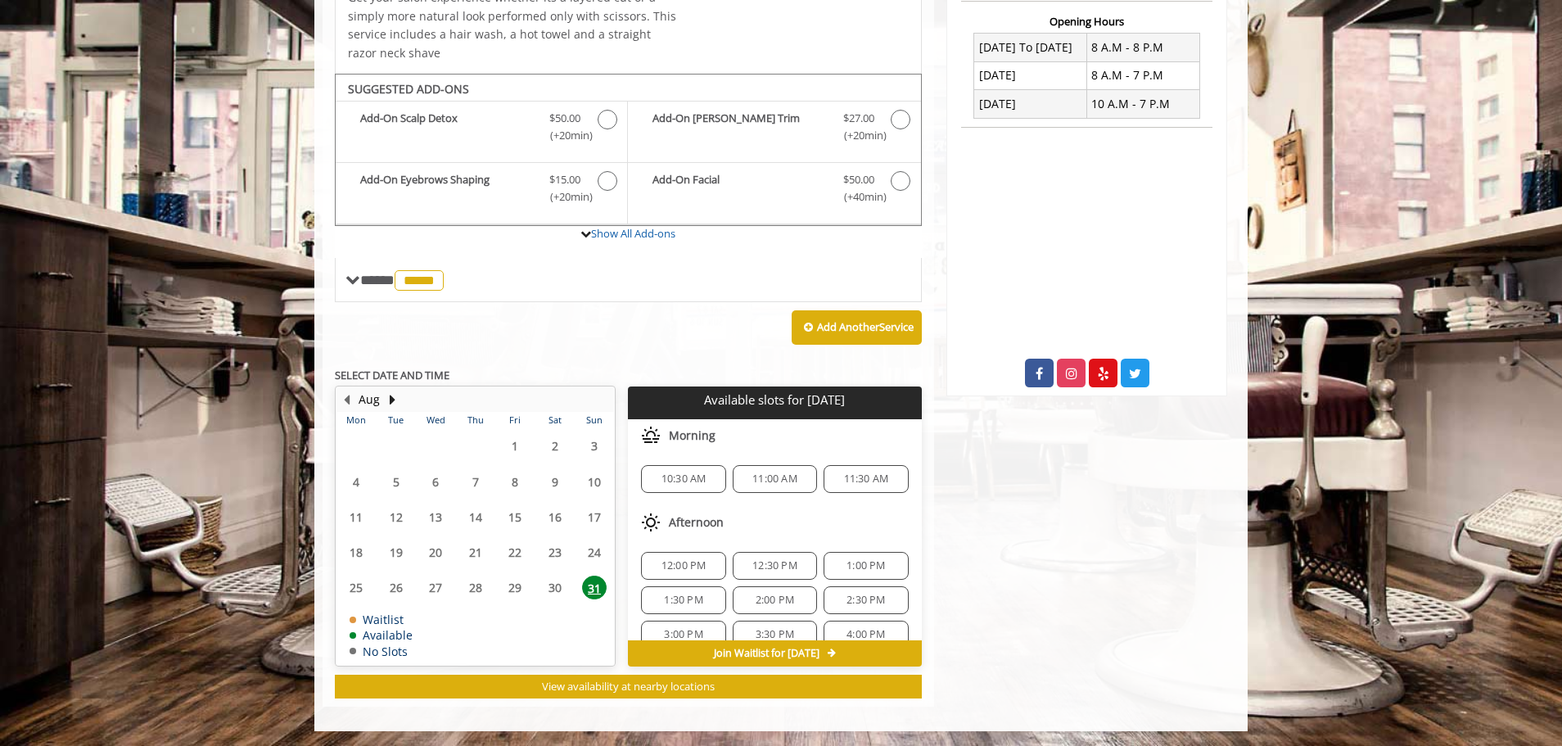
scroll to position [433, 0]
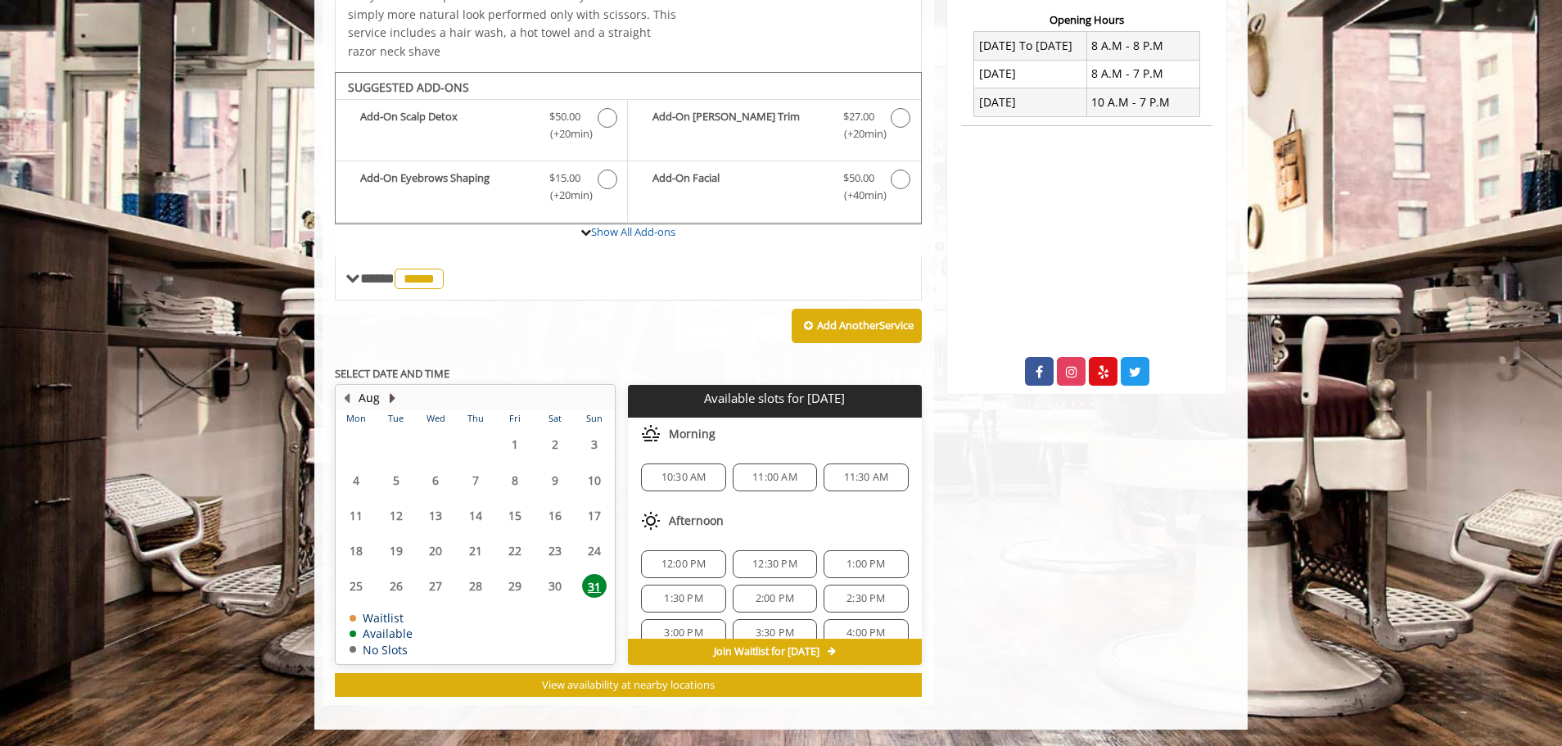
click at [389, 399] on button "Next Month" at bounding box center [392, 398] width 13 height 18
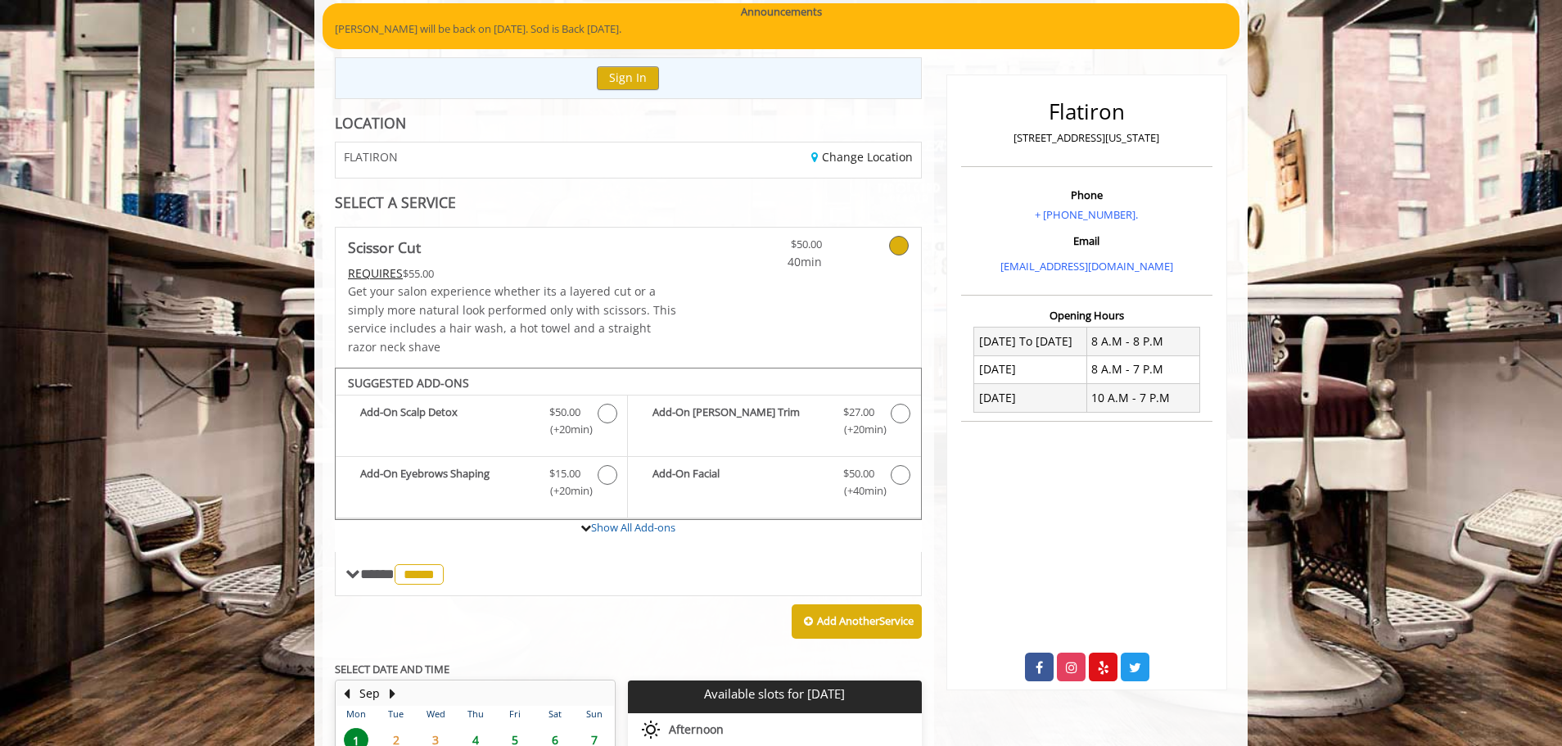
scroll to position [164, 0]
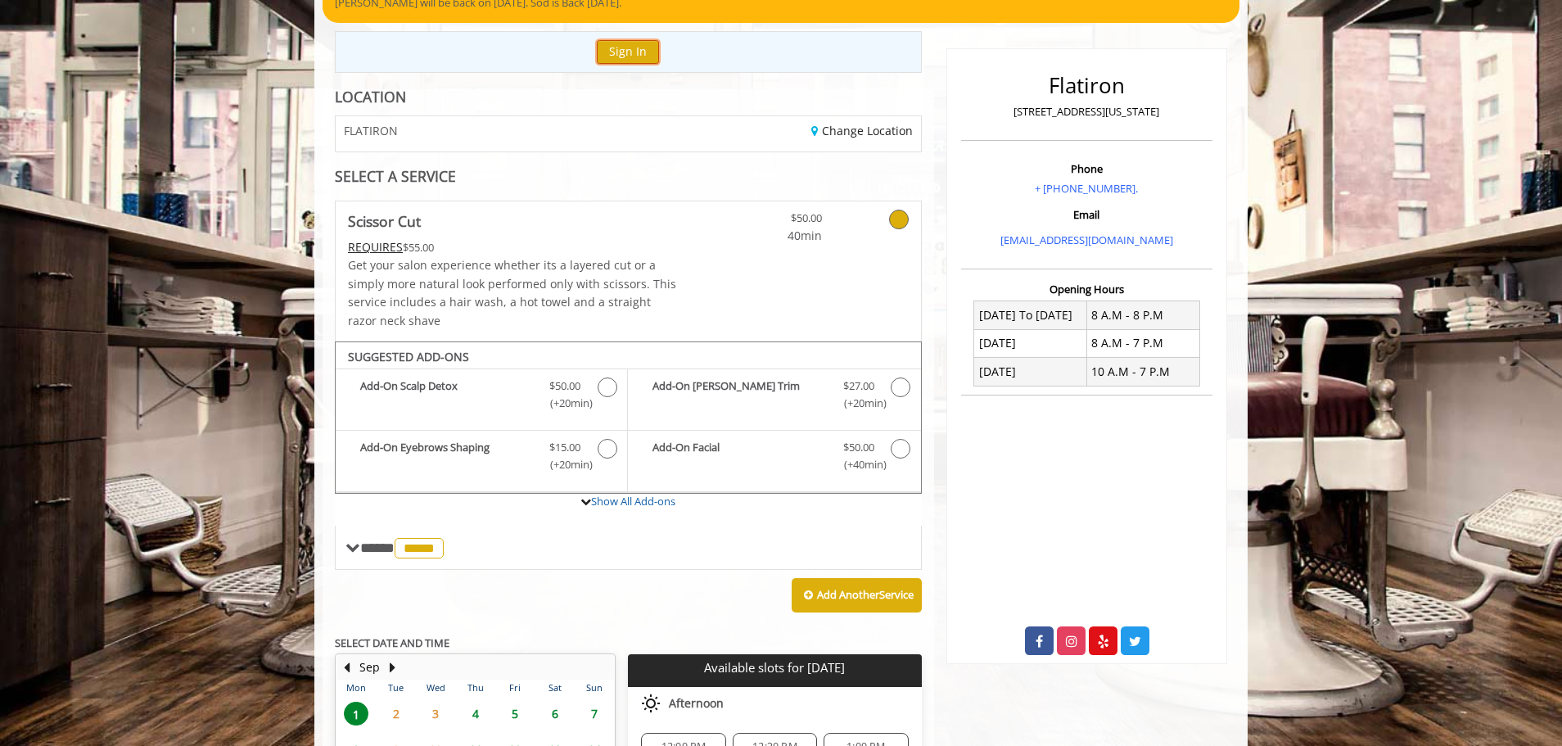
click at [627, 48] on button "Sign In" at bounding box center [628, 52] width 62 height 24
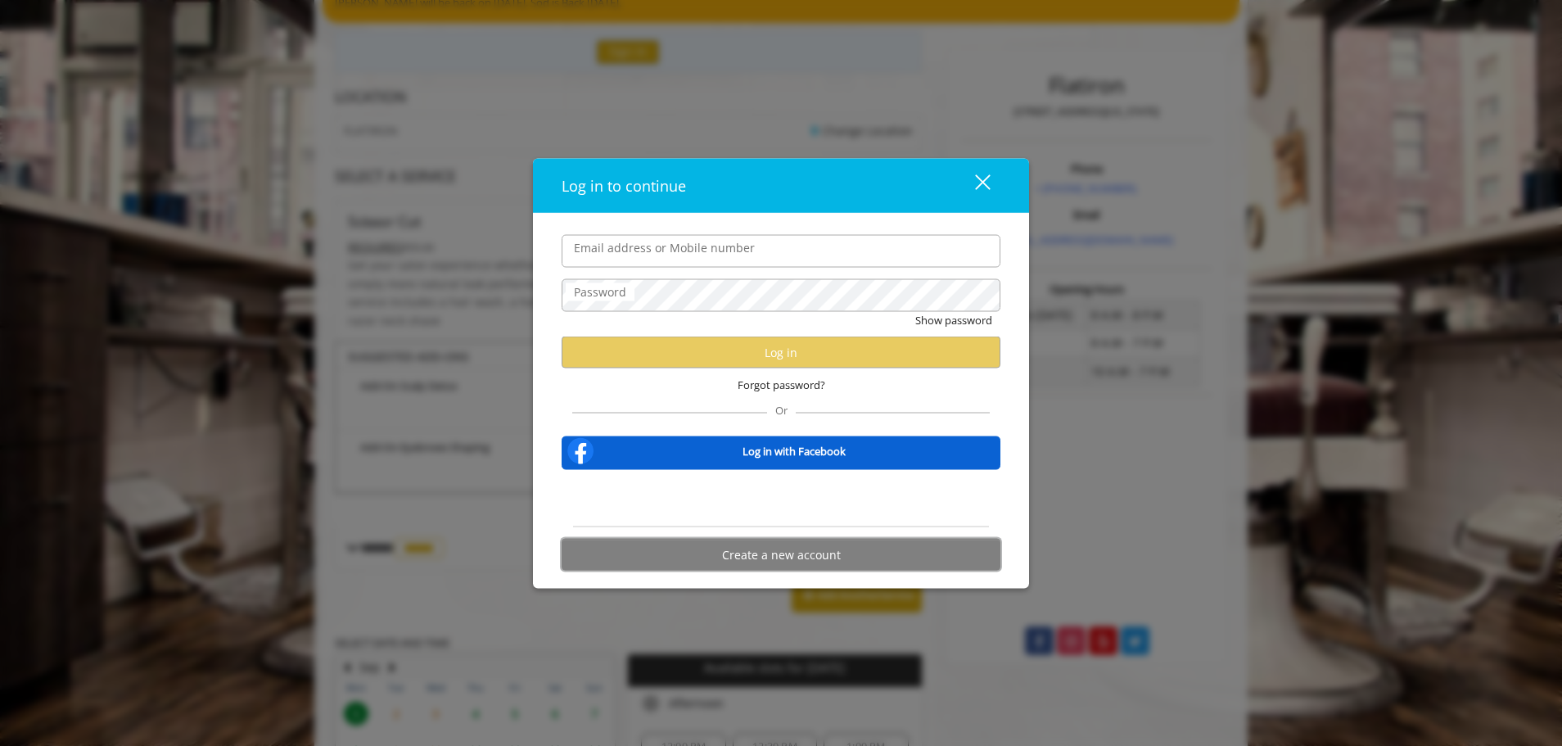
click at [818, 547] on button "Create a new account" at bounding box center [781, 555] width 439 height 32
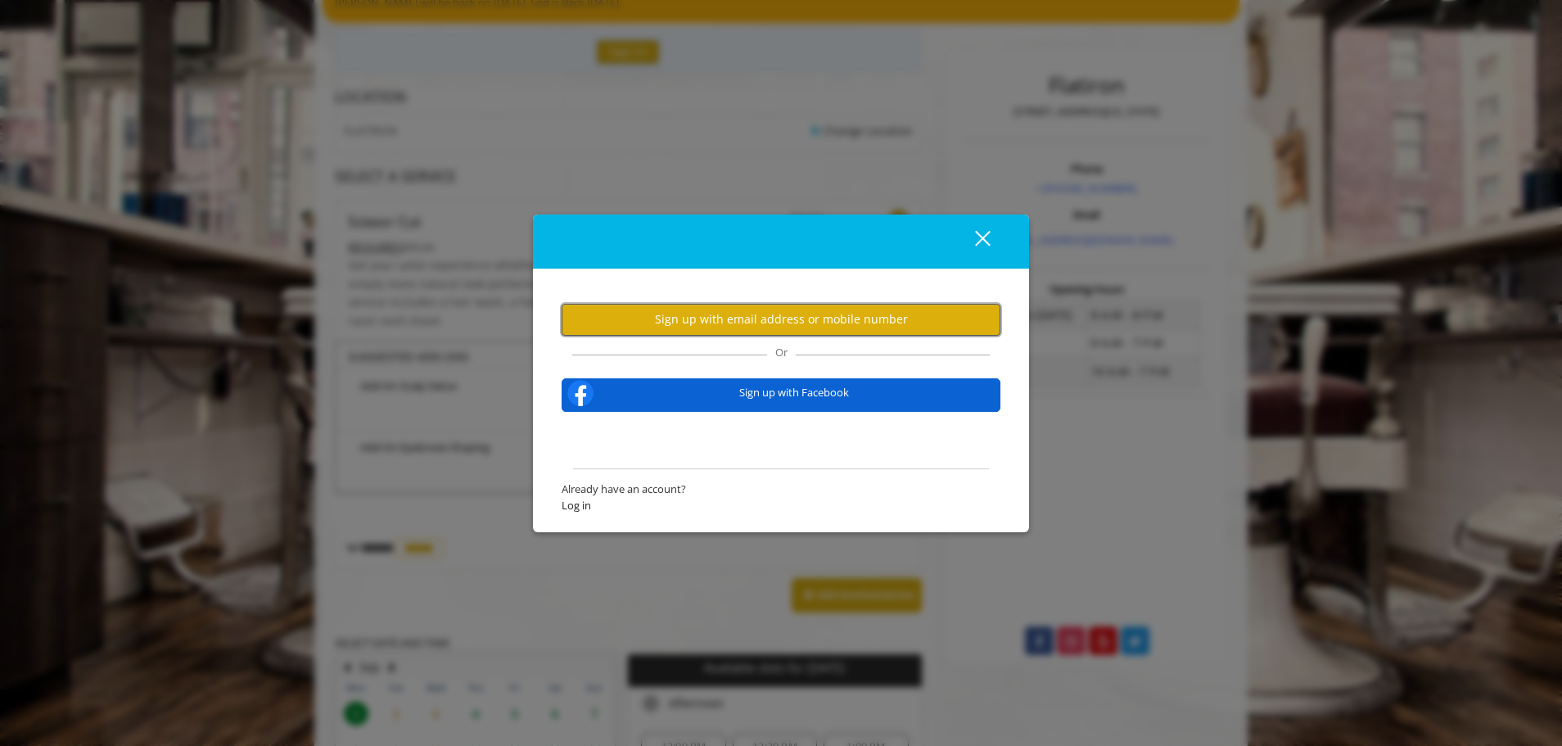
click at [801, 322] on button "Sign up with email address or mobile number" at bounding box center [781, 320] width 439 height 32
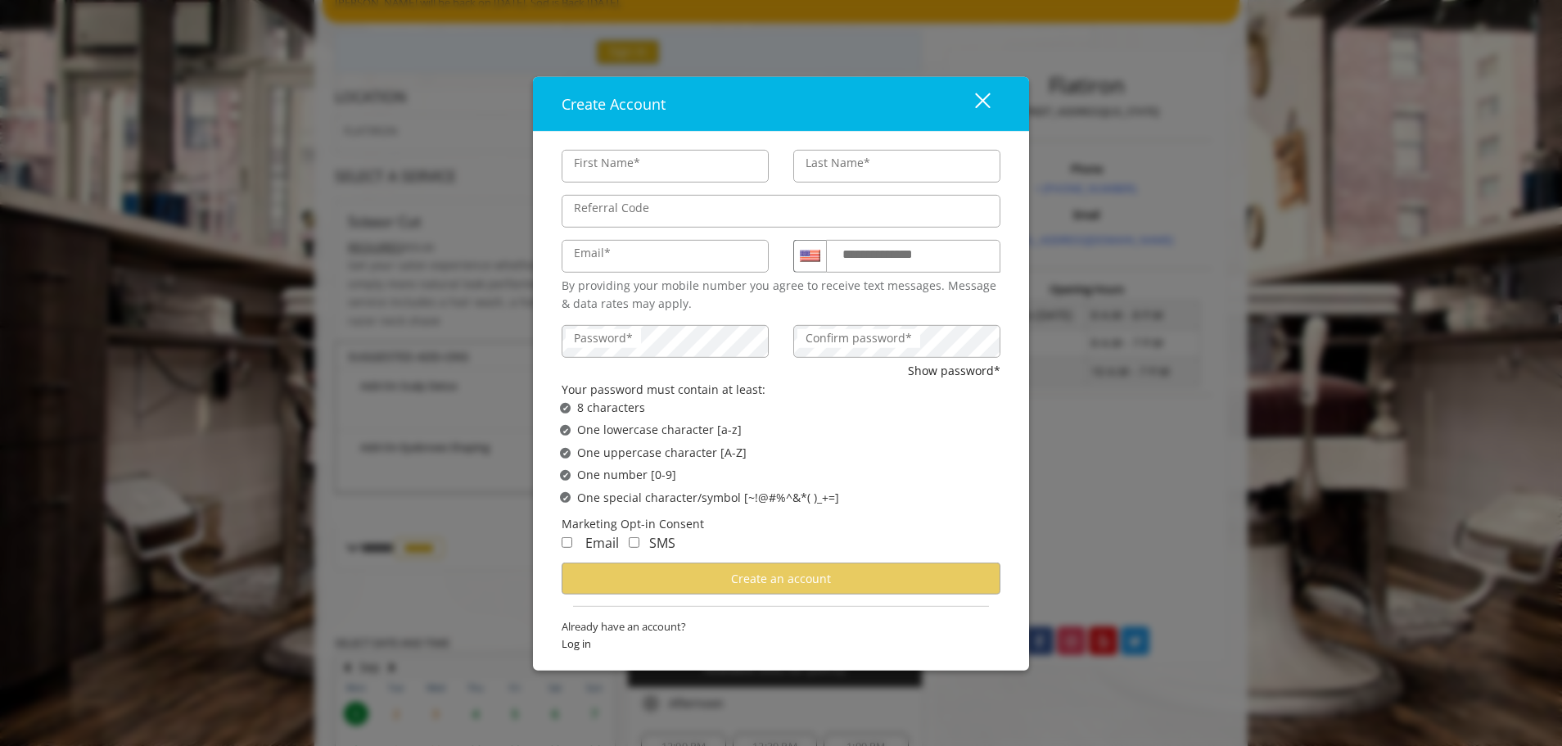
type input "******"
type input "*****"
type input "**********"
click at [860, 253] on label "**********" at bounding box center [893, 253] width 118 height 21
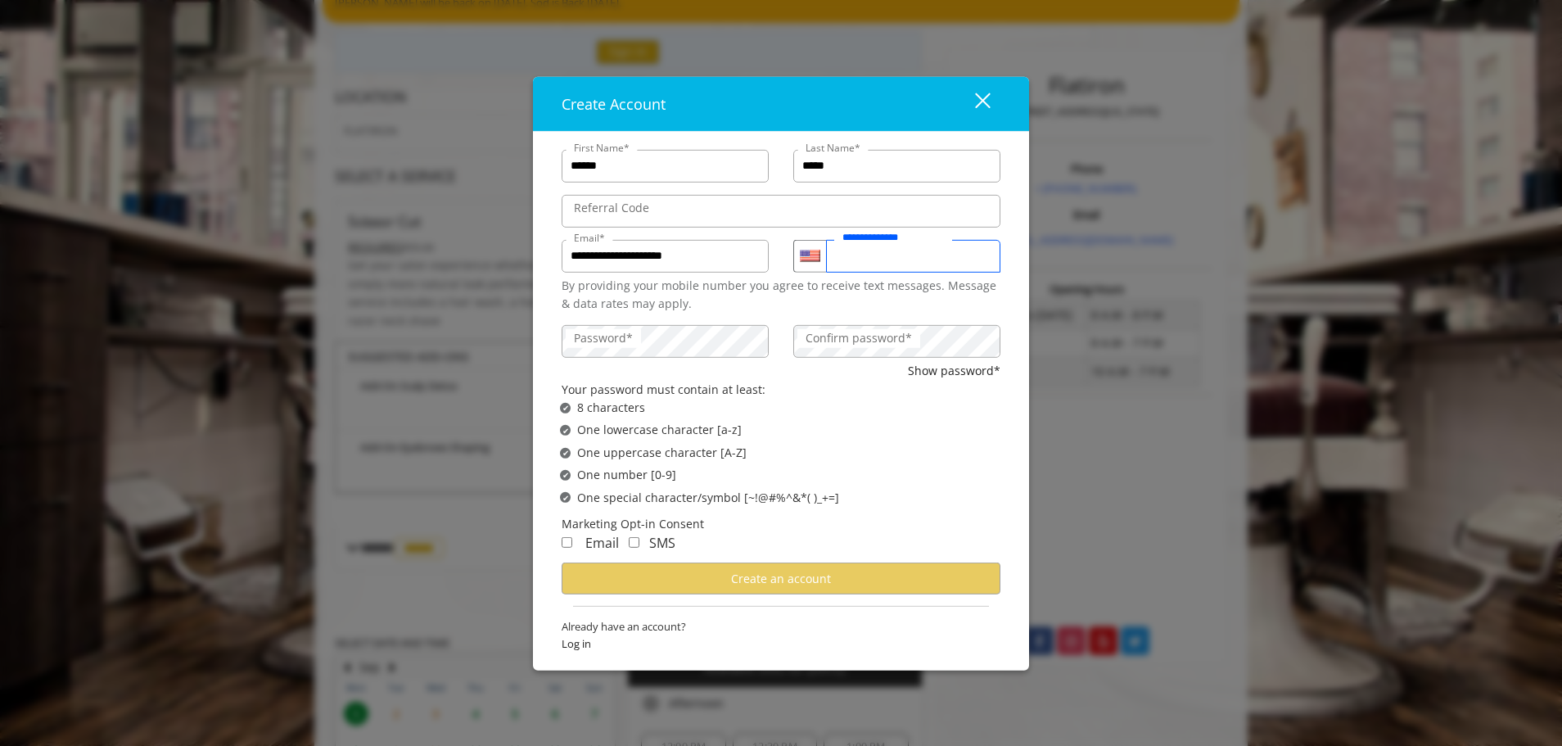
click at [860, 253] on input "**********" at bounding box center [913, 255] width 174 height 33
type input "**********"
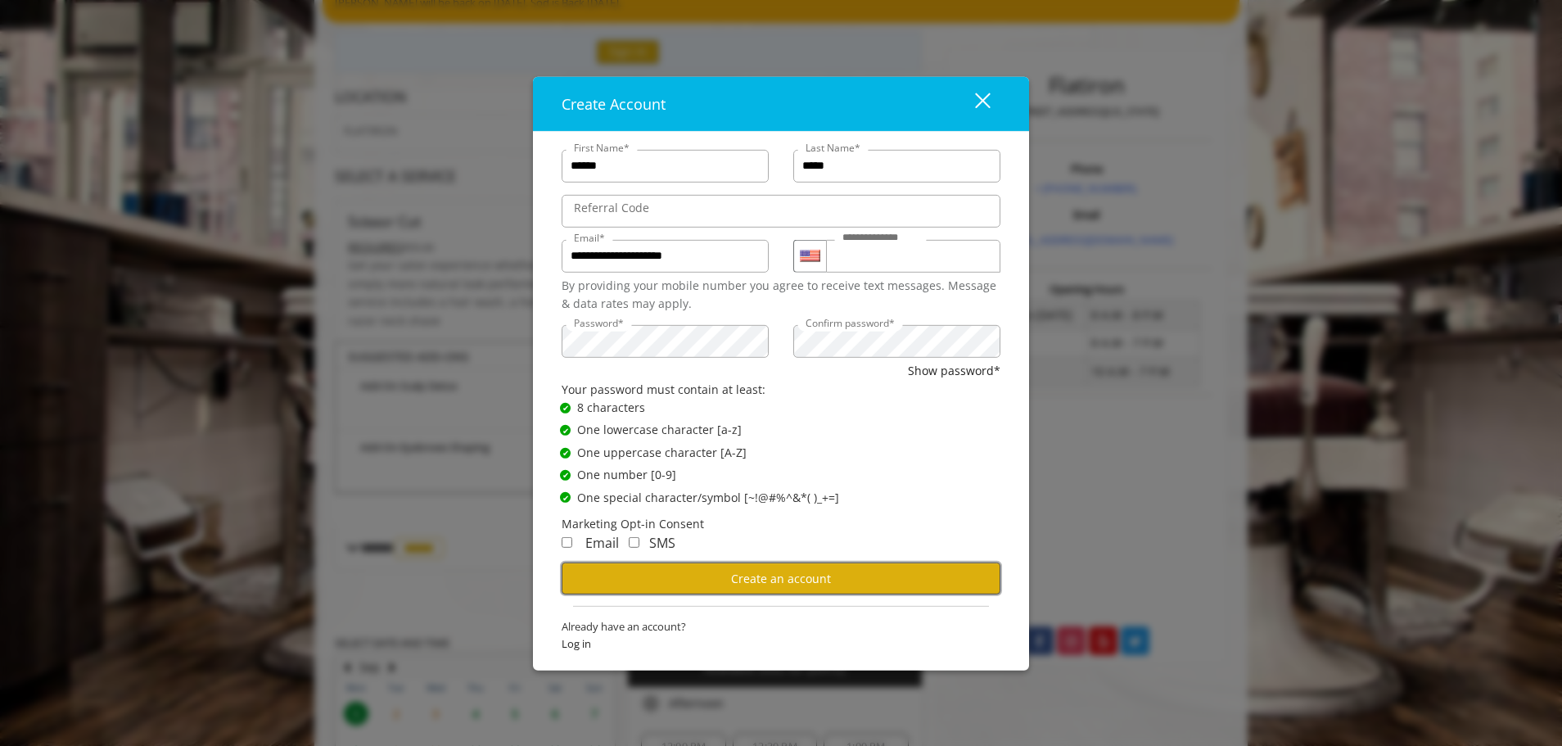
click at [765, 582] on span "Create an account" at bounding box center [781, 578] width 100 height 16
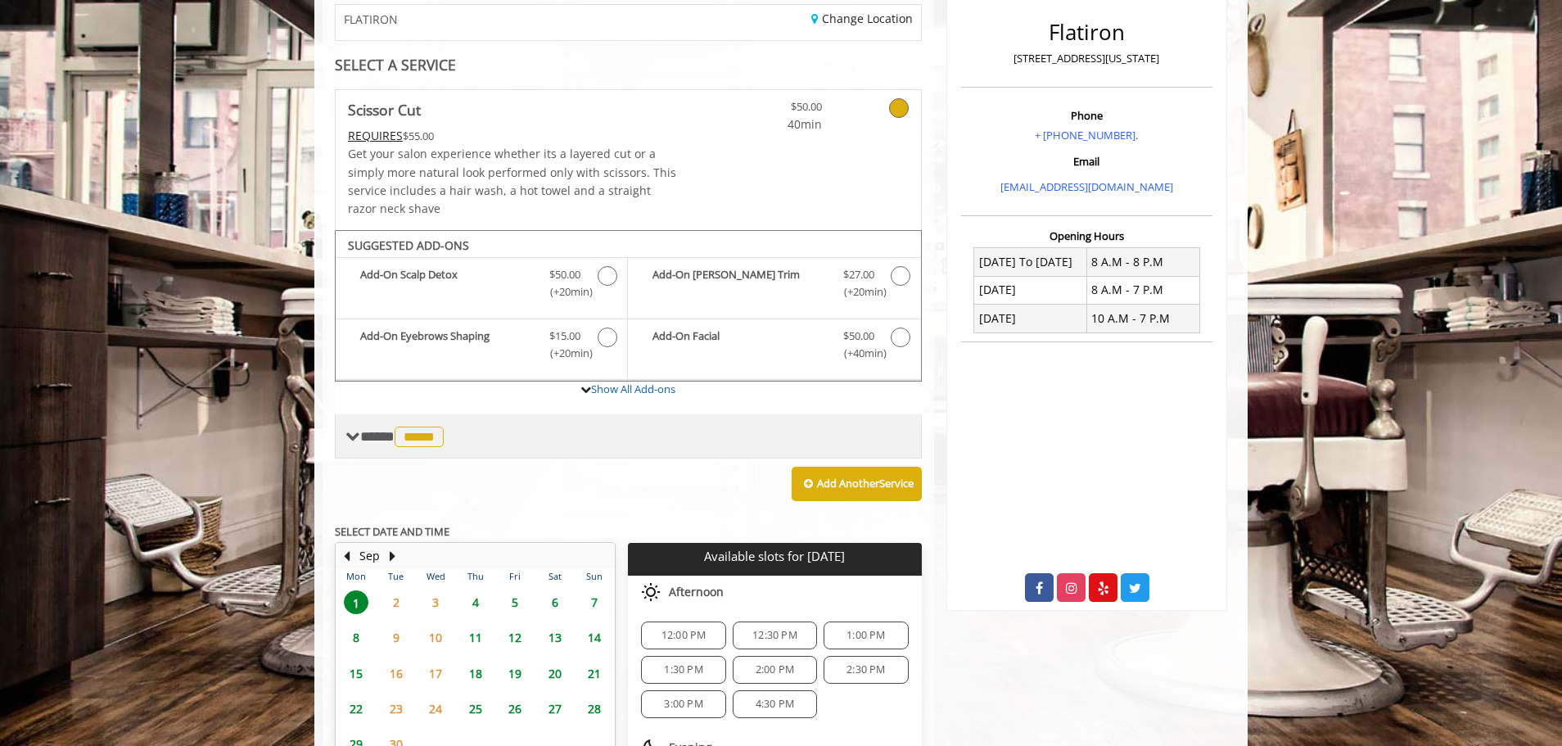
scroll to position [246, 0]
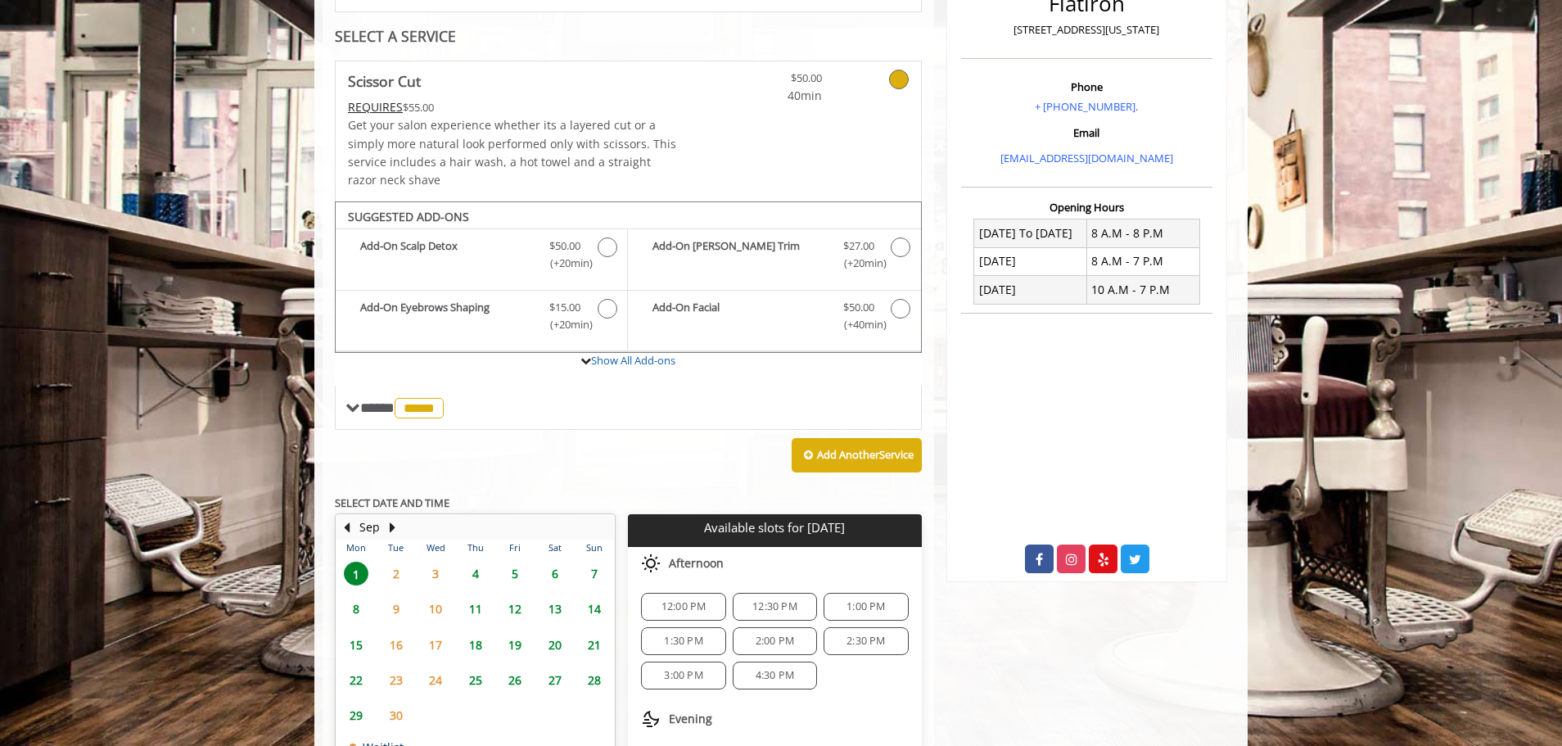
click at [516, 682] on span "26" at bounding box center [515, 680] width 25 height 24
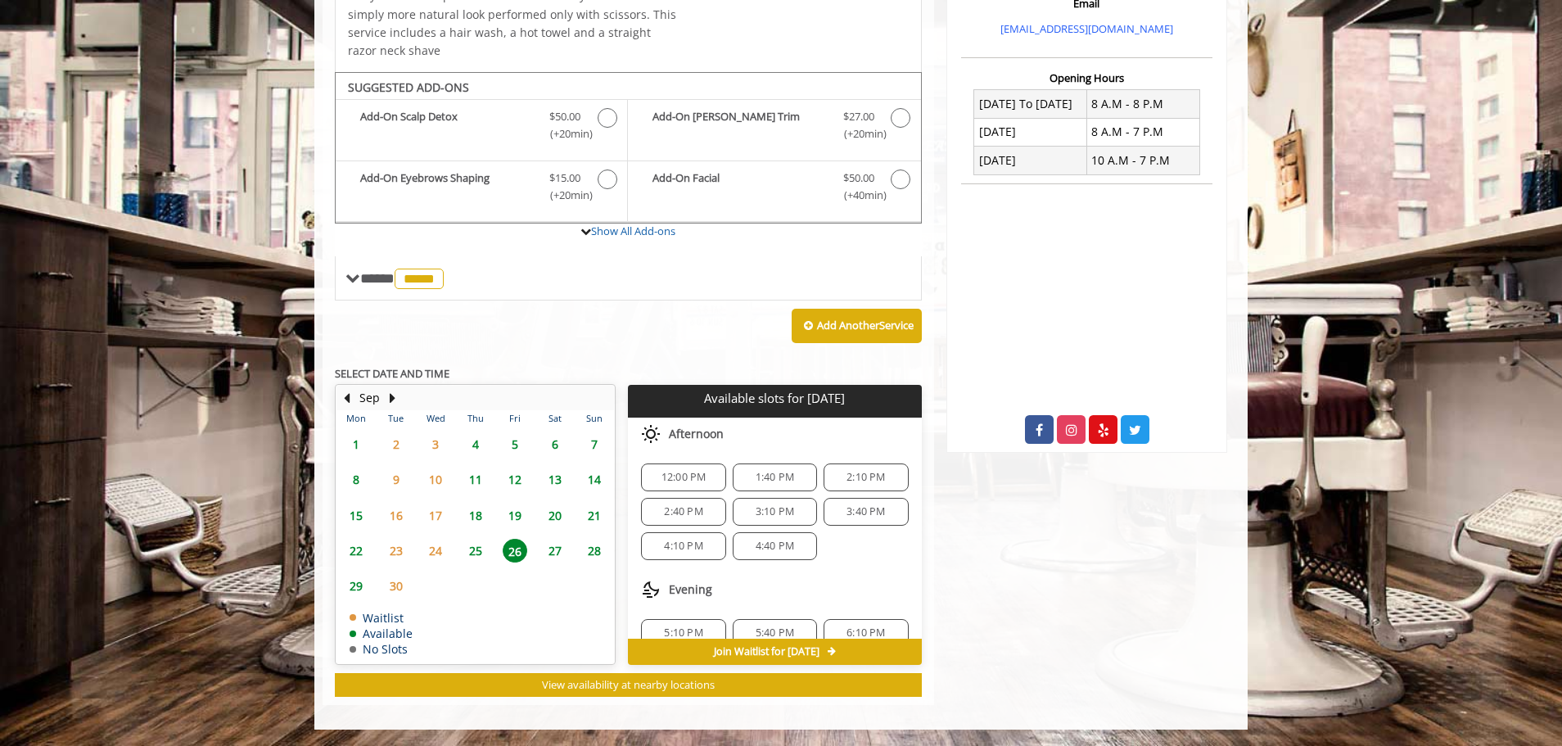
scroll to position [56, 0]
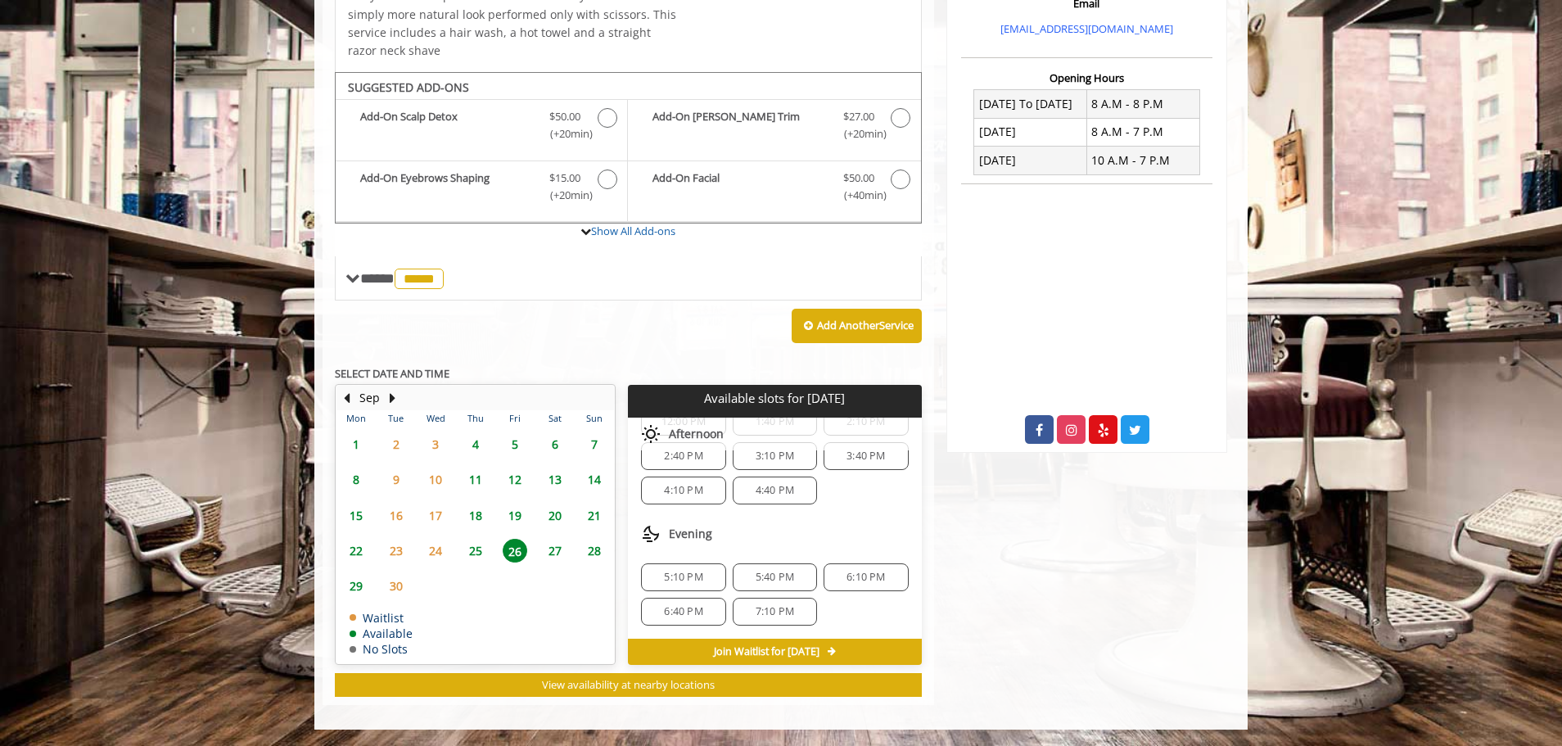
click at [854, 576] on span "6:10 PM" at bounding box center [866, 577] width 38 height 13
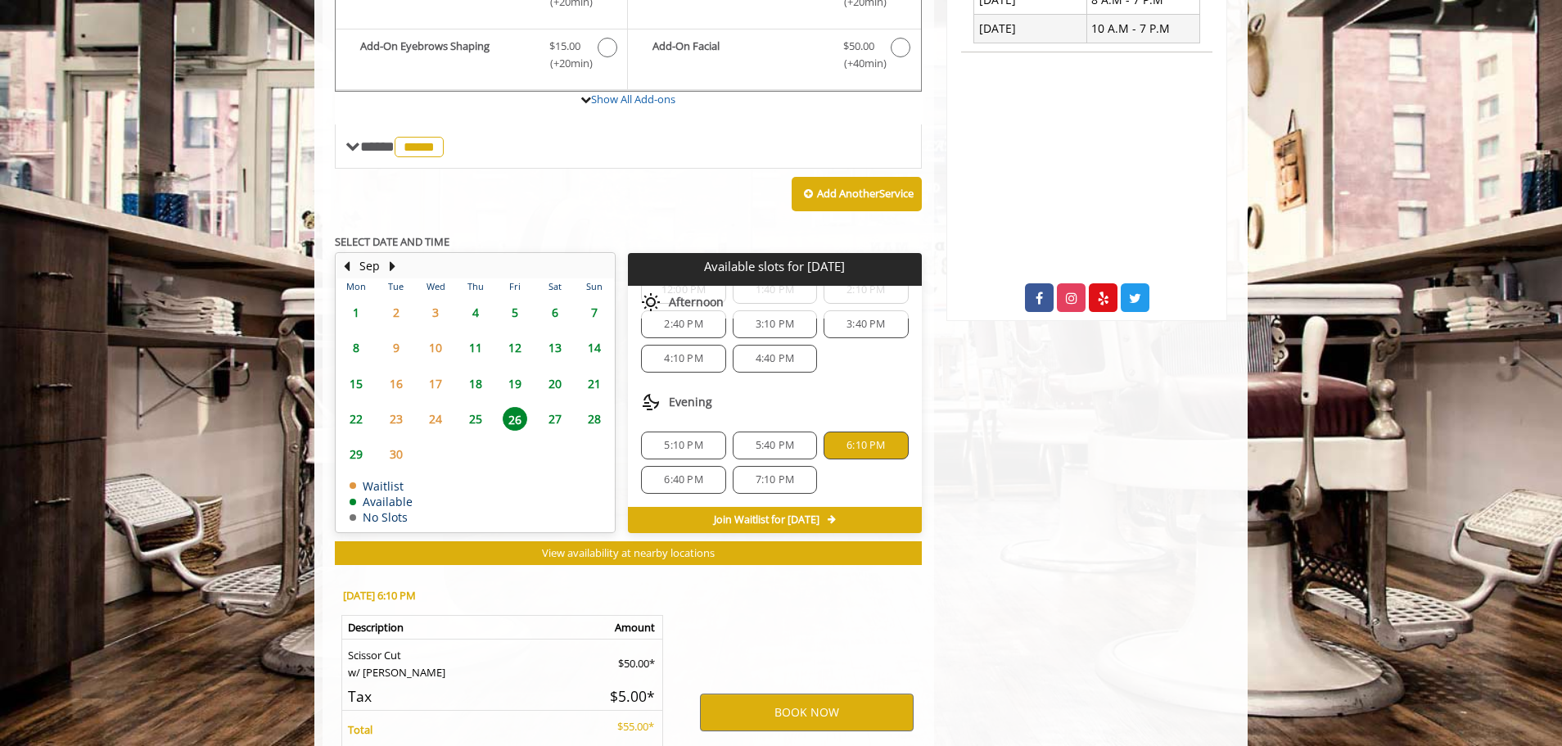
click at [545, 422] on span "27" at bounding box center [555, 419] width 25 height 24
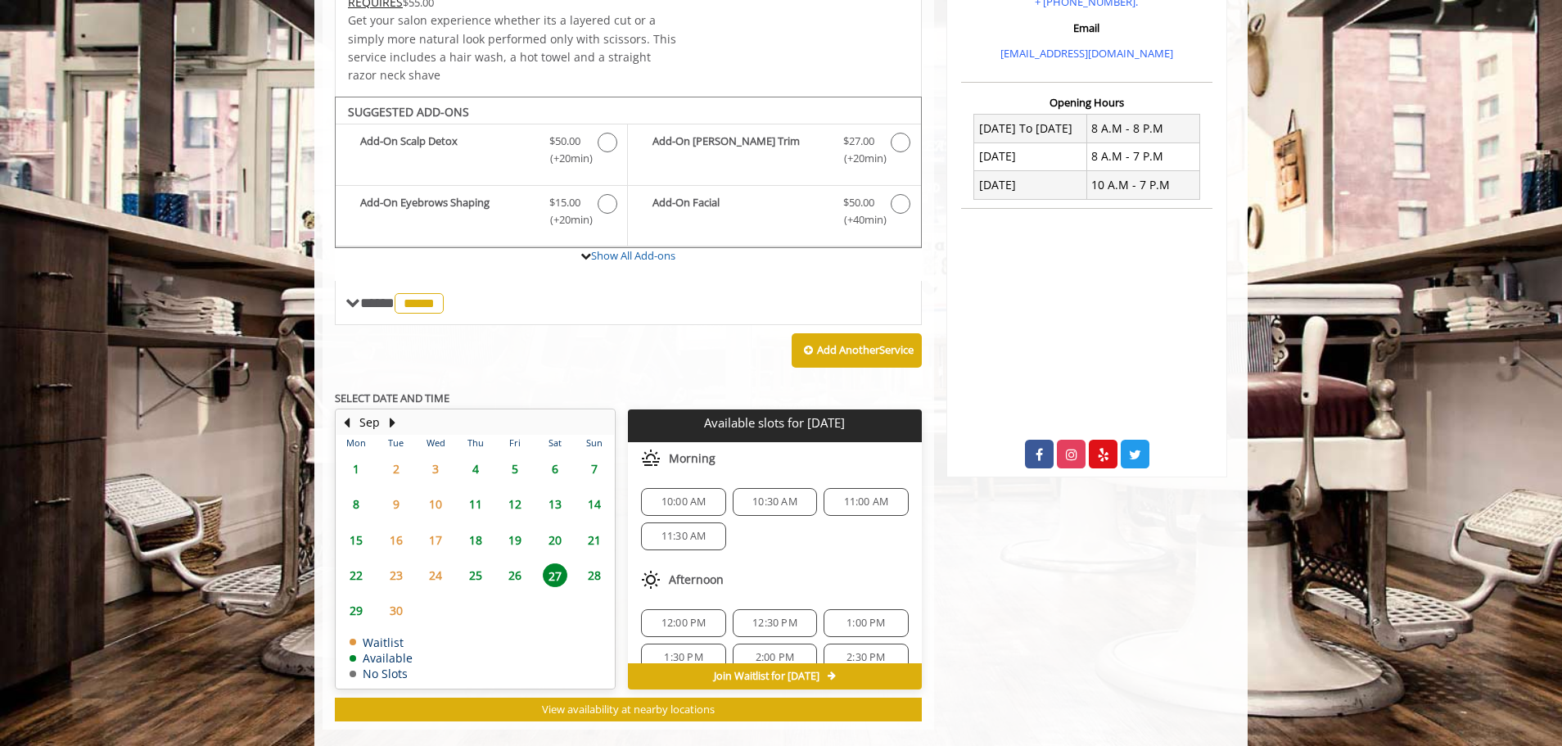
scroll to position [375, 0]
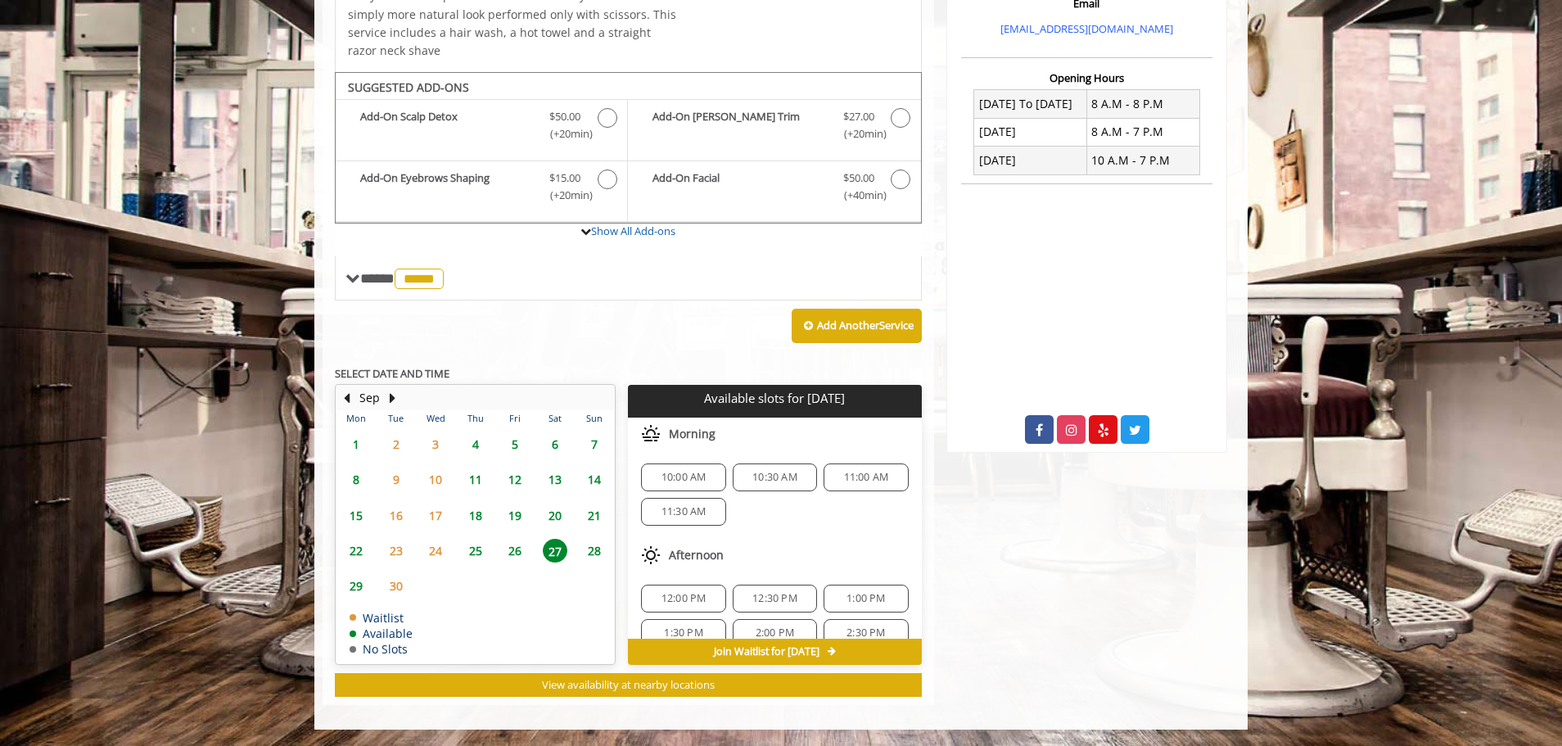
click at [683, 479] on span "10:00 AM" at bounding box center [683, 477] width 45 height 13
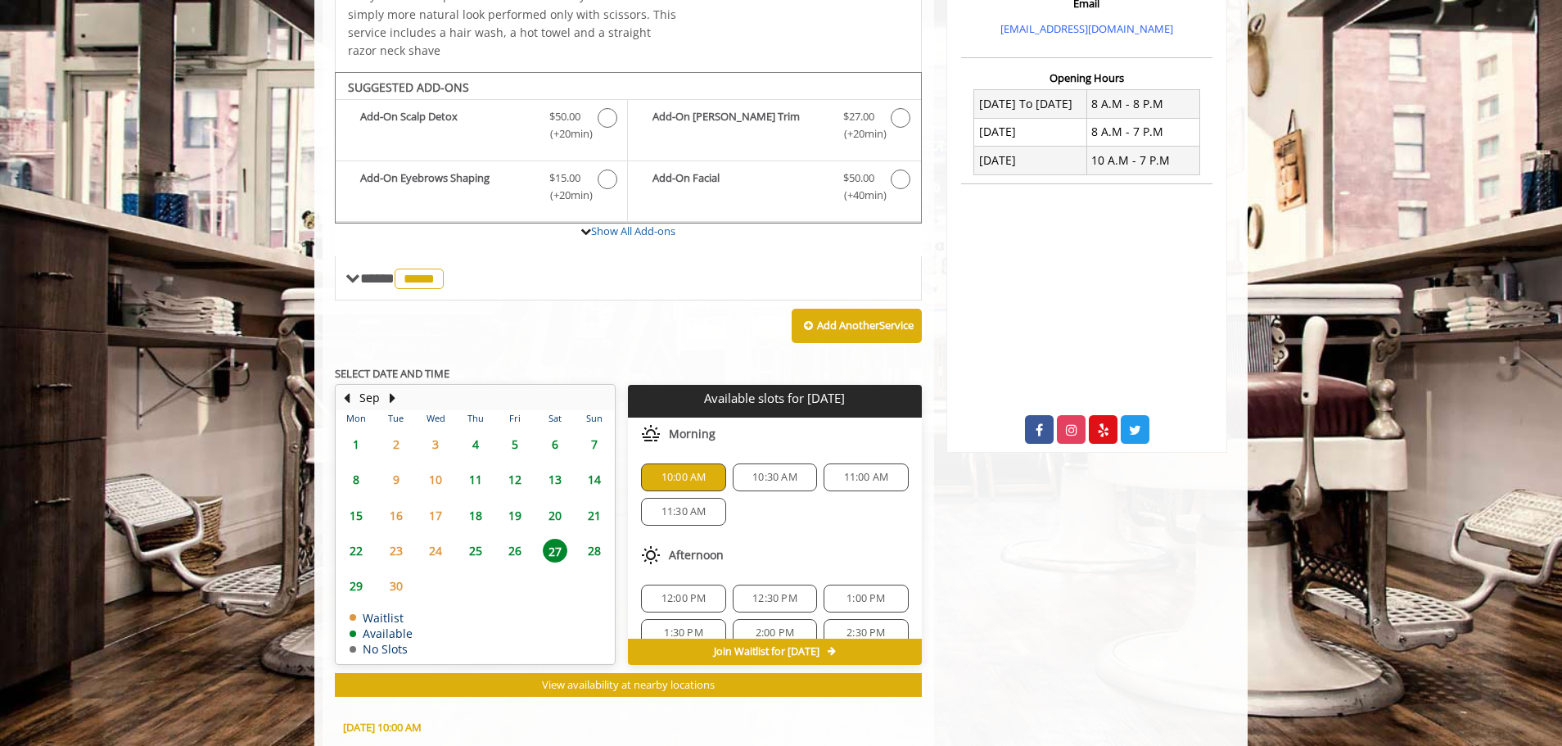
scroll to position [671, 0]
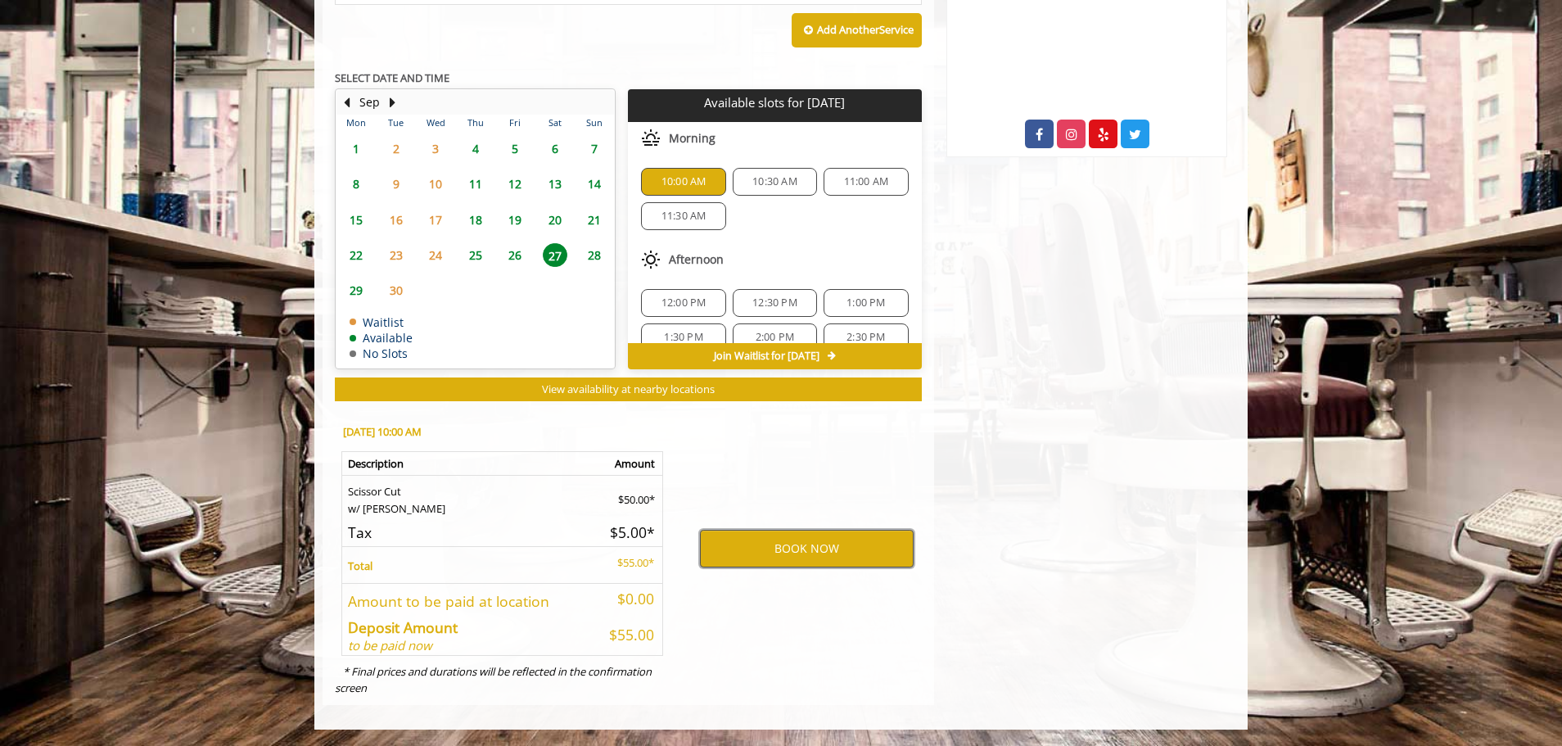
click at [826, 554] on button "BOOK NOW" at bounding box center [807, 549] width 214 height 38
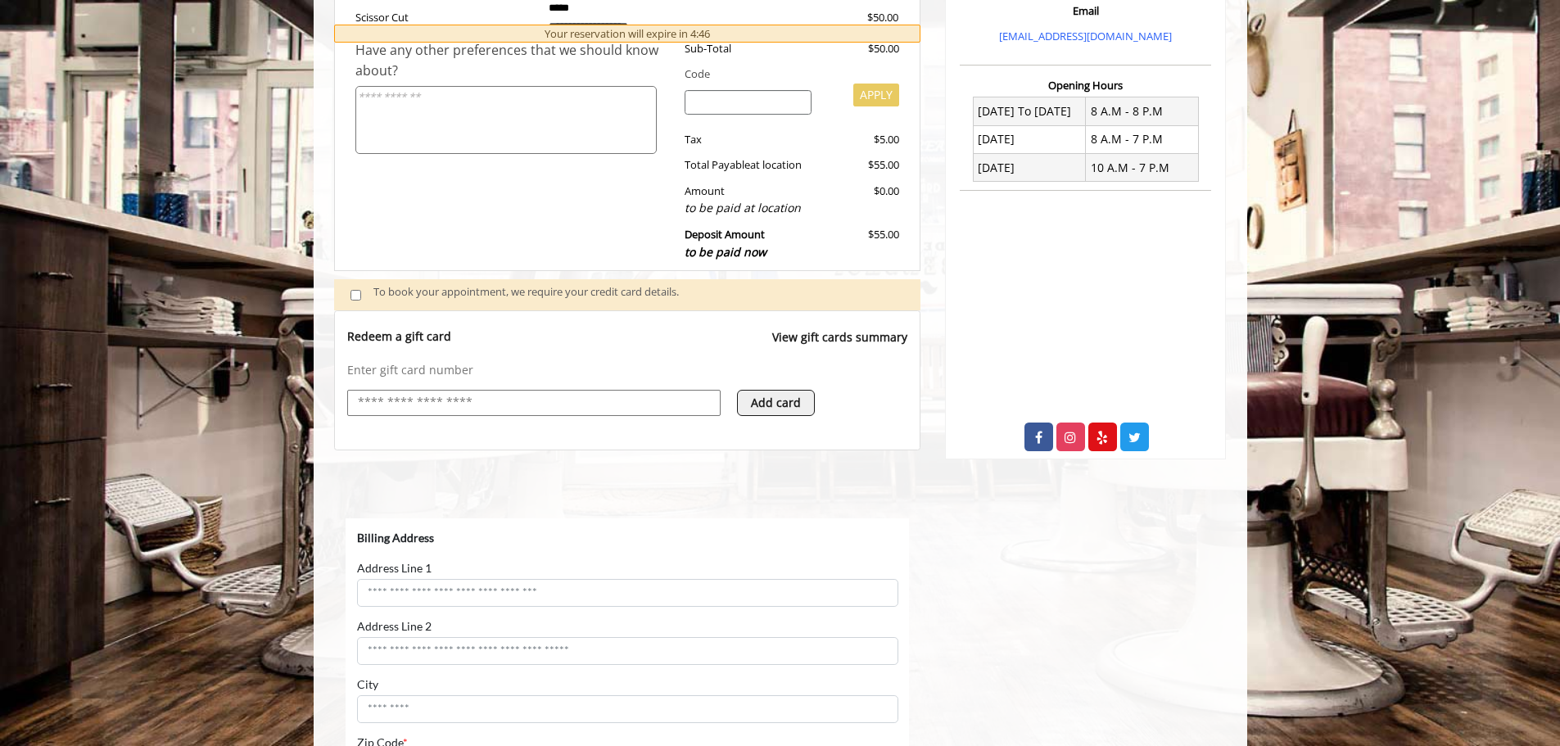
scroll to position [0, 0]
select select "***"
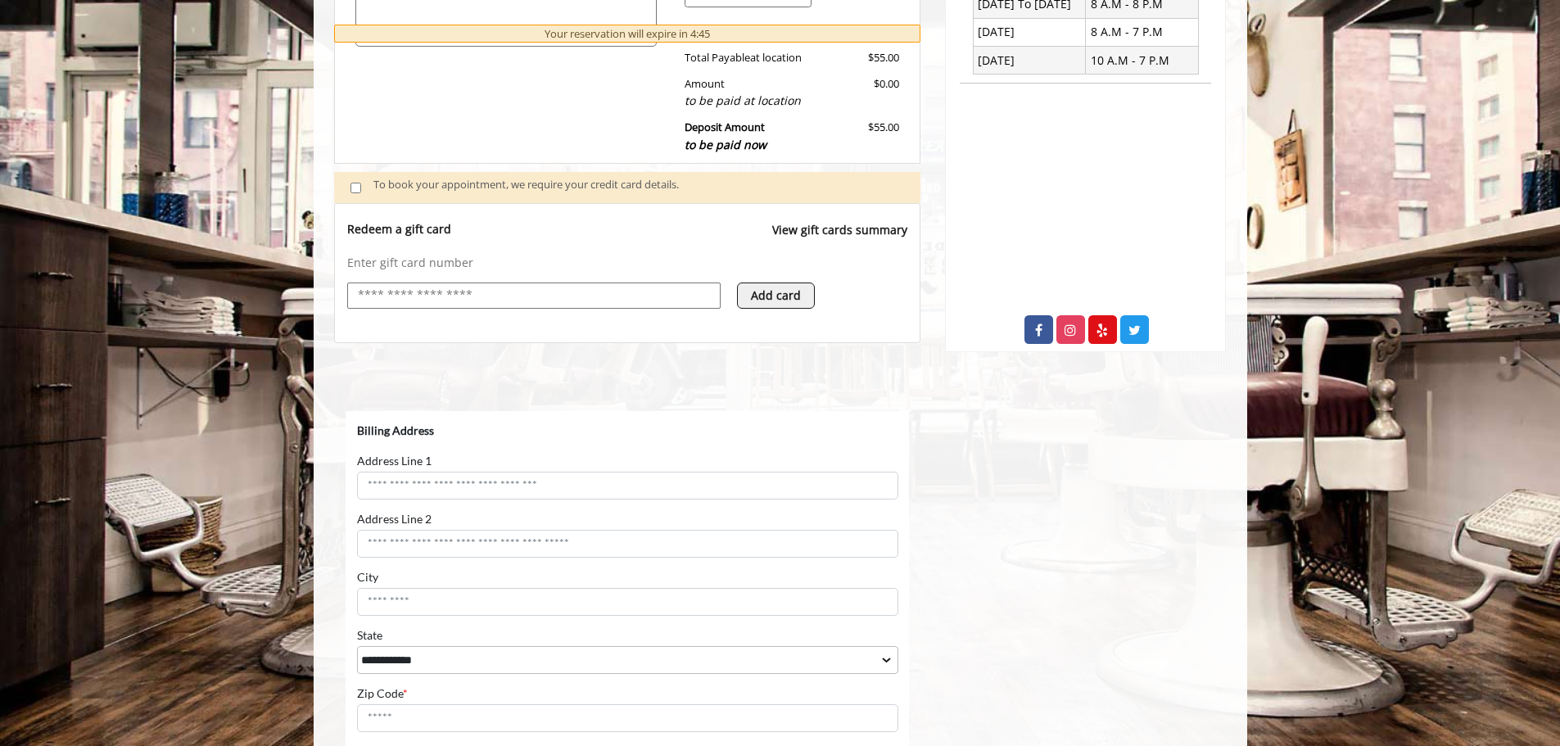
scroll to position [613, 0]
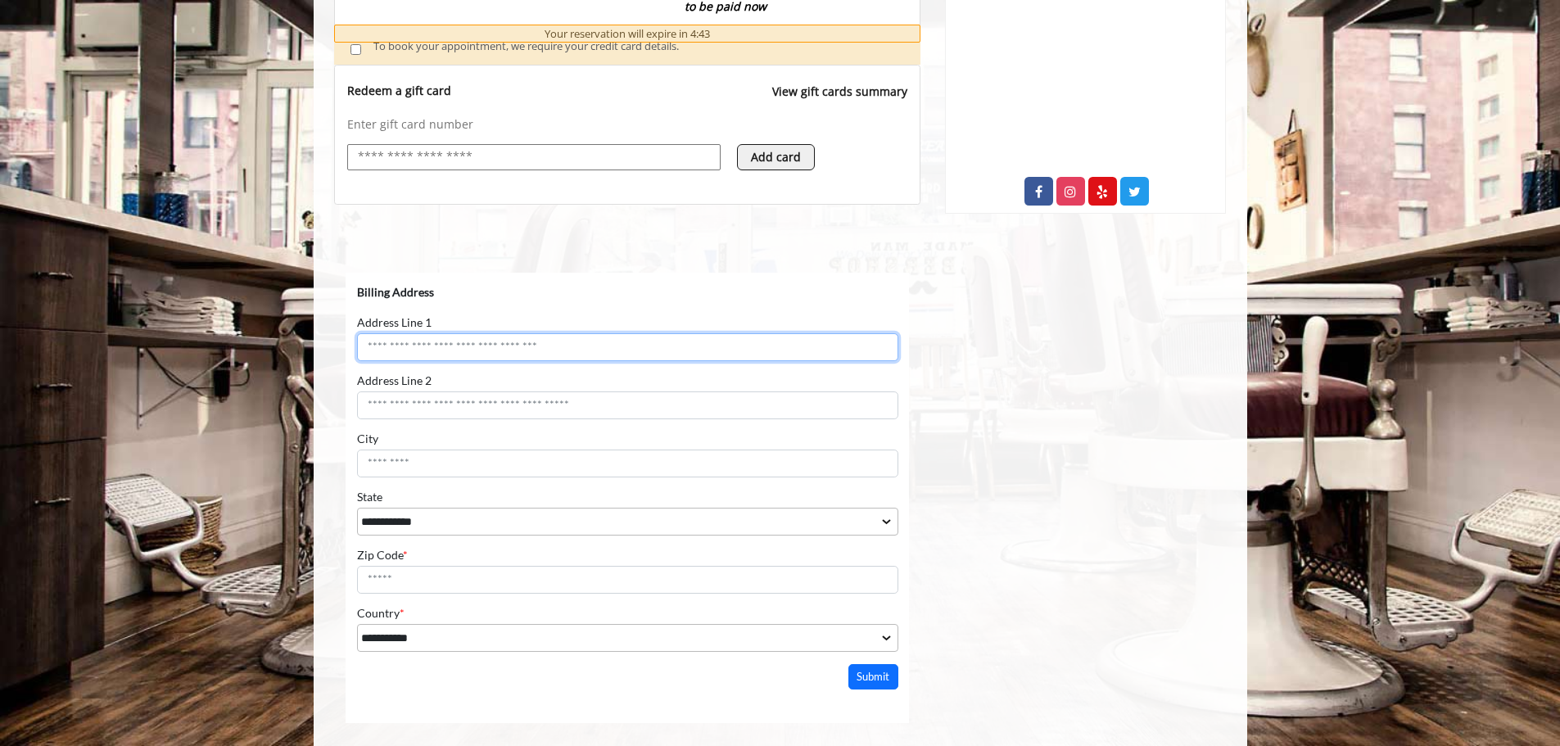
click at [474, 347] on input "Address Line 1" at bounding box center [626, 346] width 541 height 28
type input "**********"
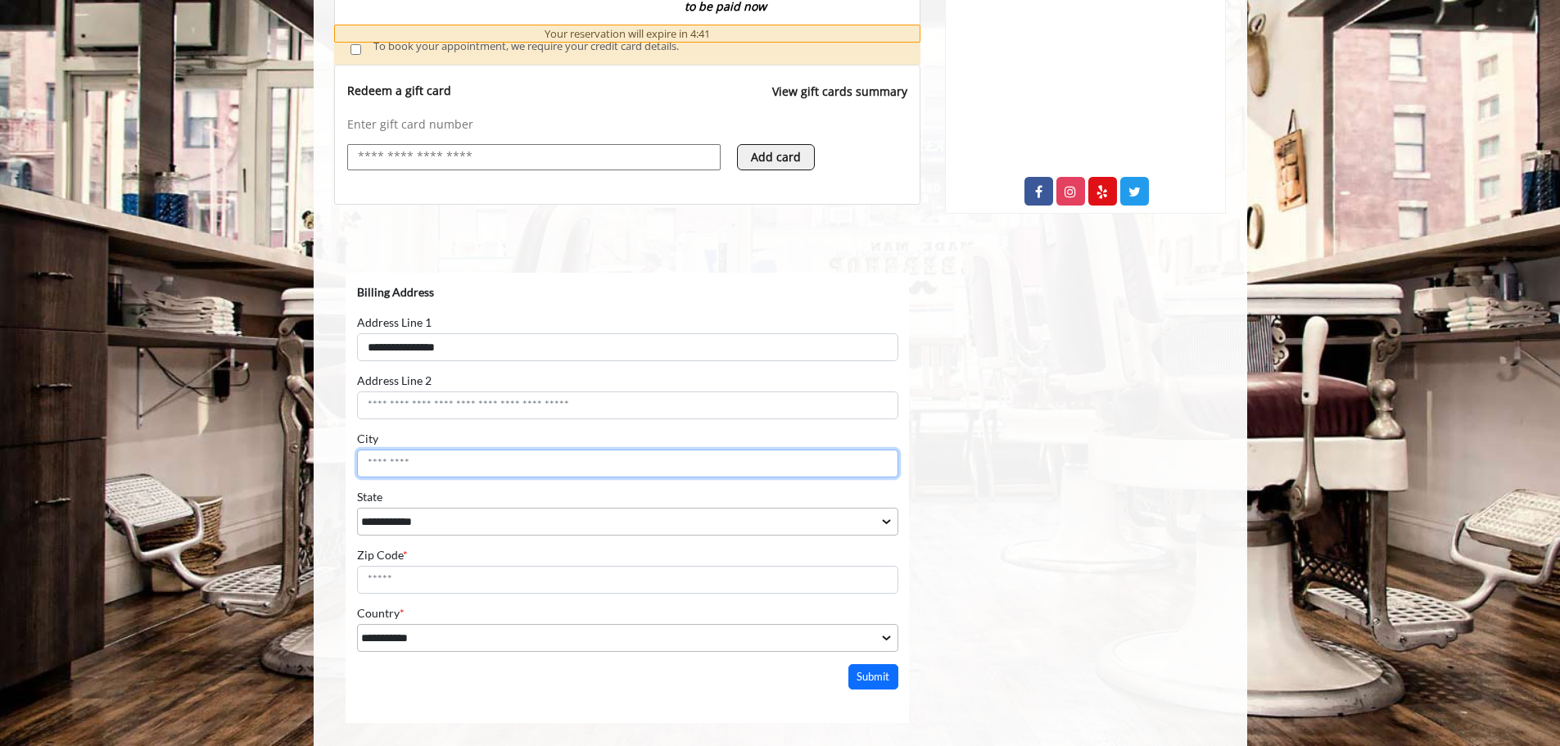
type input "**********"
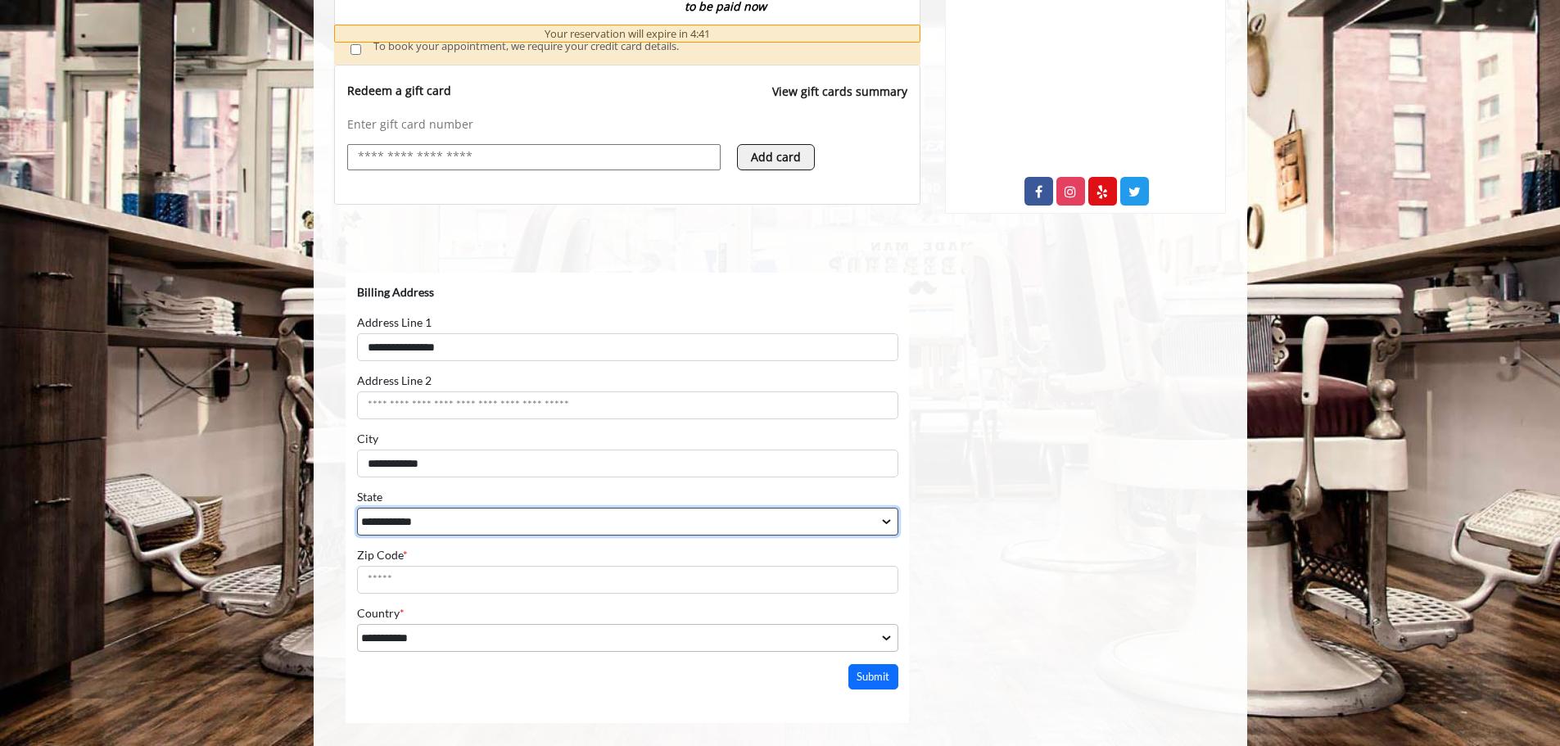
select select "**"
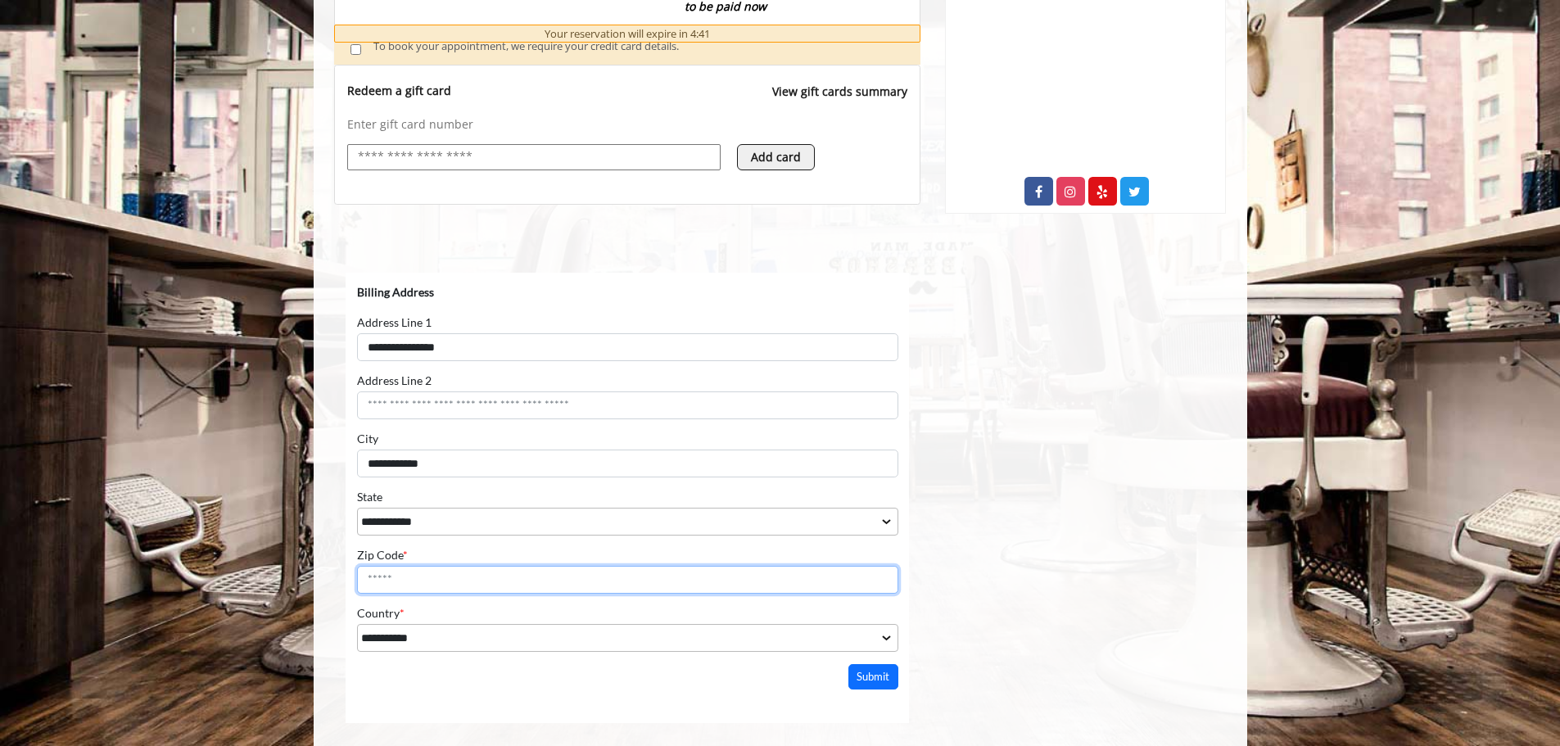
type input "*****"
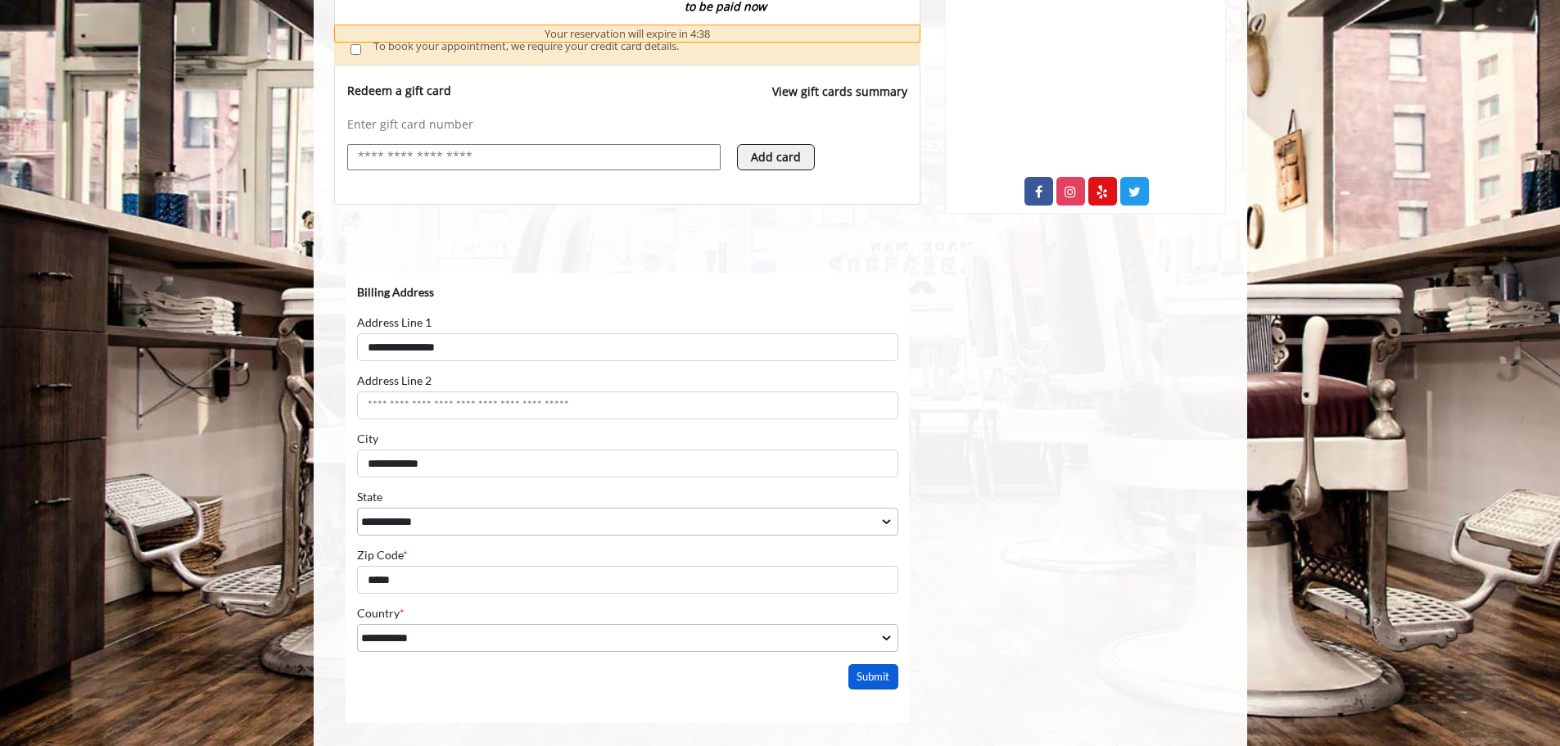
click at [865, 674] on button "Submit" at bounding box center [872, 675] width 51 height 25
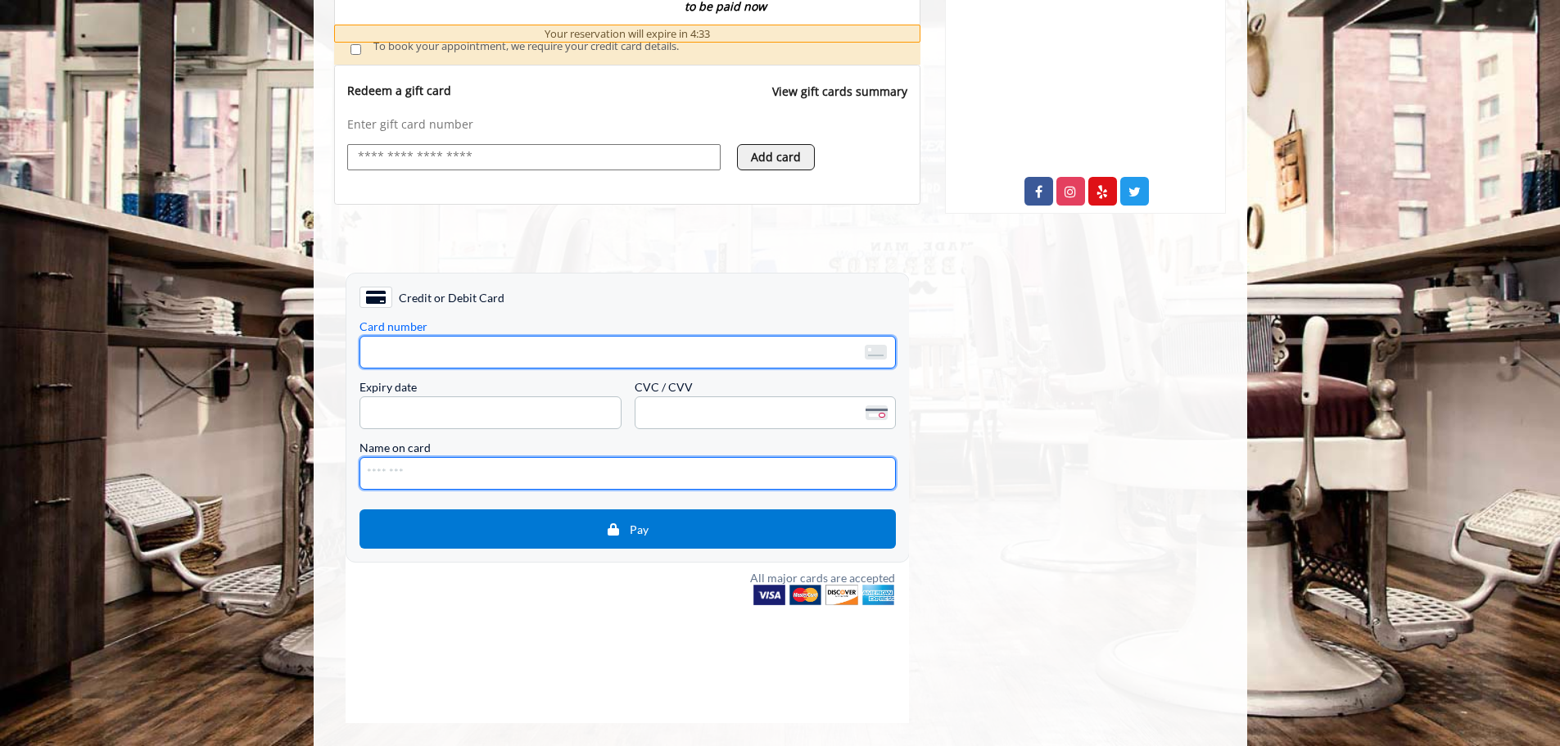
type input "**********"
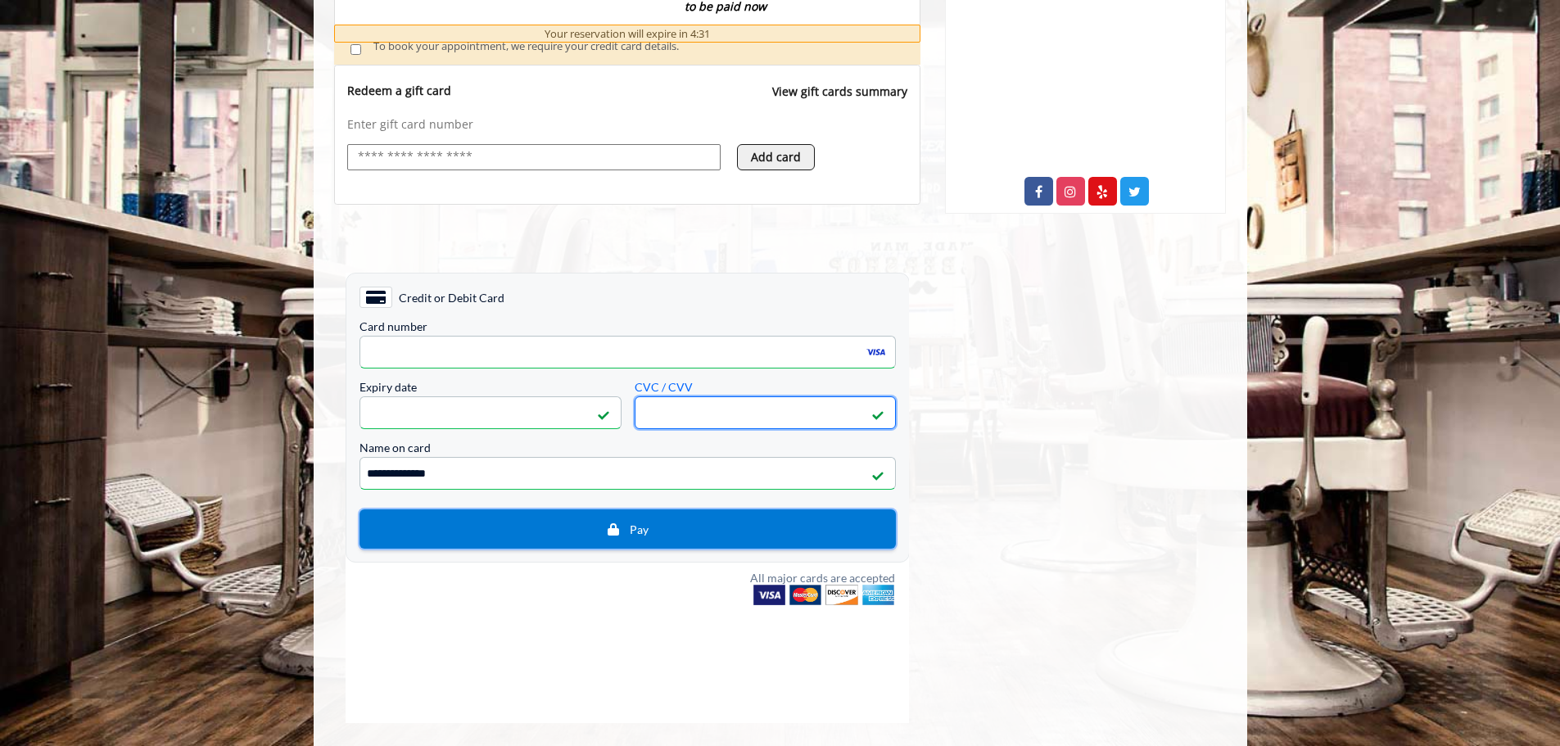
click at [619, 535] on span "Pay" at bounding box center [627, 528] width 512 height 15
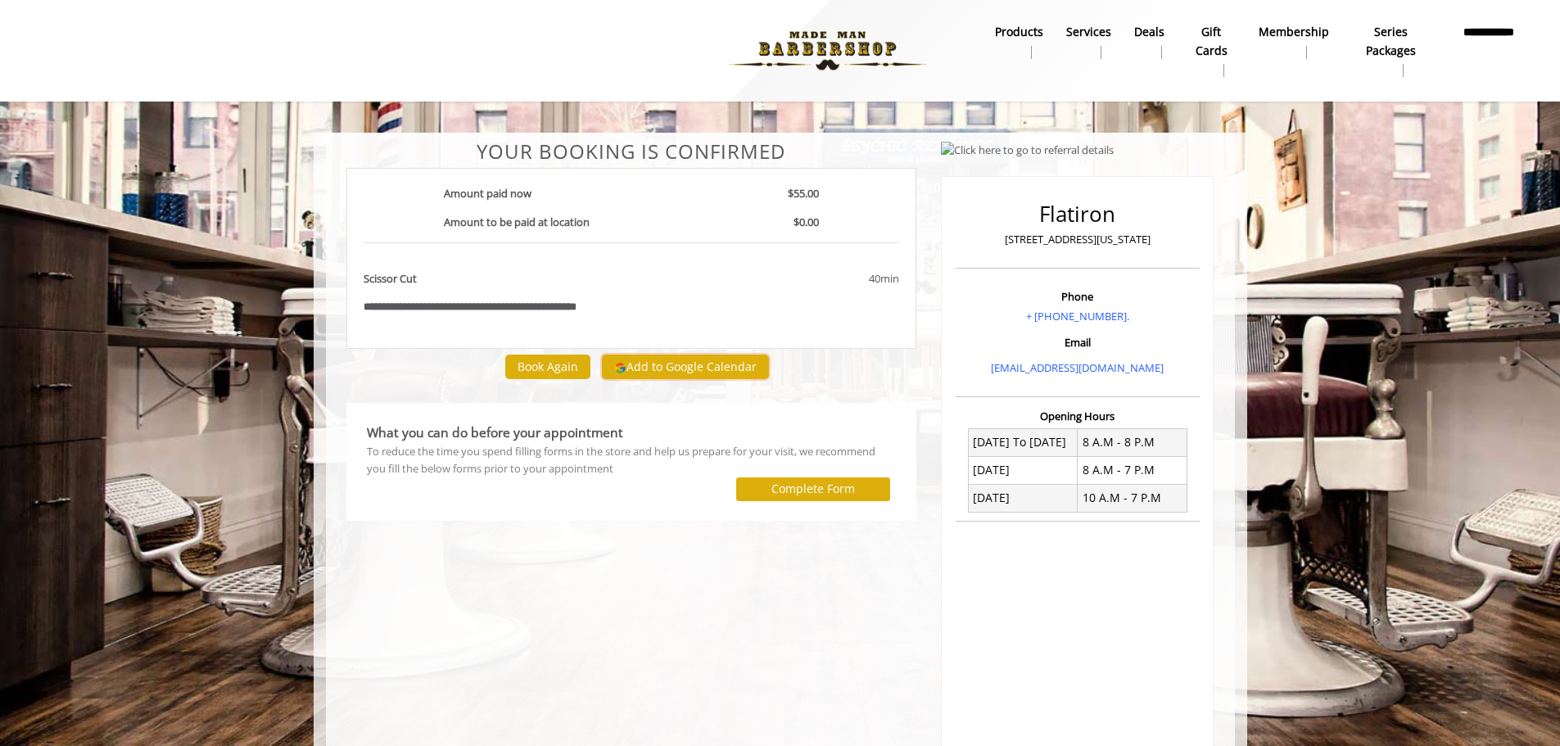
click at [729, 365] on button "Add to Google Calendar" at bounding box center [685, 366] width 167 height 25
